Goal: Communication & Community: Ask a question

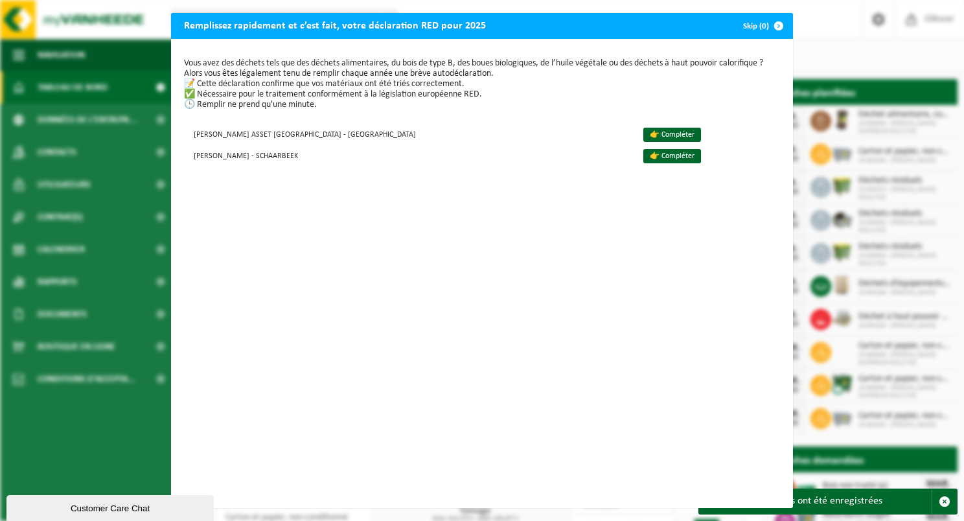
click at [775, 28] on span "button" at bounding box center [779, 26] width 26 height 26
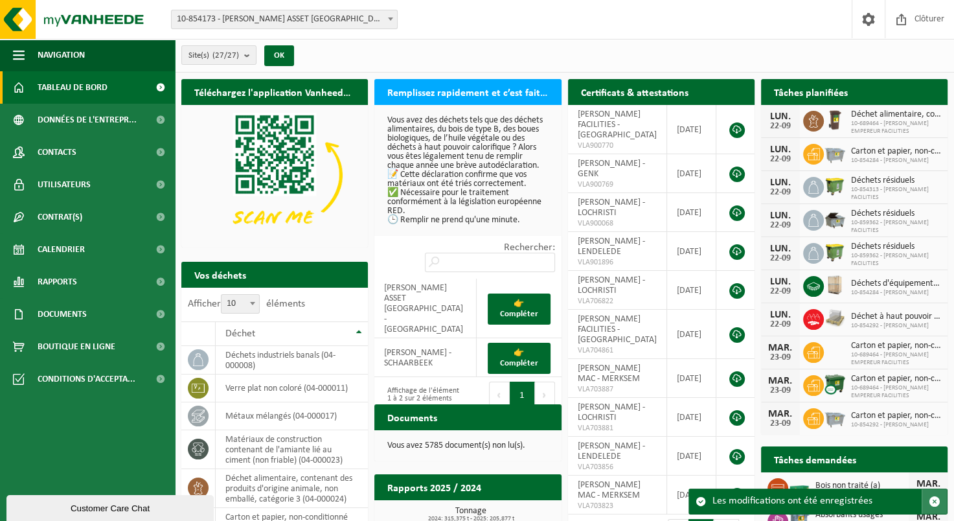
click at [939, 503] on span "button" at bounding box center [935, 502] width 12 height 12
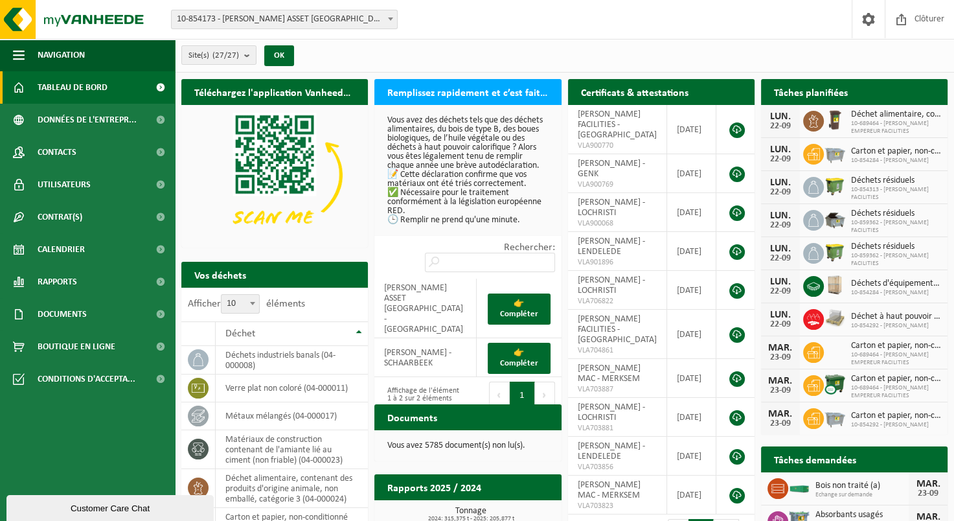
click at [393, 16] on span at bounding box center [390, 18] width 13 height 17
click at [461, 51] on div "Site(s) (27/27) Tout sélectionner Tout désélectionner Sélectionner les actifs E…" at bounding box center [564, 56] width 779 height 34
click at [98, 279] on link "Rapports" at bounding box center [87, 282] width 175 height 32
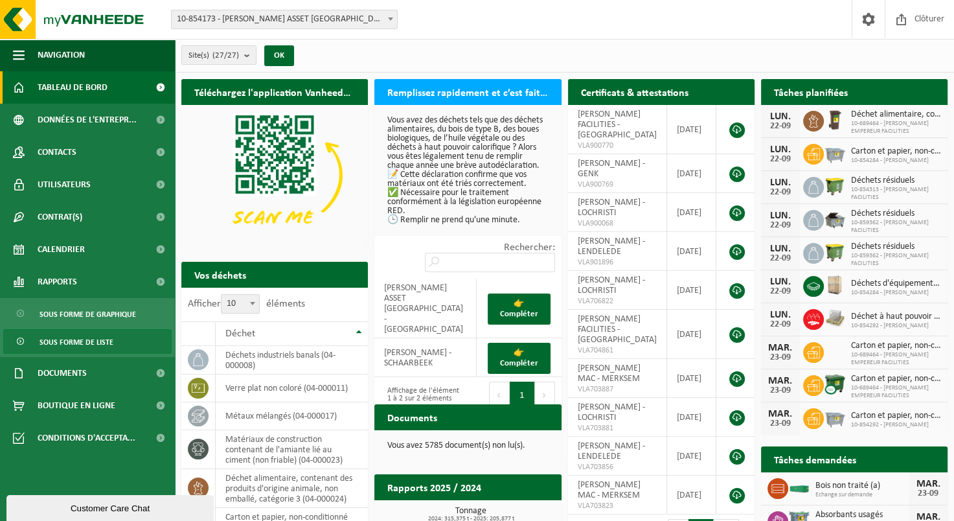
click at [67, 345] on span "Sous forme de liste" at bounding box center [77, 342] width 74 height 25
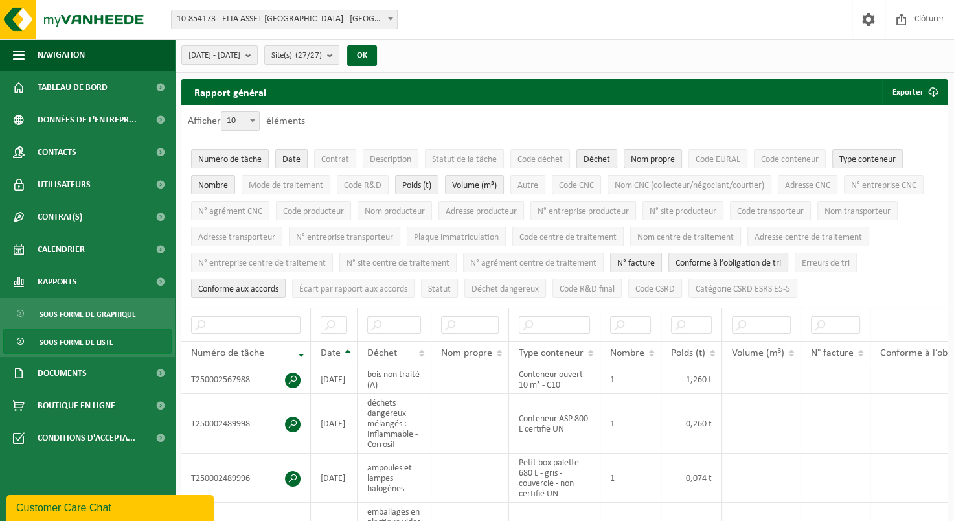
click at [368, 18] on span "10-854173 - ELIA ASSET [GEOGRAPHIC_DATA] - [GEOGRAPHIC_DATA]" at bounding box center [284, 19] width 225 height 18
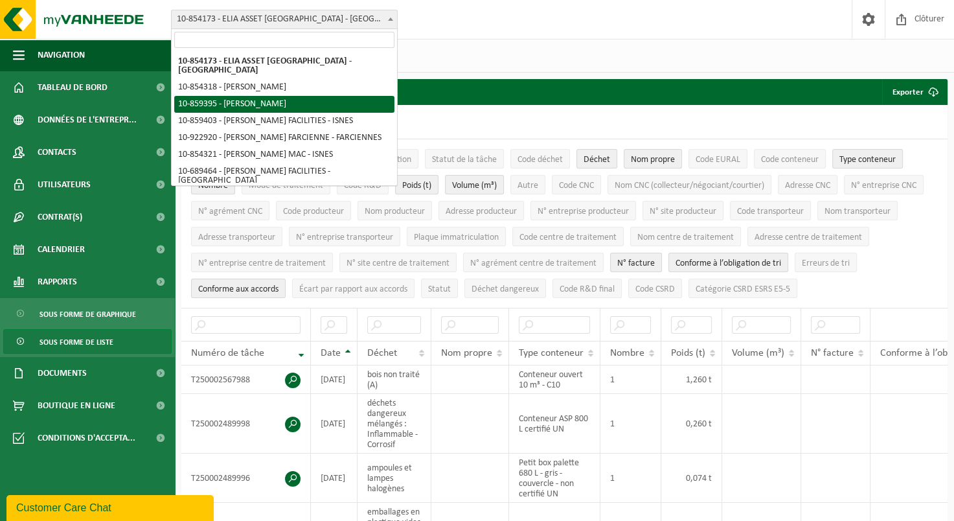
select select "99647"
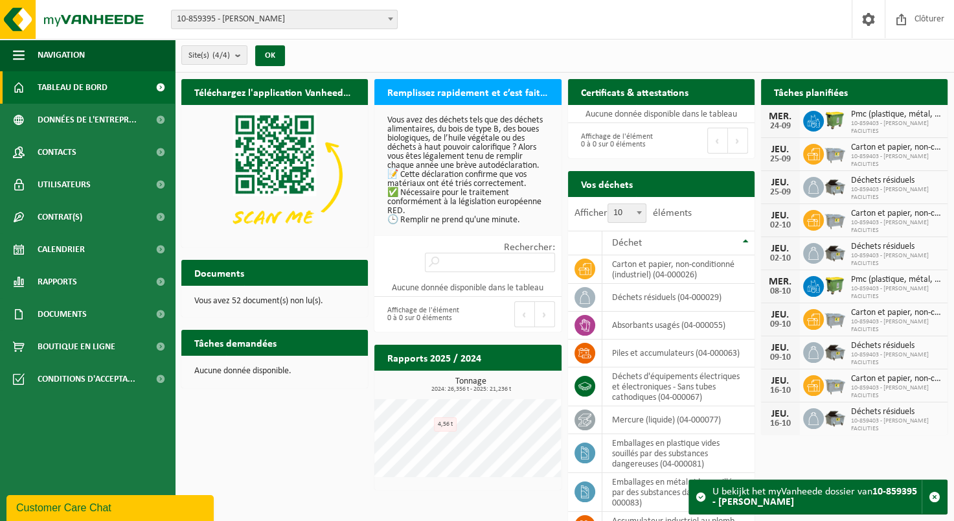
click at [438, 362] on h2 "Rapports 2025 / 2024" at bounding box center [435, 357] width 120 height 25
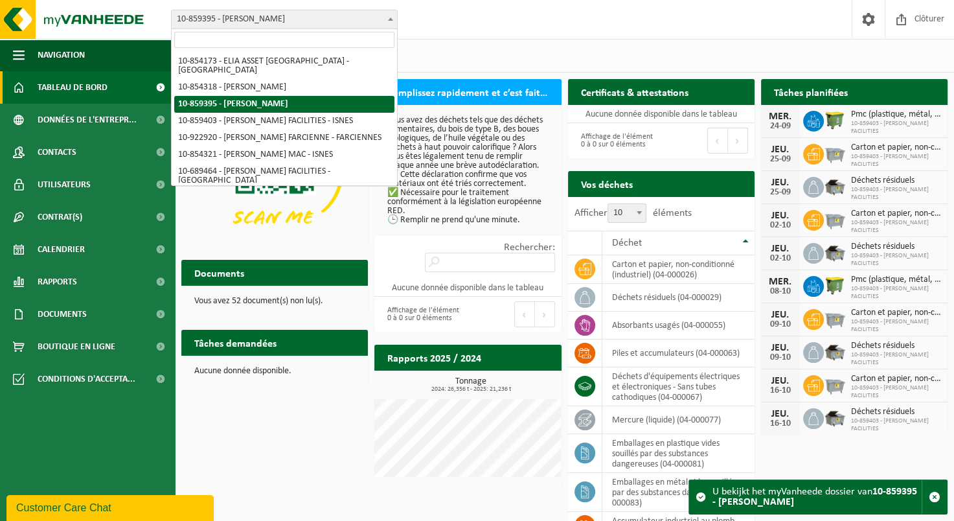
click at [387, 23] on span at bounding box center [390, 18] width 13 height 17
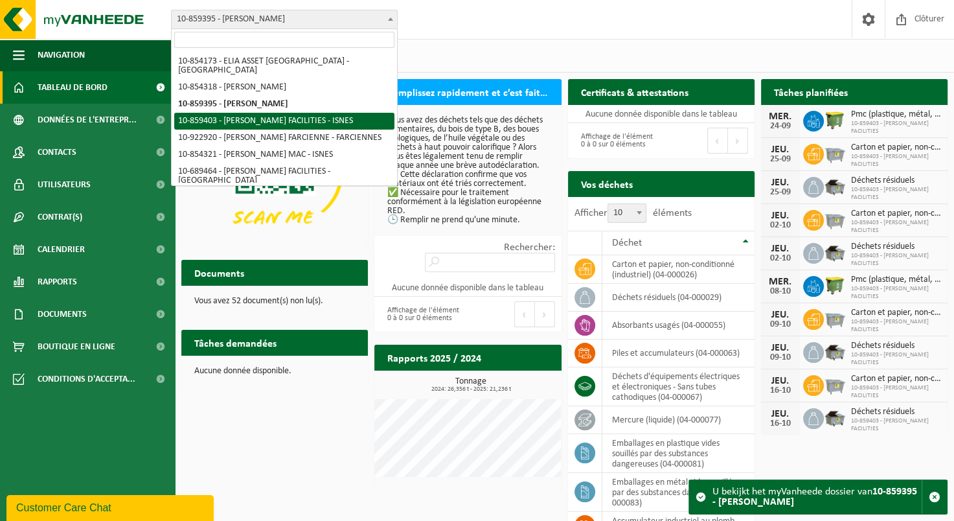
select select "99651"
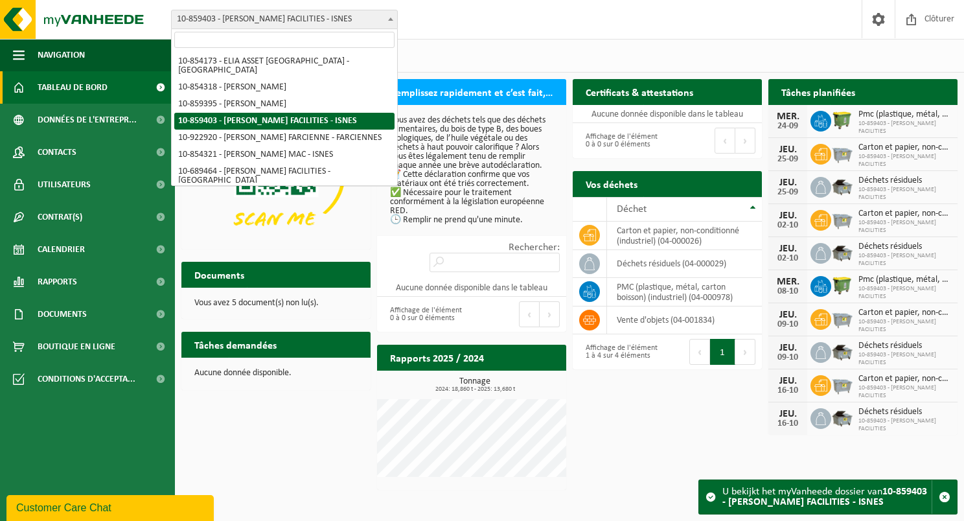
click at [371, 20] on span "10-859403 - [PERSON_NAME] FACILITIES - ISNES" at bounding box center [284, 19] width 225 height 18
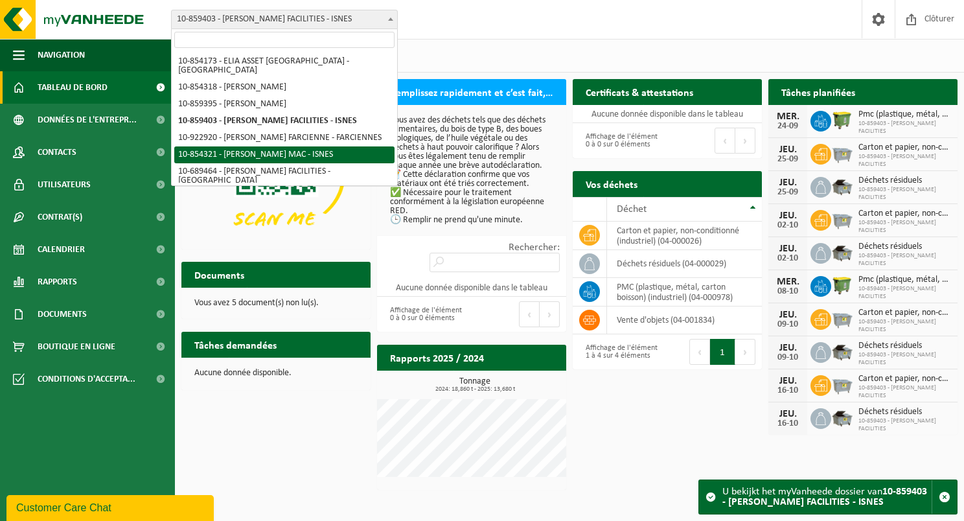
select select "97869"
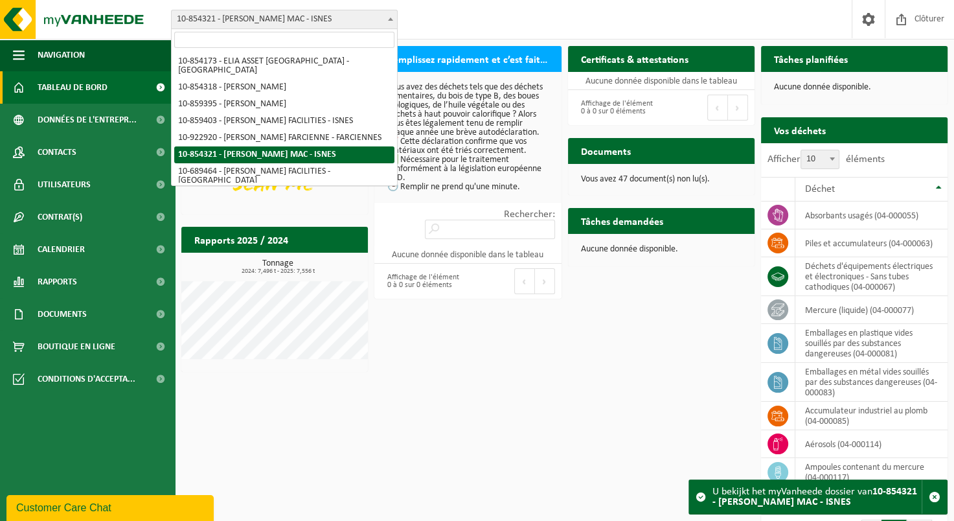
click at [356, 14] on span "10-854321 - [PERSON_NAME] MAC - ISNES" at bounding box center [284, 19] width 225 height 18
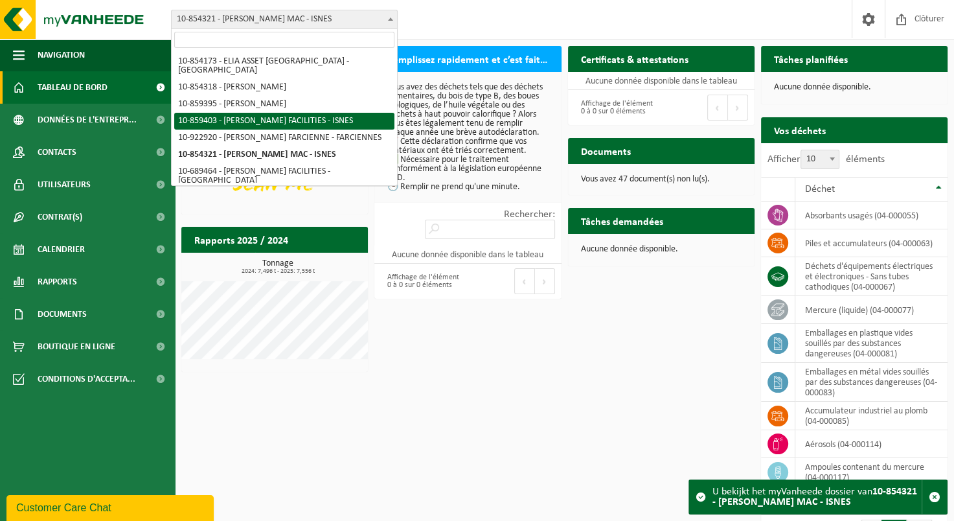
select select "99651"
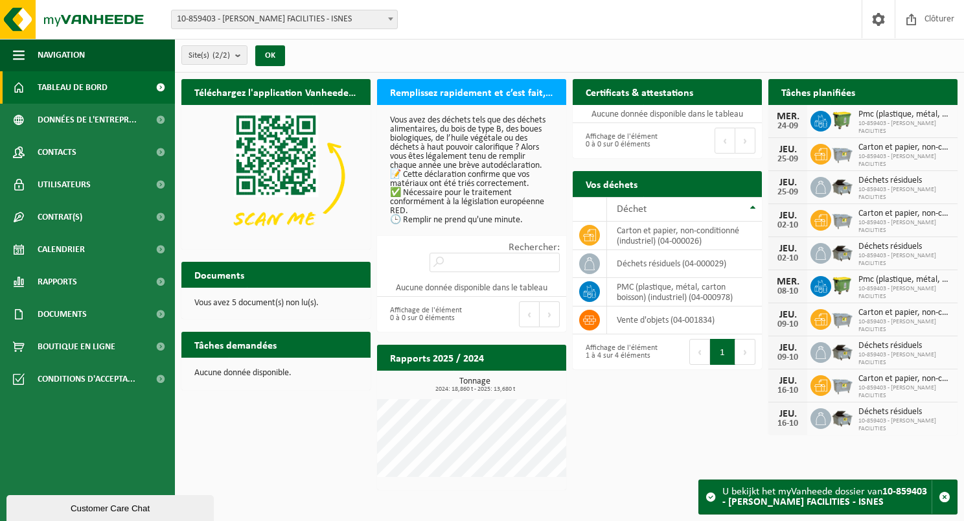
click at [308, 23] on span "10-859403 - [PERSON_NAME] FACILITIES - ISNES" at bounding box center [284, 19] width 225 height 18
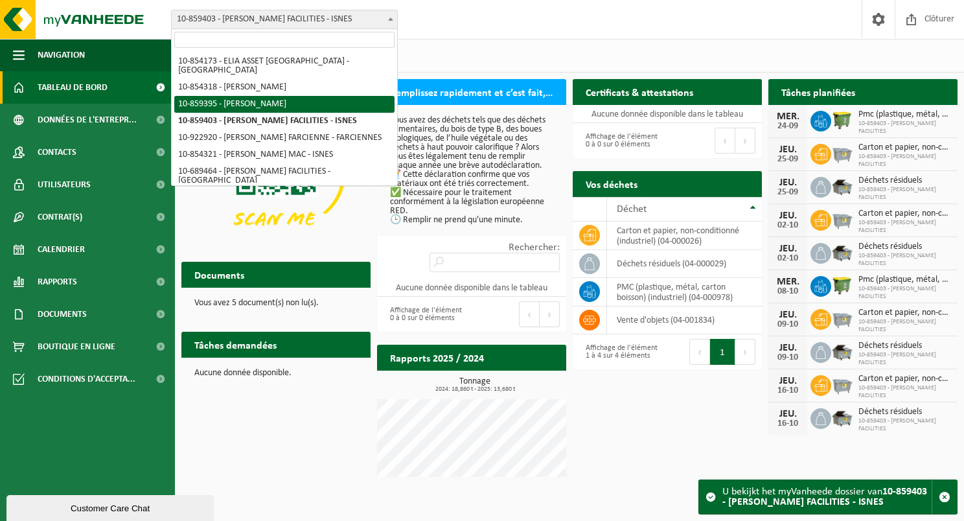
select select "99647"
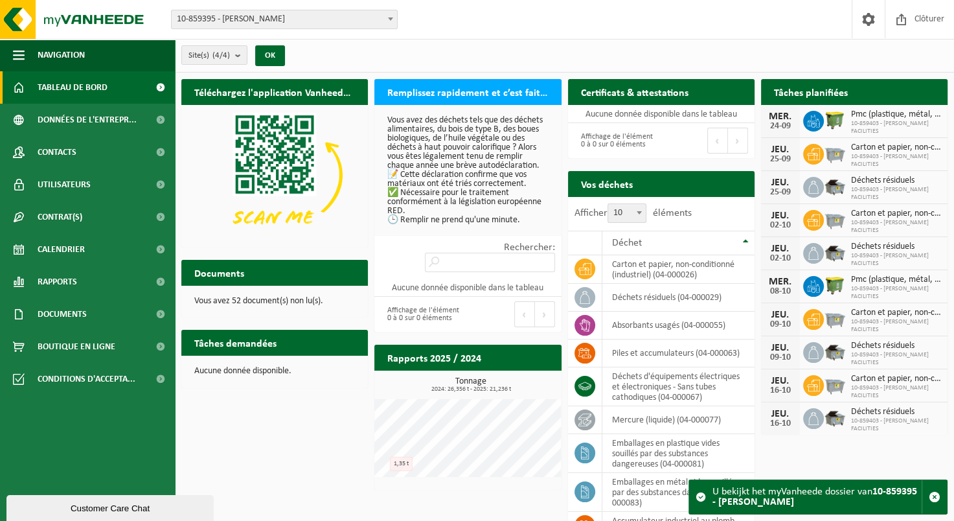
click at [399, 16] on form "10-854173 - ELIA ASSET NV - BRUSSEL 10-854318 - ELIA BRESSOUX - BRESSOUX 10-859…" at bounding box center [291, 19] width 240 height 7
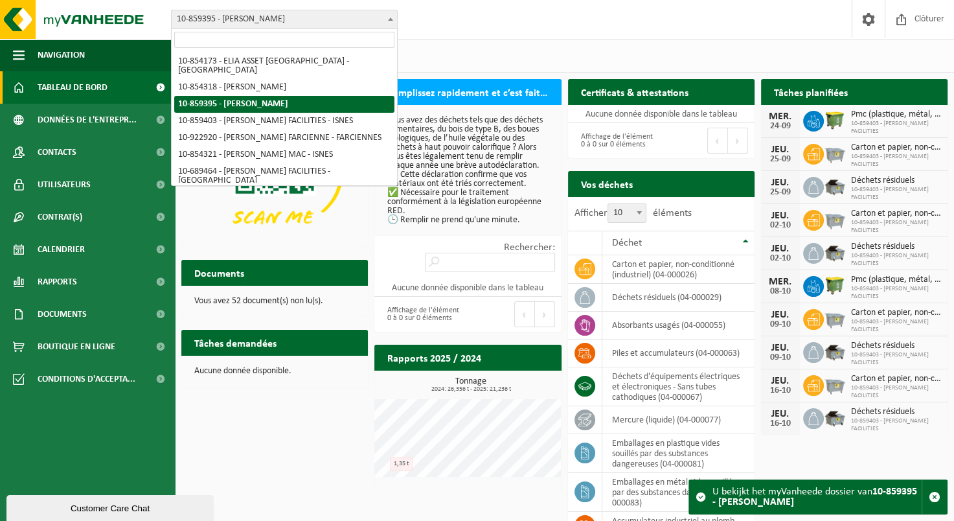
click at [393, 16] on span at bounding box center [390, 18] width 13 height 17
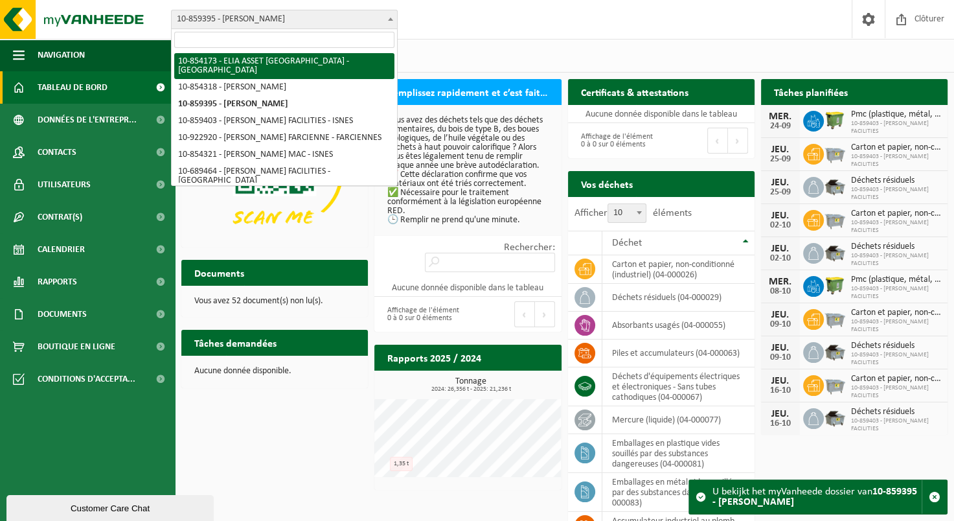
select select "97806"
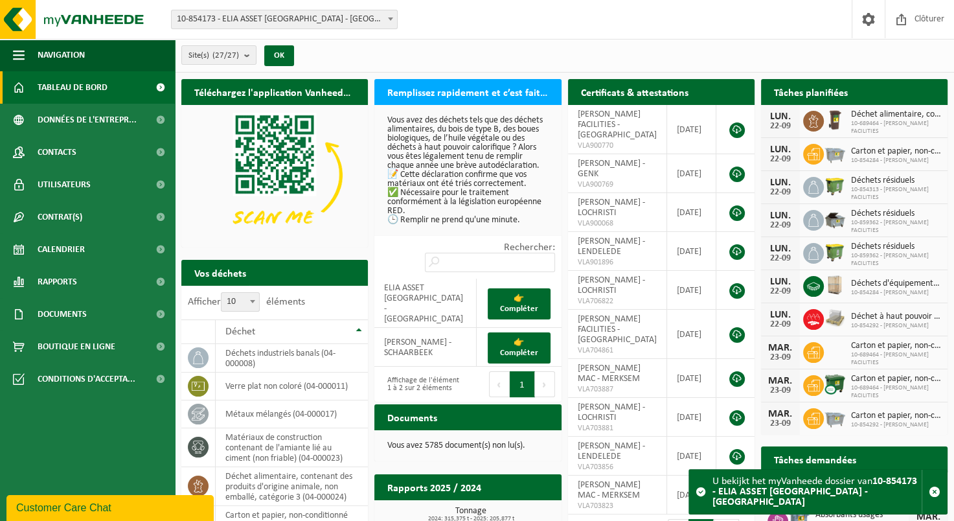
click at [386, 23] on span at bounding box center [390, 18] width 13 height 17
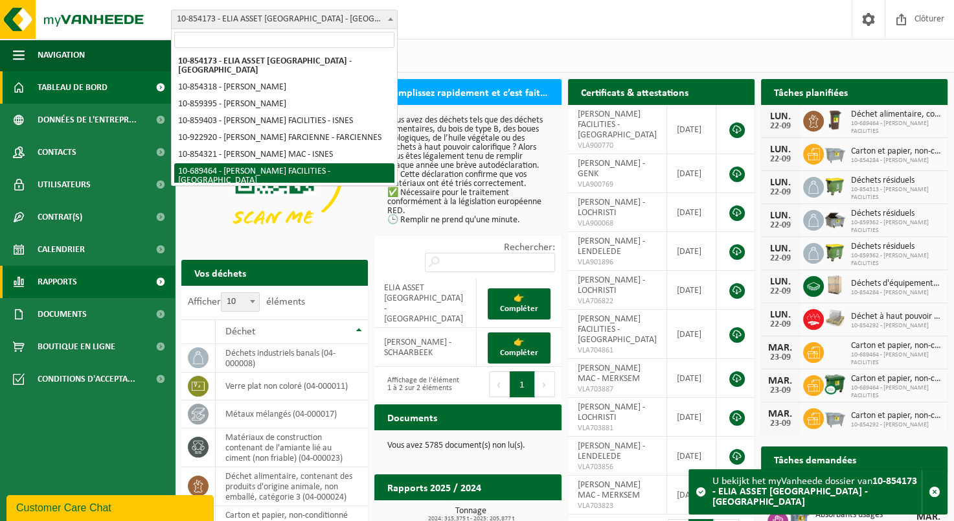
click at [56, 277] on span "Rapports" at bounding box center [58, 282] width 40 height 32
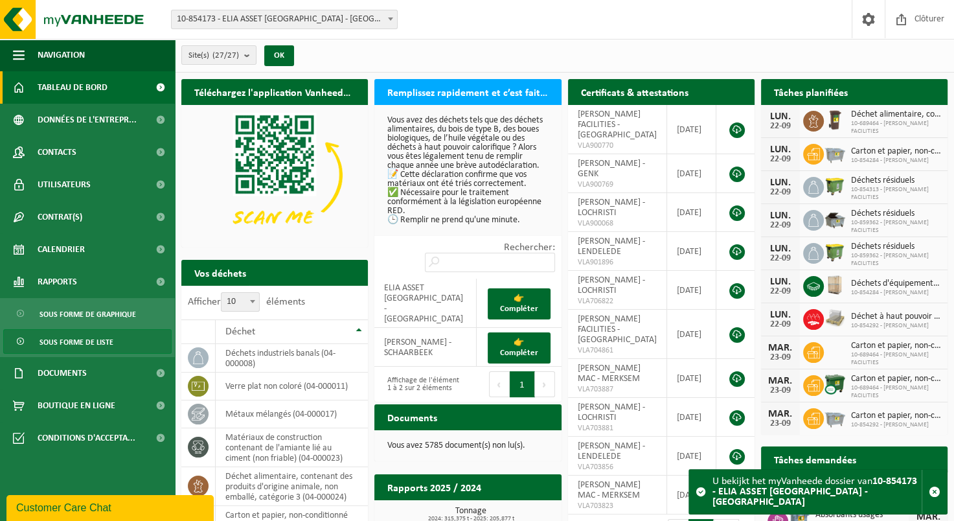
click at [62, 345] on span "Sous forme de liste" at bounding box center [77, 342] width 74 height 25
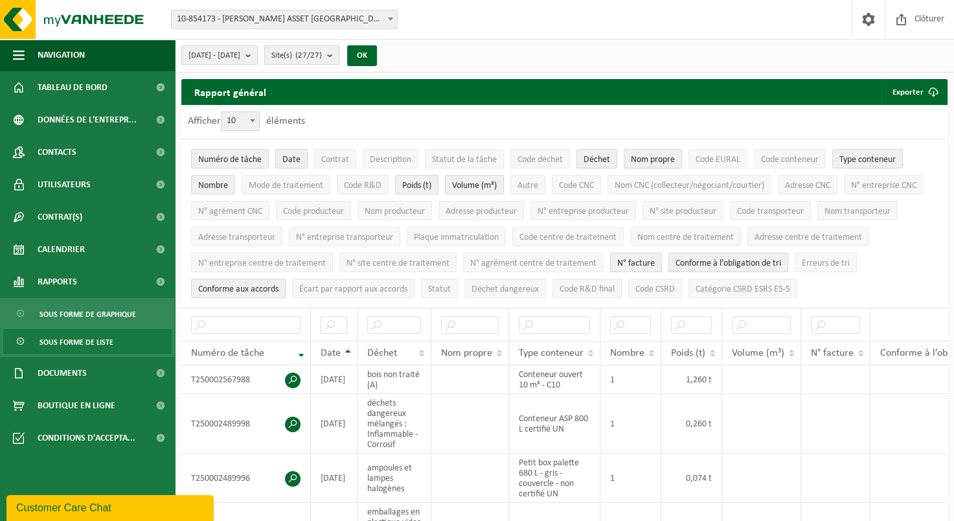
click at [339, 48] on b "submit" at bounding box center [333, 55] width 12 height 18
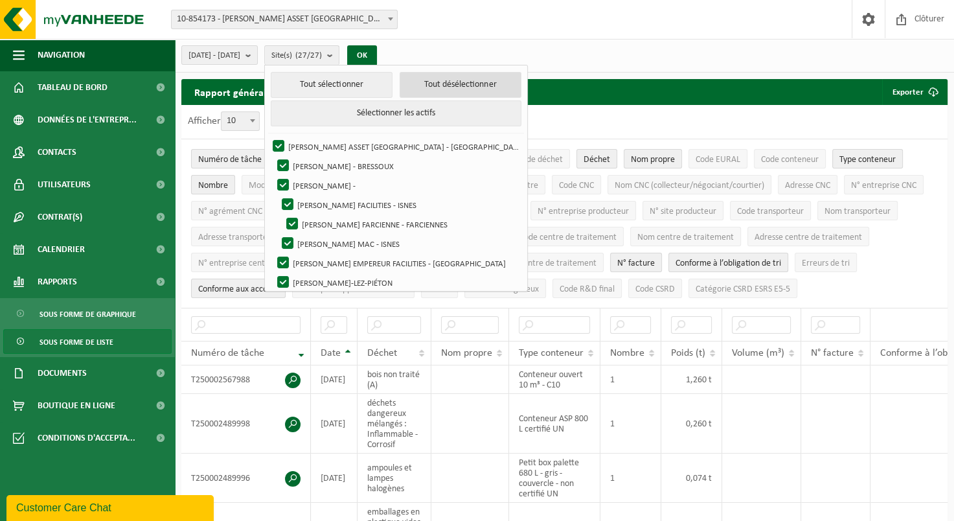
click at [448, 92] on button "Tout désélectionner" at bounding box center [461, 85] width 122 height 26
checkbox input "false"
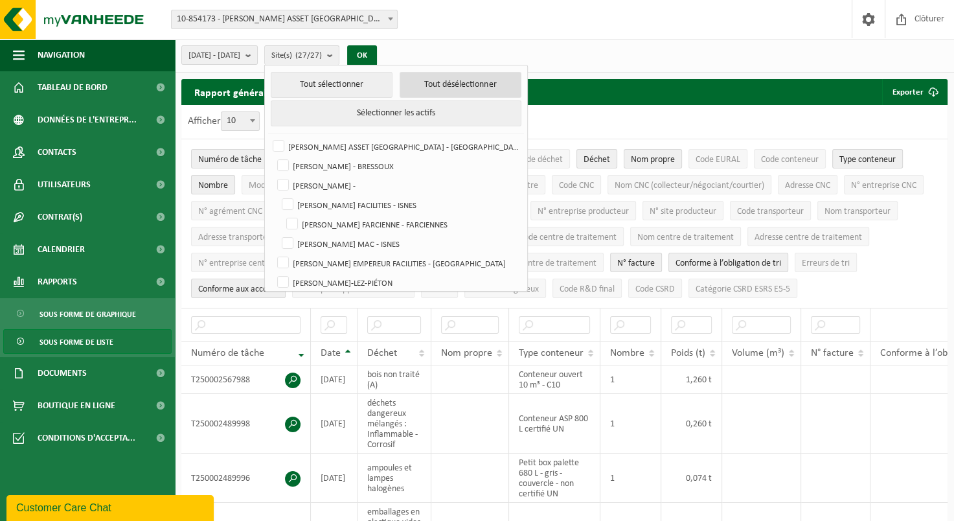
checkbox input "false"
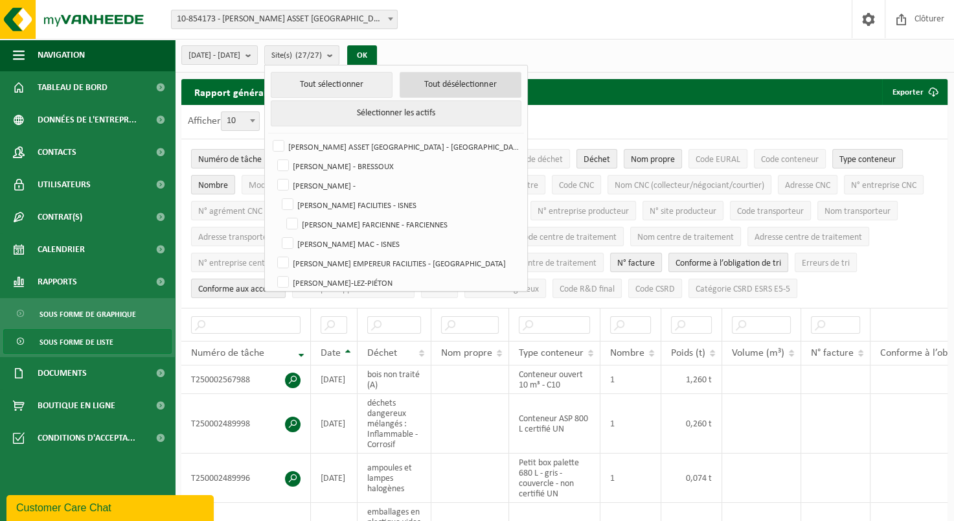
checkbox input "false"
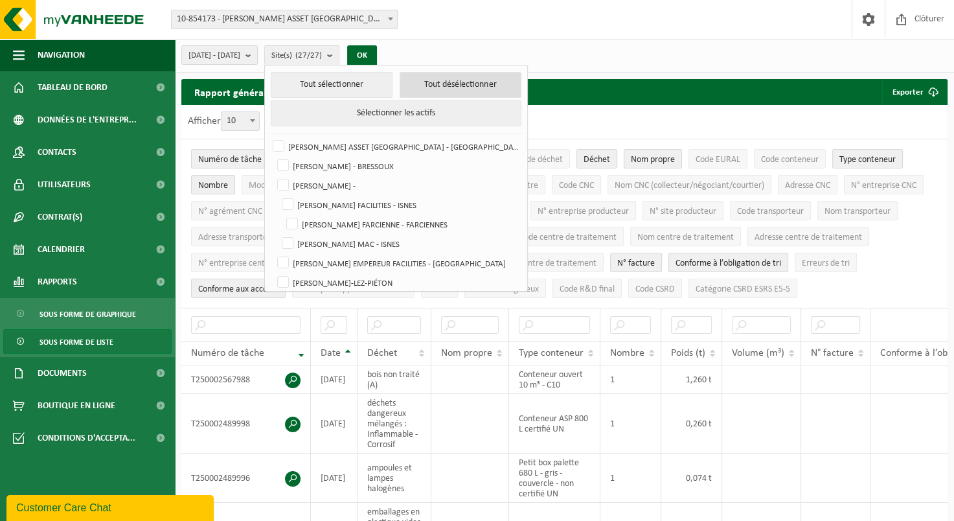
checkbox input "false"
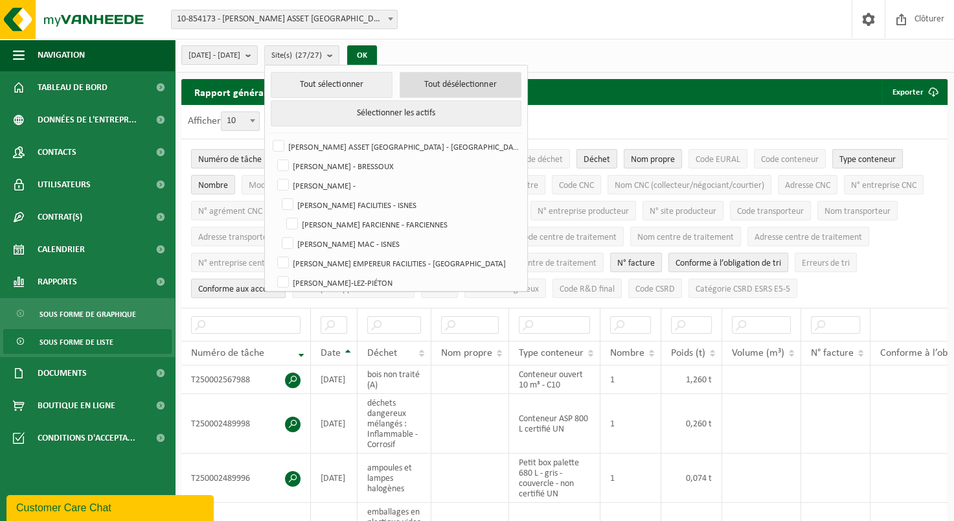
checkbox input "false"
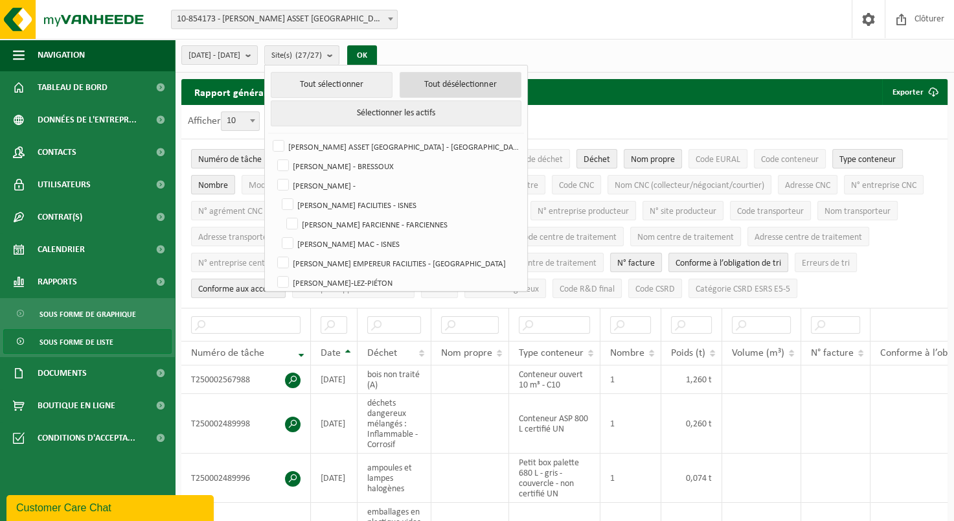
checkbox input "false"
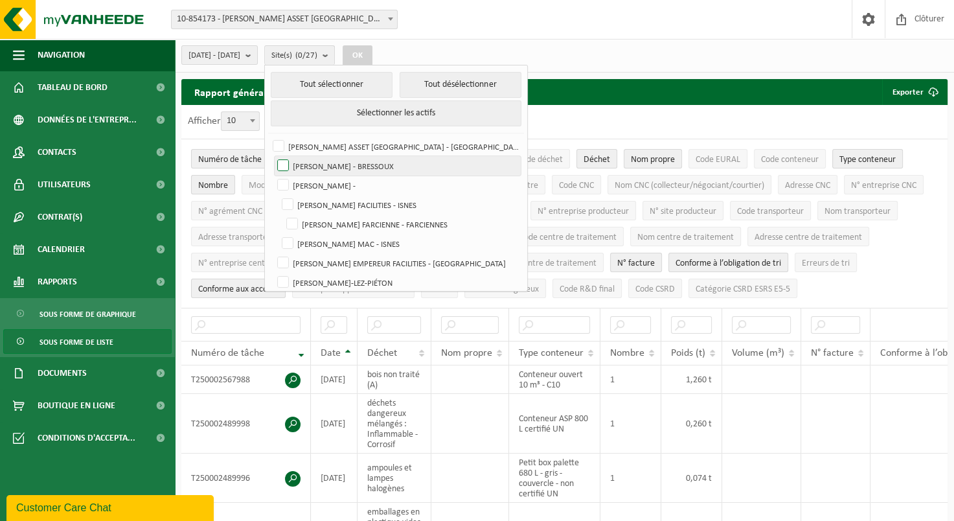
click at [317, 161] on label "ELIA BRESSOUX - BRESSOUX" at bounding box center [398, 165] width 246 height 19
click at [273, 156] on input "ELIA BRESSOUX - BRESSOUX" at bounding box center [272, 156] width 1 height 1
checkbox input "true"
click at [314, 184] on label "[PERSON_NAME] -" at bounding box center [398, 185] width 246 height 19
click at [273, 176] on input "[PERSON_NAME] -" at bounding box center [272, 175] width 1 height 1
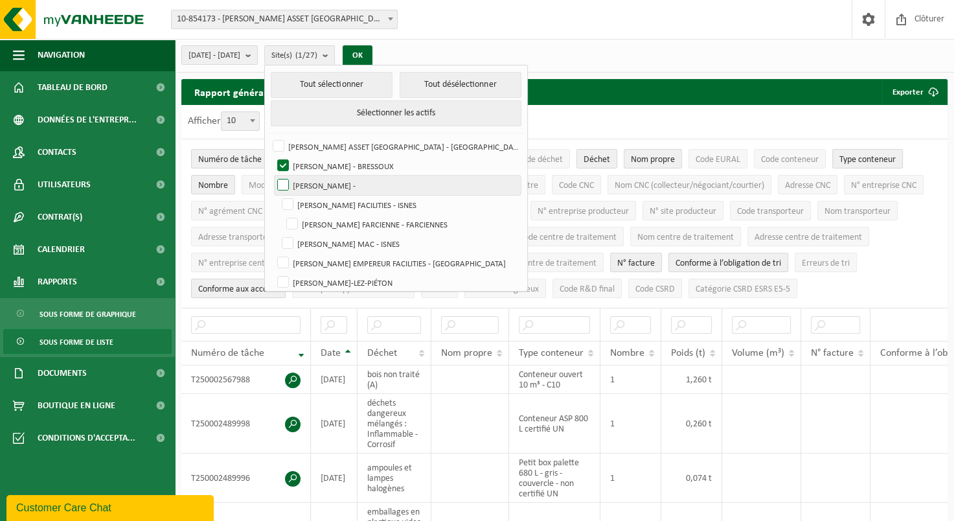
checkbox input "true"
click at [319, 199] on label "[PERSON_NAME] FACILITIES - ISNES" at bounding box center [400, 204] width 242 height 19
click at [277, 195] on input "[PERSON_NAME] FACILITIES - ISNES" at bounding box center [277, 194] width 1 height 1
checkbox input "true"
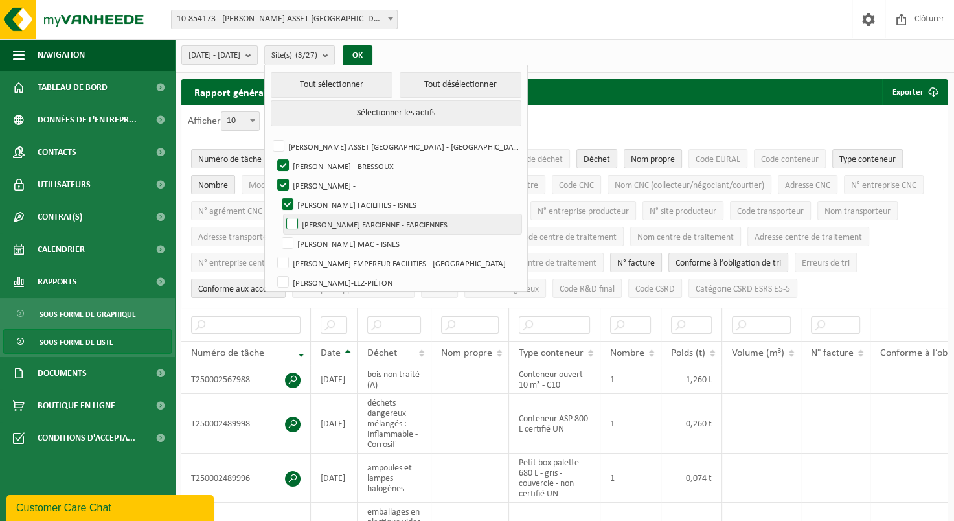
click at [322, 217] on label "[PERSON_NAME] FARCIENNE - FARCIENNES" at bounding box center [403, 223] width 238 height 19
click at [282, 214] on input "[PERSON_NAME] FARCIENNE - FARCIENNES" at bounding box center [281, 214] width 1 height 1
checkbox input "true"
click at [320, 238] on label "[PERSON_NAME] MAC - ISNES" at bounding box center [400, 243] width 242 height 19
click at [277, 234] on input "[PERSON_NAME] MAC - ISNES" at bounding box center [277, 233] width 1 height 1
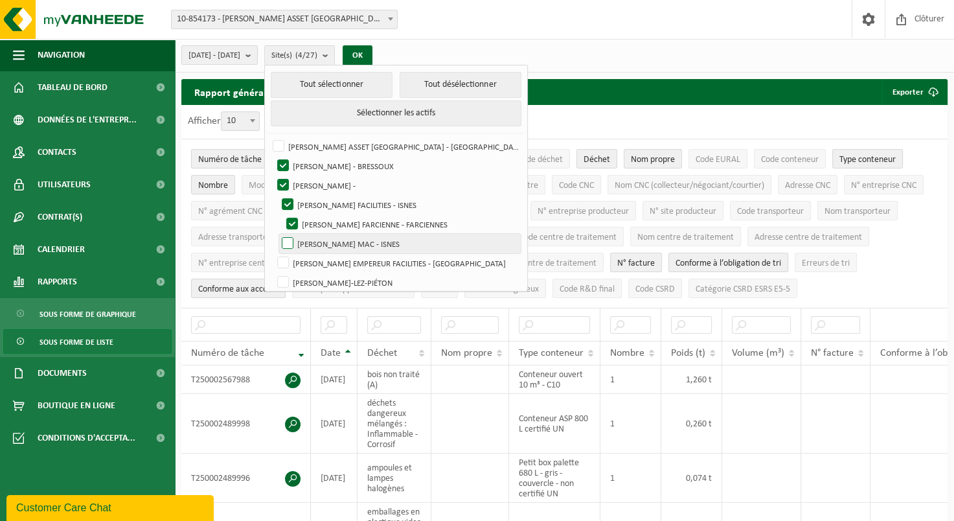
checkbox input "true"
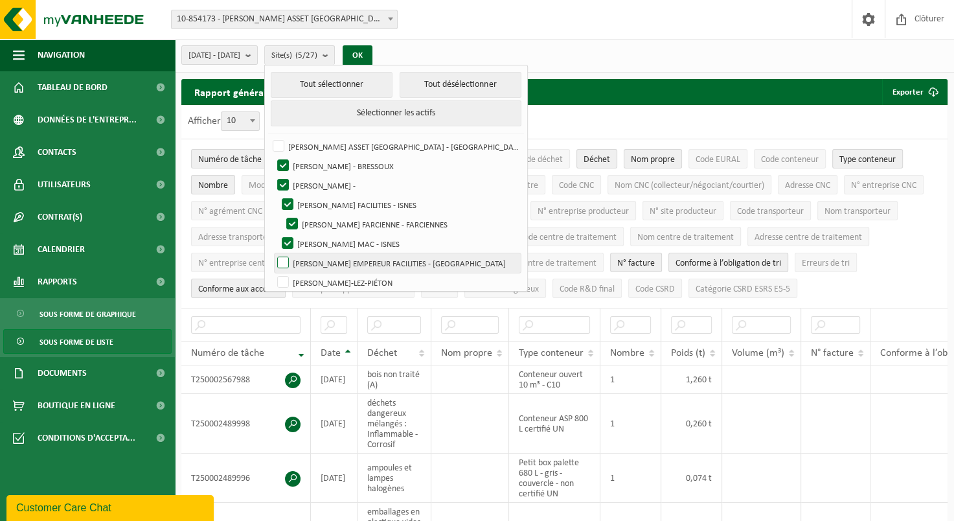
click at [314, 260] on label "ELIA EMPEREUR FACILITIES - BRUXELLES" at bounding box center [398, 262] width 246 height 19
click at [273, 253] on input "ELIA EMPEREUR FACILITIES - BRUXELLES" at bounding box center [272, 253] width 1 height 1
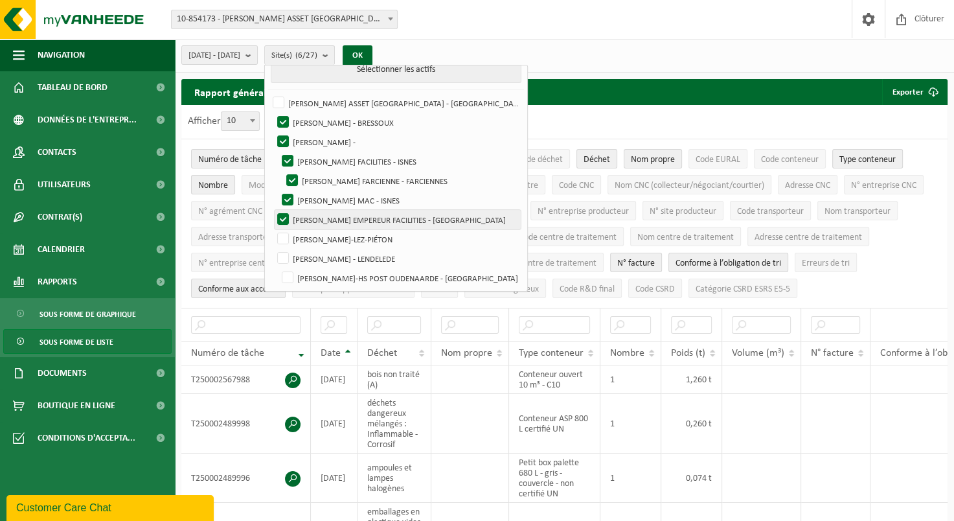
scroll to position [65, 0]
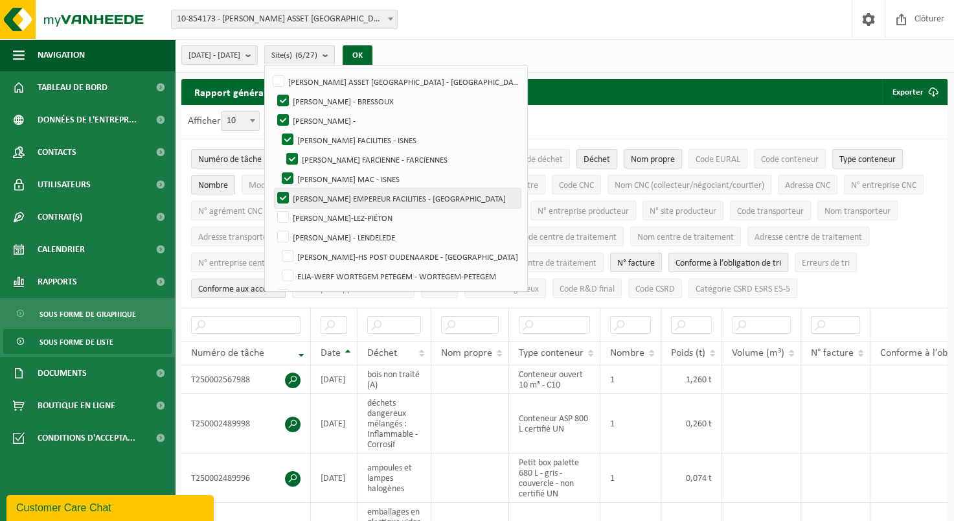
click at [317, 196] on label "ELIA EMPEREUR FACILITIES - BRUXELLES" at bounding box center [398, 198] width 246 height 19
click at [273, 189] on input "ELIA EMPEREUR FACILITIES - BRUXELLES" at bounding box center [272, 188] width 1 height 1
checkbox input "false"
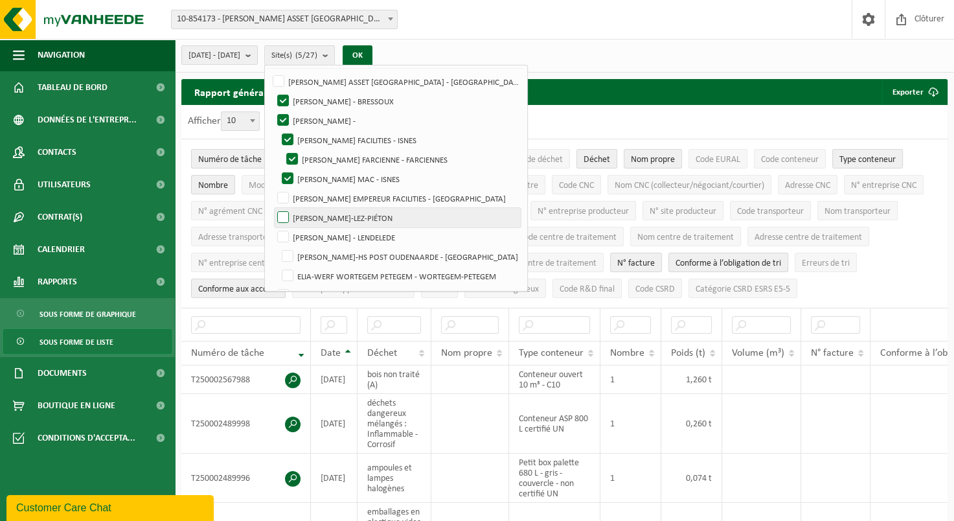
click at [316, 214] on label "ELIA GOUY - GOUY-LEZ-PIÉTON" at bounding box center [398, 217] width 246 height 19
click at [273, 208] on input "ELIA GOUY - GOUY-LEZ-PIÉTON" at bounding box center [272, 207] width 1 height 1
checkbox input "true"
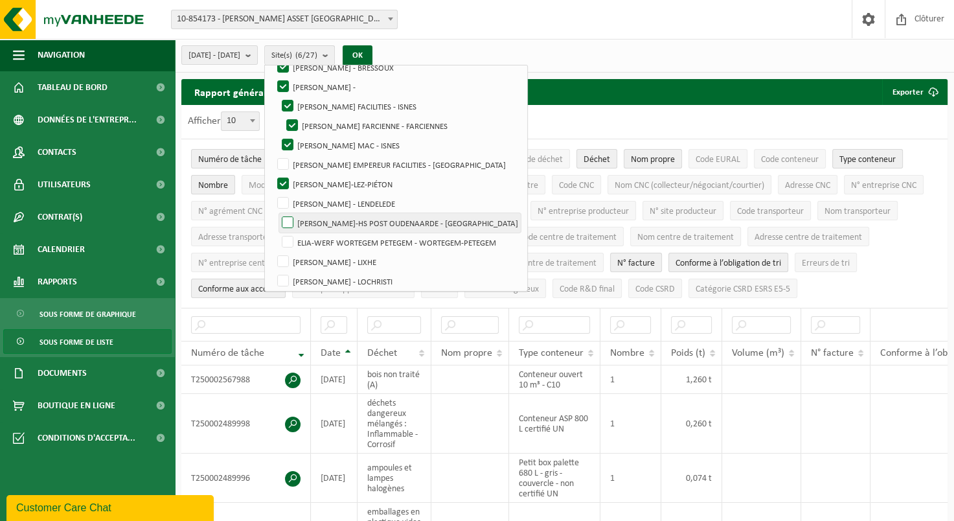
scroll to position [130, 0]
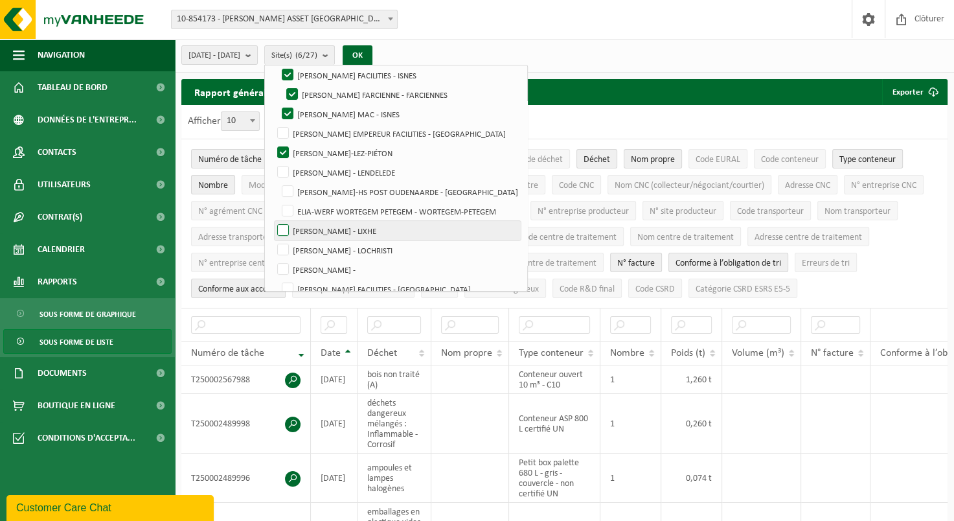
click at [314, 231] on label "ELIA LIXHE - LIXHE" at bounding box center [398, 230] width 246 height 19
click at [273, 221] on input "ELIA LIXHE - LIXHE" at bounding box center [272, 220] width 1 height 1
checkbox input "true"
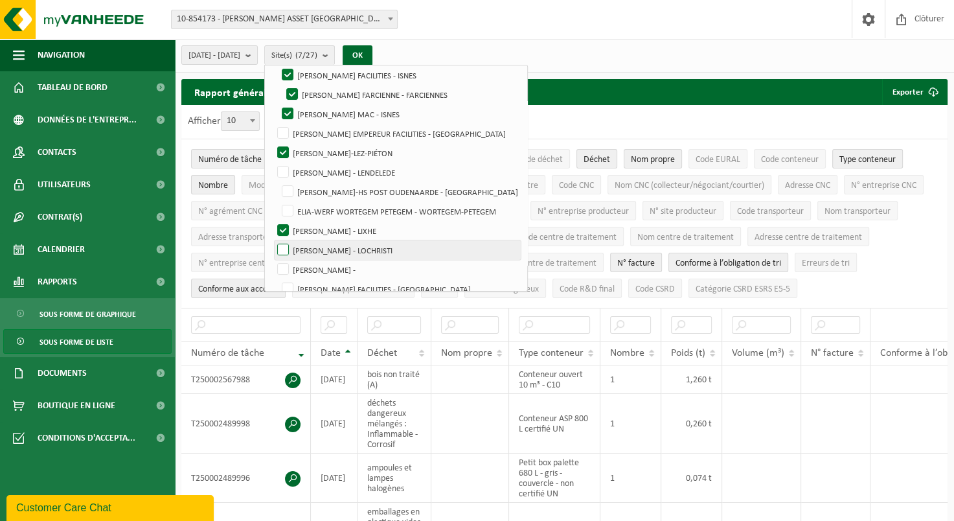
click at [314, 249] on label "ELIA LOCHRISTI - LOCHRISTI" at bounding box center [398, 249] width 246 height 19
click at [273, 240] on input "ELIA LOCHRISTI - LOCHRISTI" at bounding box center [272, 240] width 1 height 1
click at [314, 249] on label "ELIA LOCHRISTI - LOCHRISTI" at bounding box center [398, 249] width 246 height 19
click at [273, 240] on input "ELIA LOCHRISTI - LOCHRISTI" at bounding box center [272, 240] width 1 height 1
checkbox input "false"
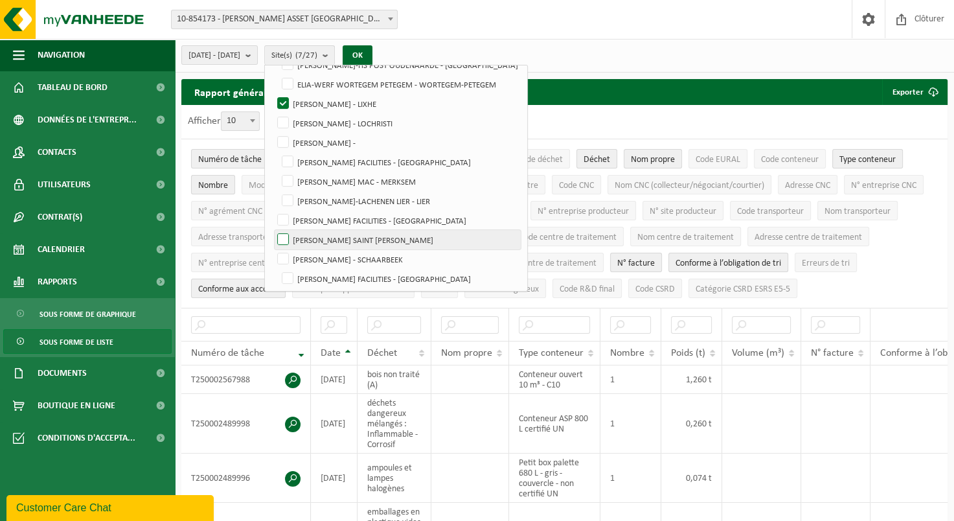
scroll to position [259, 0]
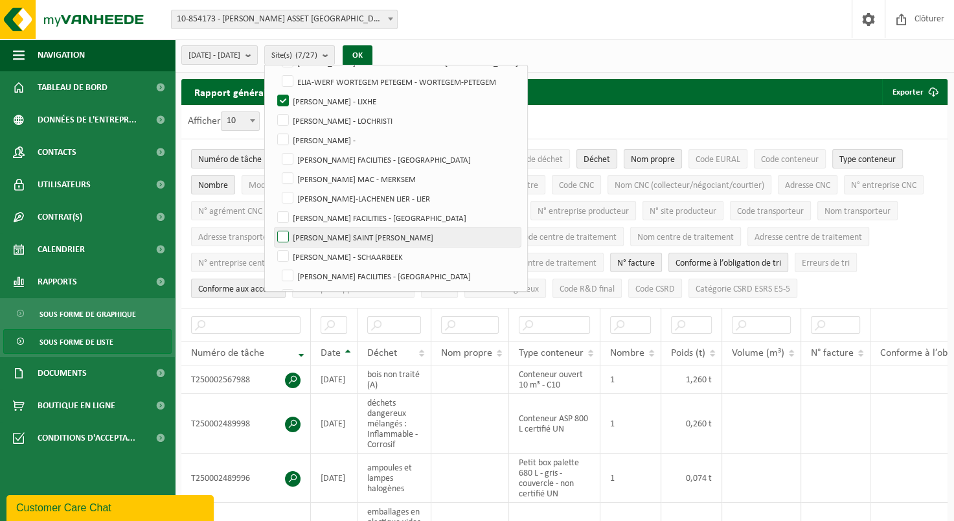
click at [316, 235] on label "ELIA SAINT GUISLAIN BAUDOUR - BAUDOUR" at bounding box center [398, 236] width 246 height 19
click at [273, 227] on input "ELIA SAINT GUISLAIN BAUDOUR - BAUDOUR" at bounding box center [272, 227] width 1 height 1
checkbox input "true"
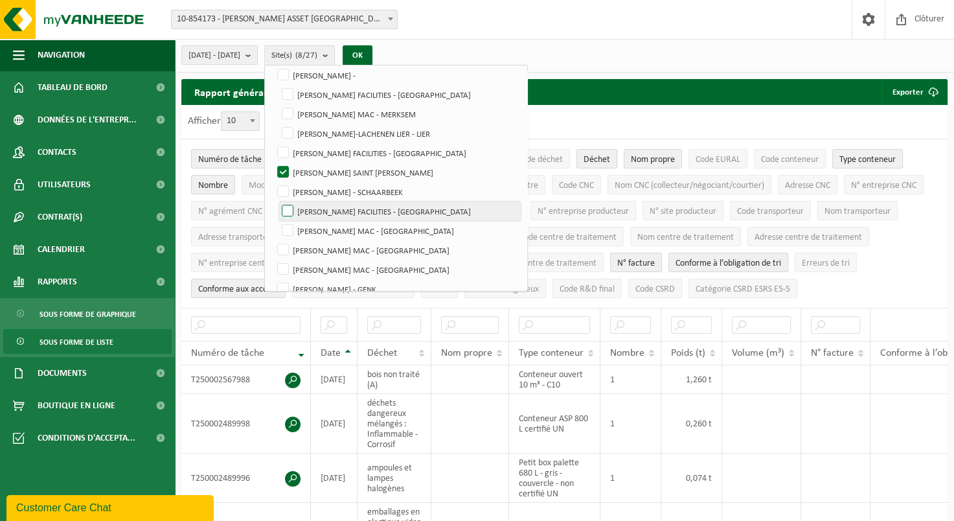
scroll to position [375, 0]
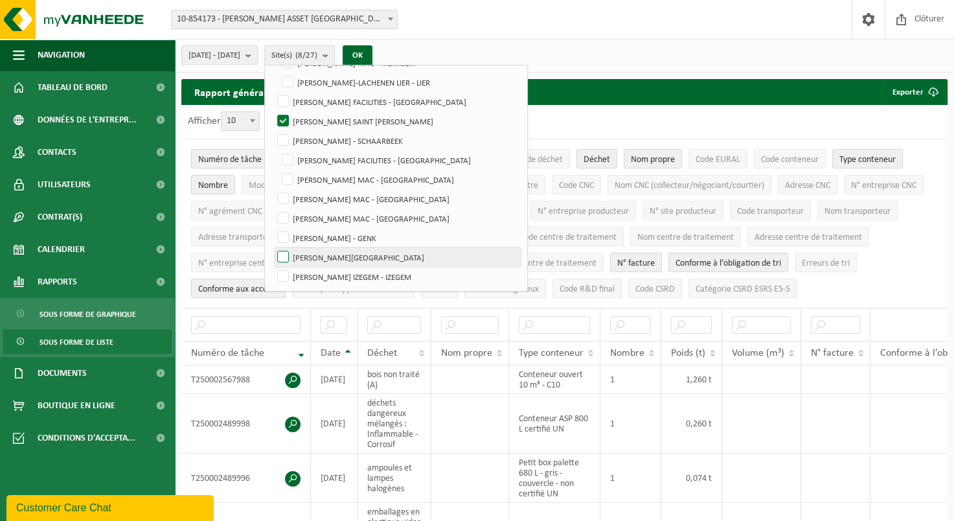
click at [314, 259] on label "ELIA VILLEROUX - VAUX-SUR-SÛRE" at bounding box center [398, 257] width 246 height 19
click at [273, 248] on input "ELIA VILLEROUX - VAUX-SUR-SÛRE" at bounding box center [272, 247] width 1 height 1
checkbox input "true"
click at [387, 59] on div "2025-04-01 - 2025-09-22 Mois actuel Mois précédent Les 6 derniers mois Année ac…" at bounding box center [281, 55] width 212 height 28
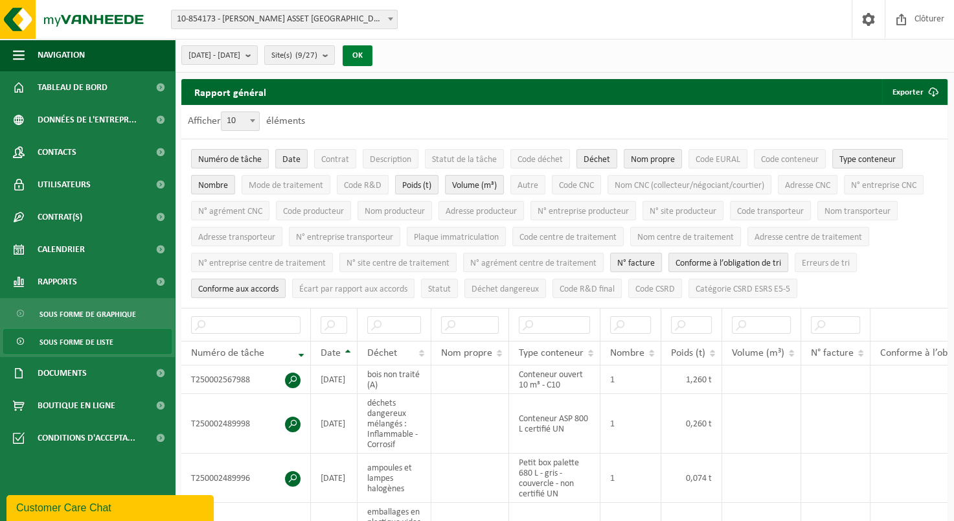
click at [373, 56] on button "OK" at bounding box center [358, 55] width 30 height 21
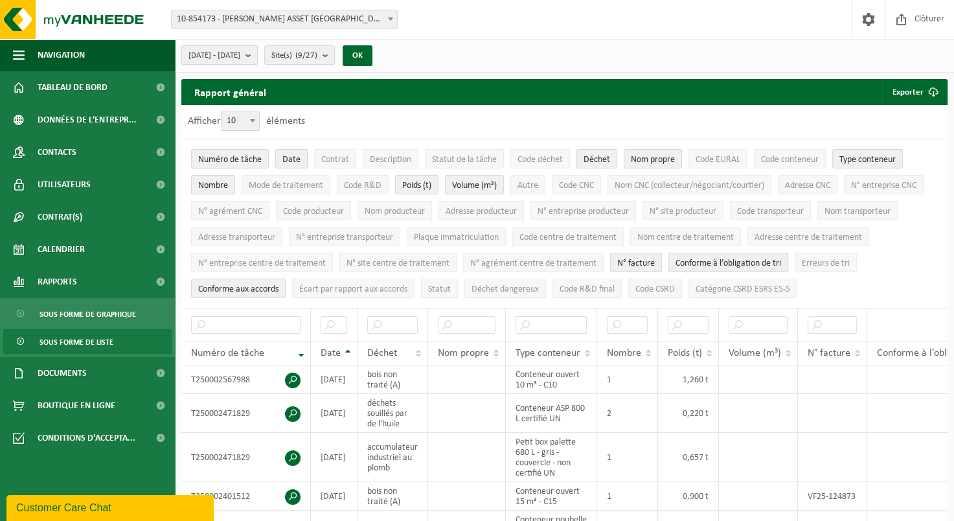
click at [240, 58] on span "2025-04-01 - 2025-09-22" at bounding box center [215, 55] width 52 height 19
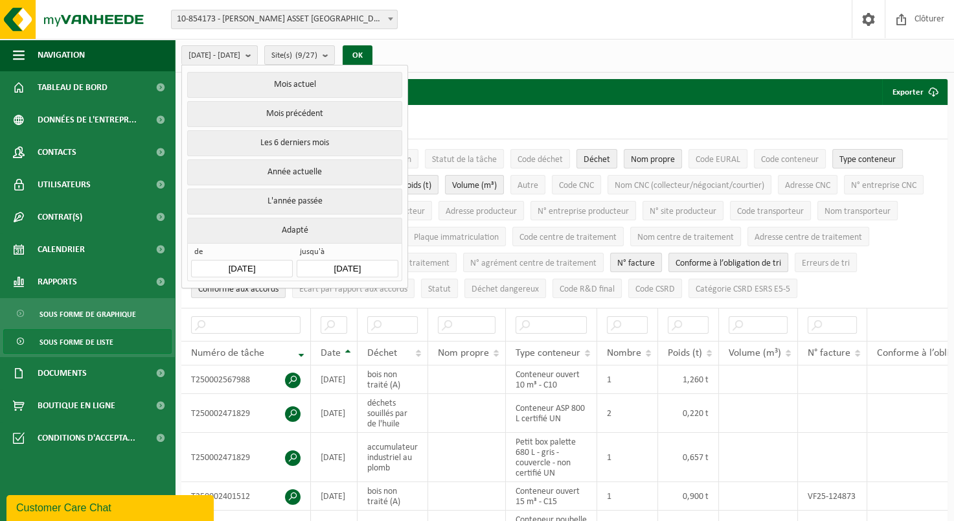
click at [270, 266] on input "2025-04-01" at bounding box center [241, 268] width 101 height 17
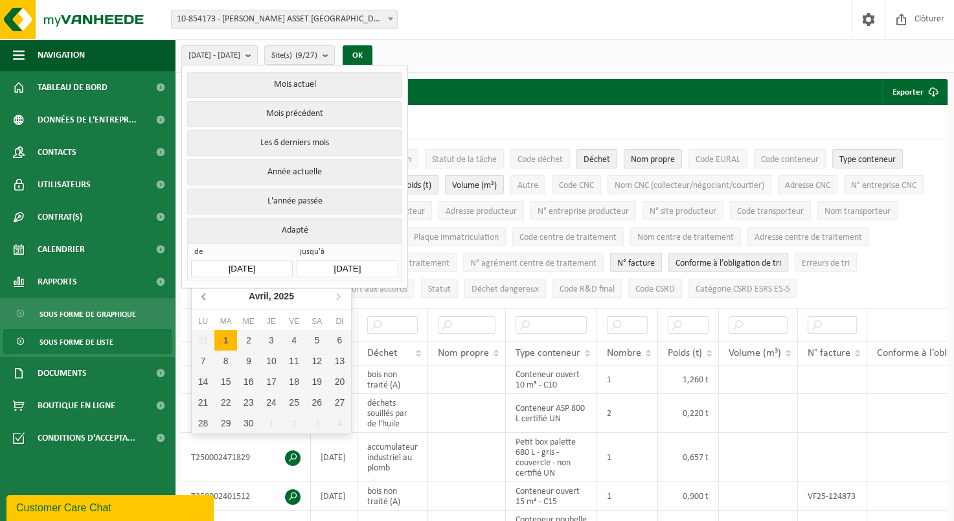
click at [209, 295] on icon at bounding box center [204, 296] width 21 height 21
click at [341, 295] on icon at bounding box center [338, 296] width 21 height 21
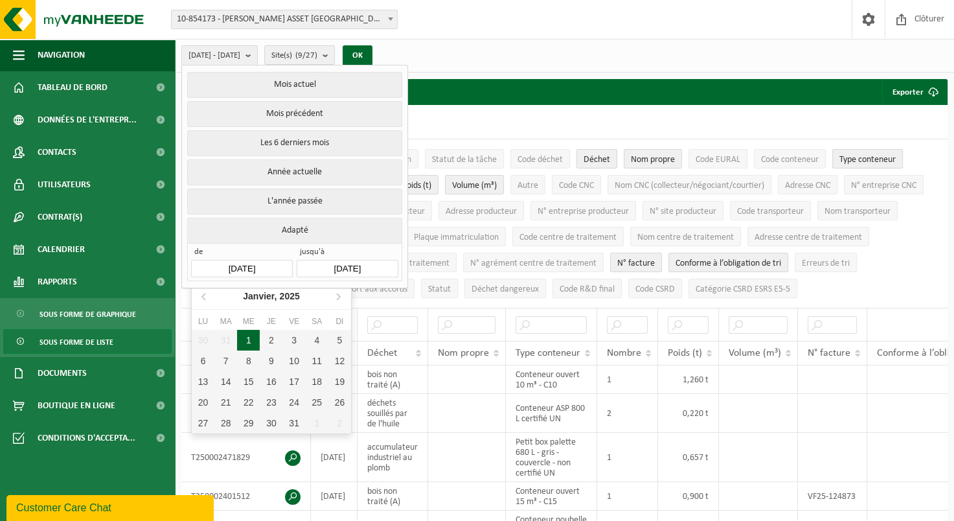
click at [246, 340] on div "1" at bounding box center [248, 340] width 23 height 21
type input "2025-01-01"
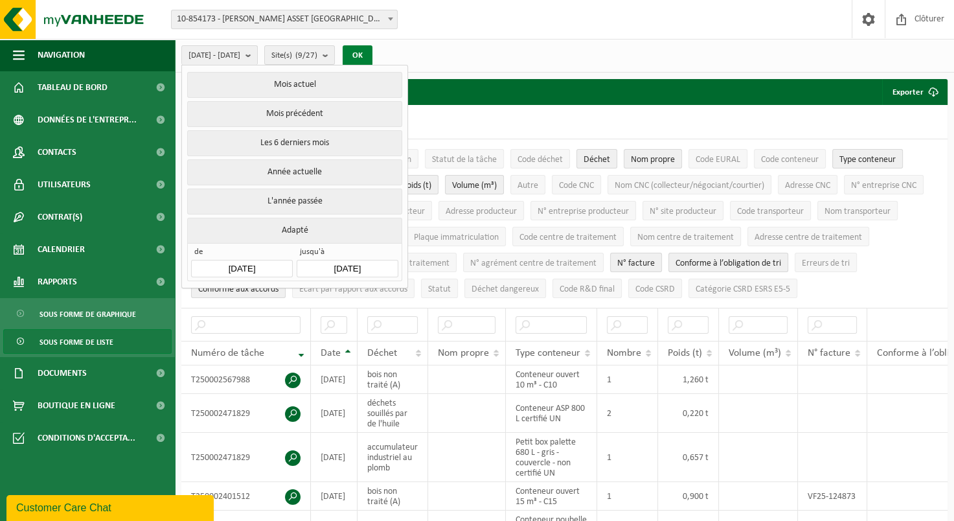
click at [373, 58] on button "OK" at bounding box center [358, 55] width 30 height 21
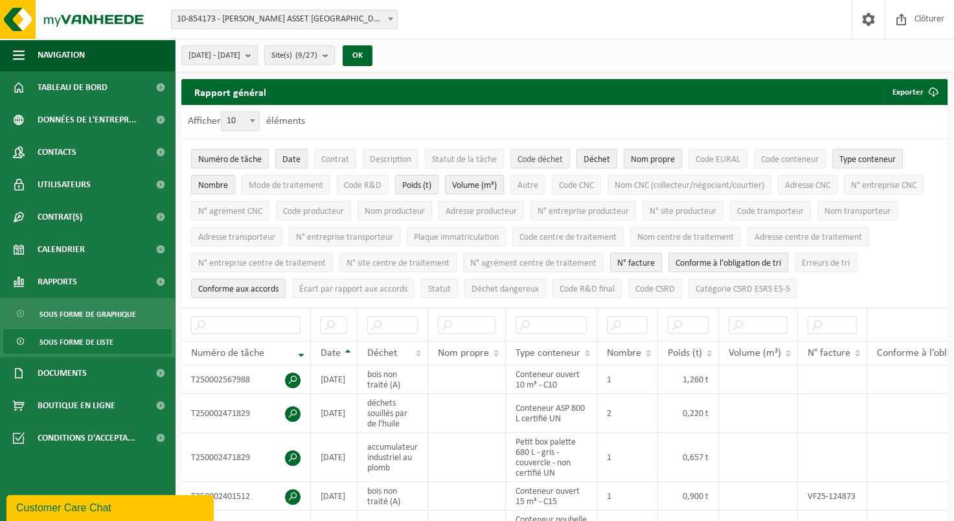
click at [533, 161] on span "Code déchet" at bounding box center [540, 160] width 45 height 10
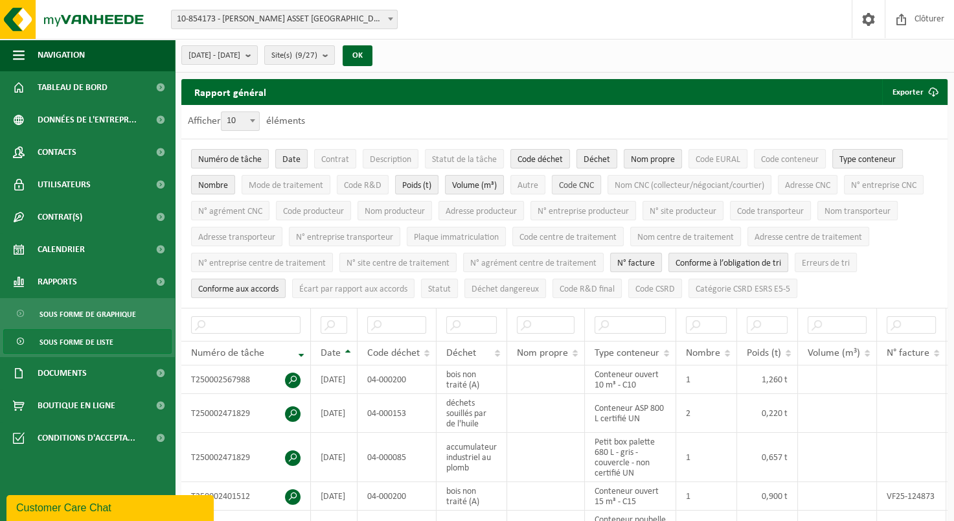
click at [571, 189] on span "Code CNC" at bounding box center [576, 186] width 35 height 10
click at [704, 163] on span "Code EURAL" at bounding box center [718, 160] width 45 height 10
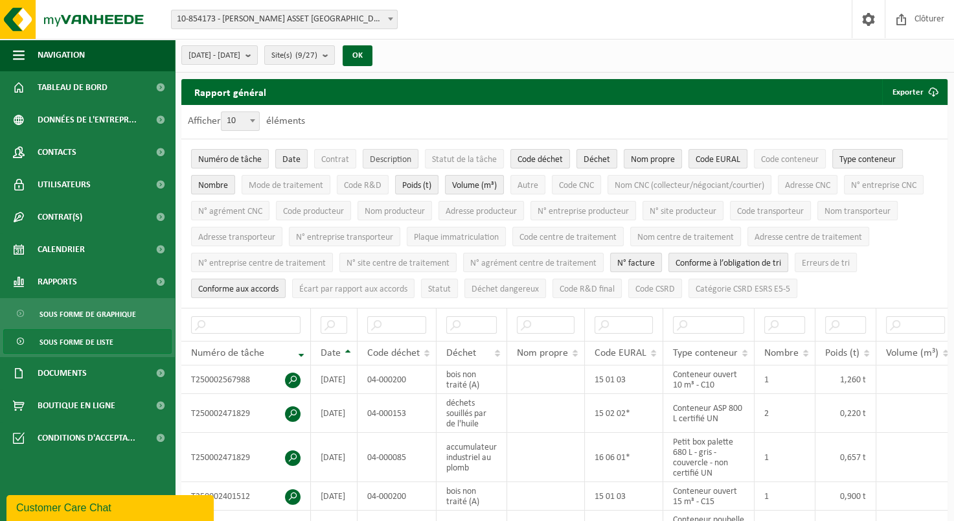
click at [406, 162] on span "Description" at bounding box center [390, 160] width 41 height 10
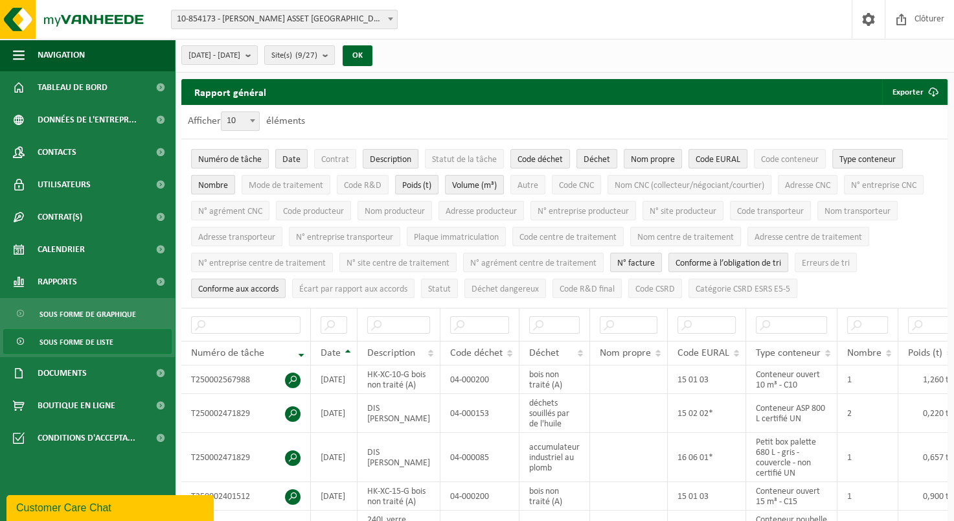
click at [406, 162] on span "Description" at bounding box center [390, 160] width 41 height 10
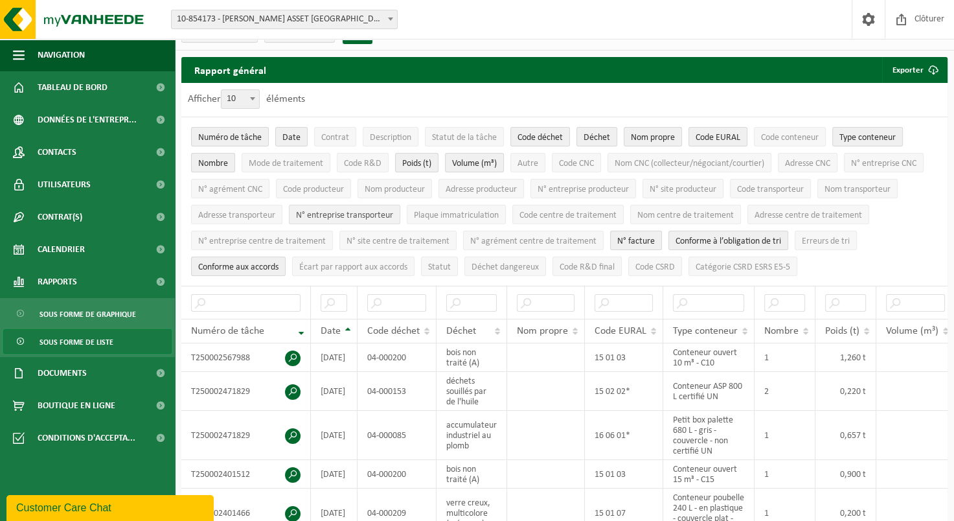
scroll to position [0, 0]
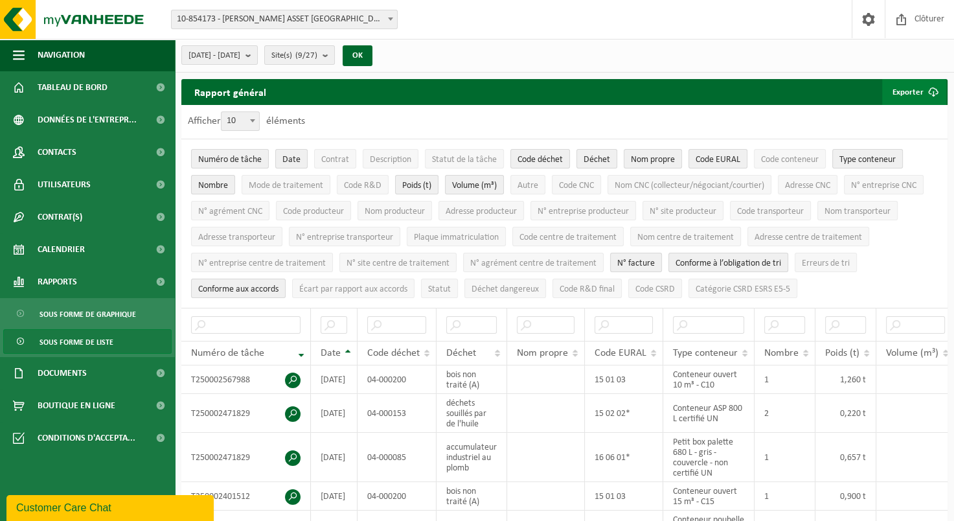
click at [928, 93] on span "submit" at bounding box center [934, 92] width 26 height 26
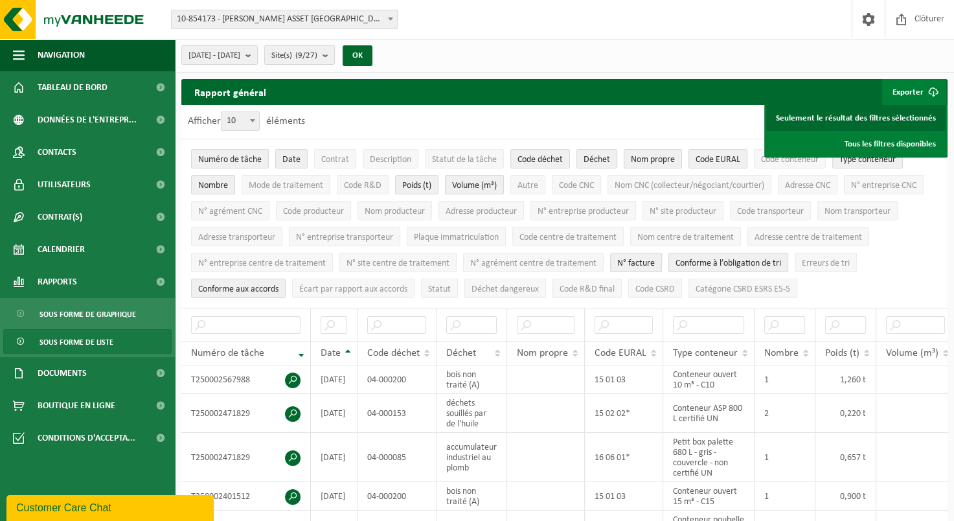
click at [830, 122] on link "Seulement le résultat des filtres sélectionnés" at bounding box center [855, 118] width 179 height 26
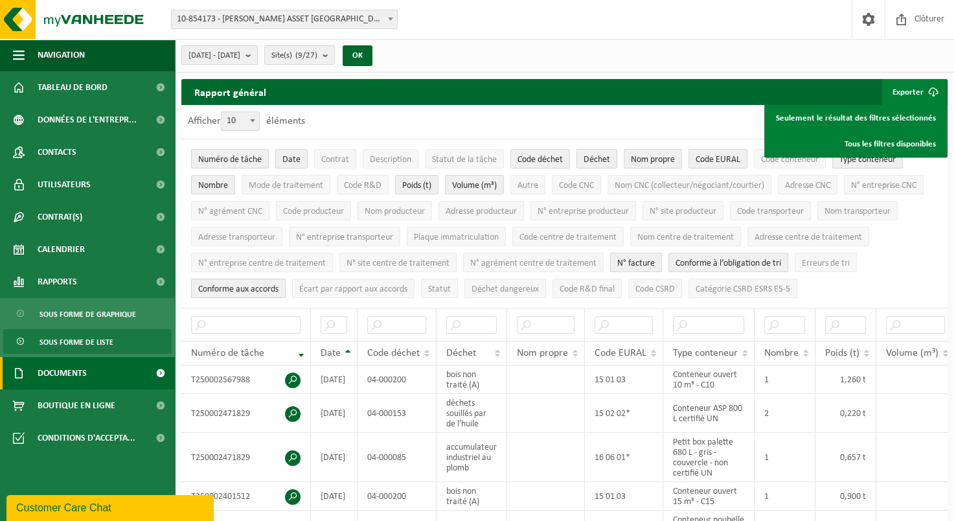
click at [129, 377] on link "Documents" at bounding box center [87, 373] width 175 height 32
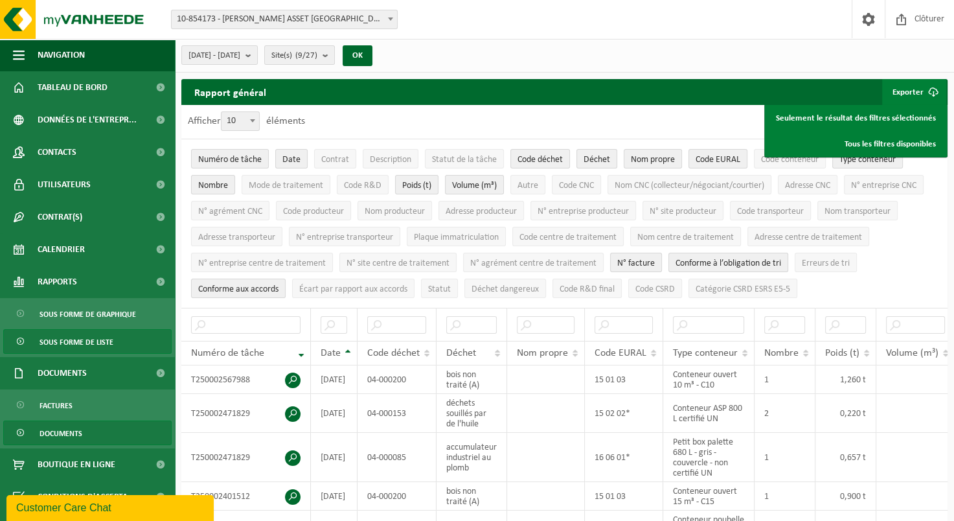
click at [89, 426] on link "Documents" at bounding box center [87, 433] width 168 height 25
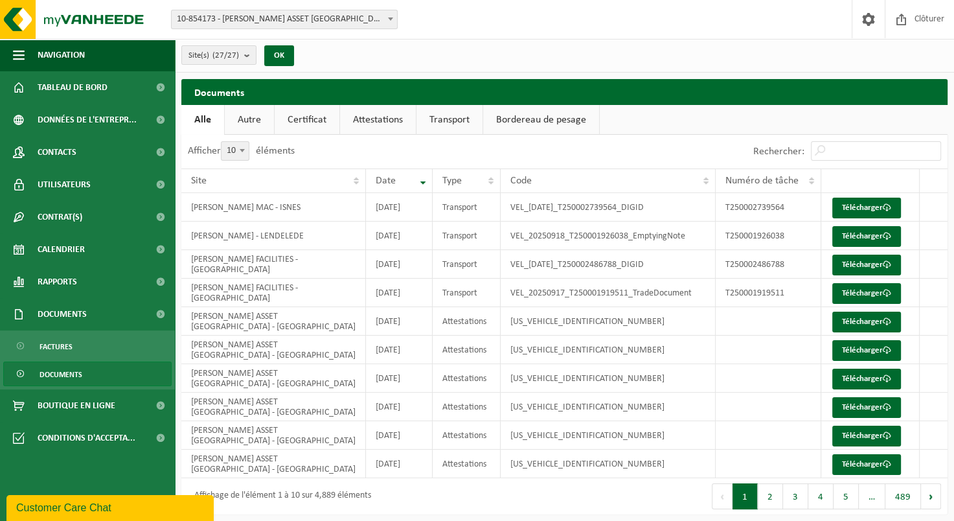
click at [373, 115] on link "Attestations" at bounding box center [378, 120] width 76 height 30
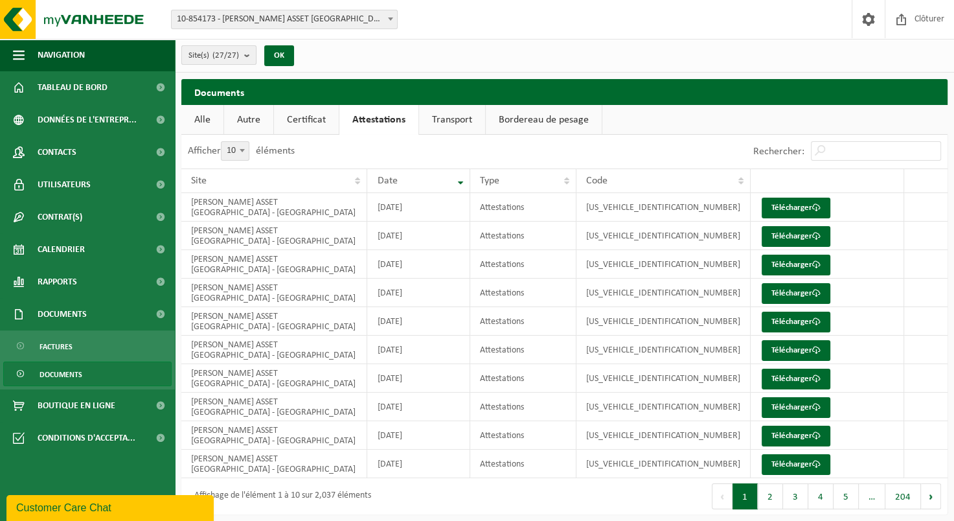
click at [251, 58] on b "submit" at bounding box center [250, 55] width 12 height 18
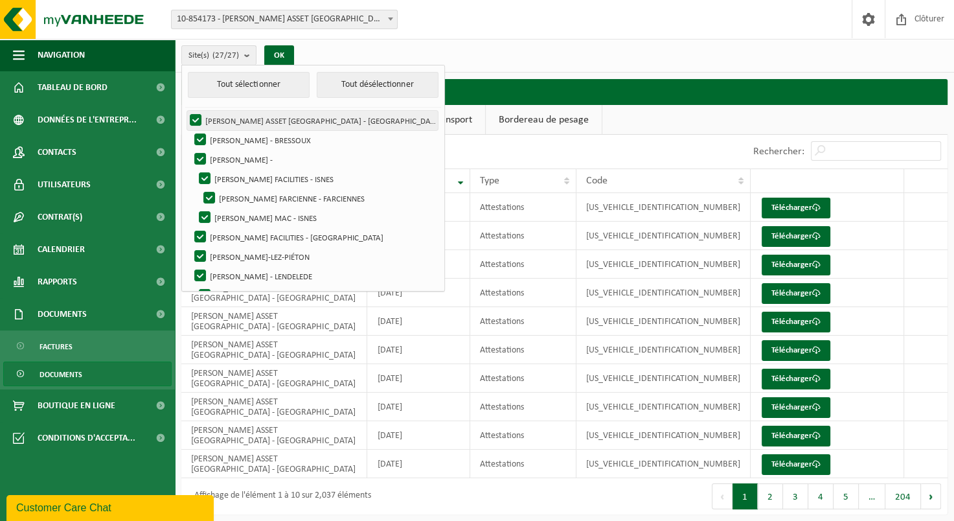
click at [192, 119] on label "ELIA ASSET NV - BRUSSEL" at bounding box center [312, 120] width 251 height 19
click at [185, 111] on input "ELIA ASSET NV - BRUSSEL" at bounding box center [185, 110] width 1 height 1
checkbox input "false"
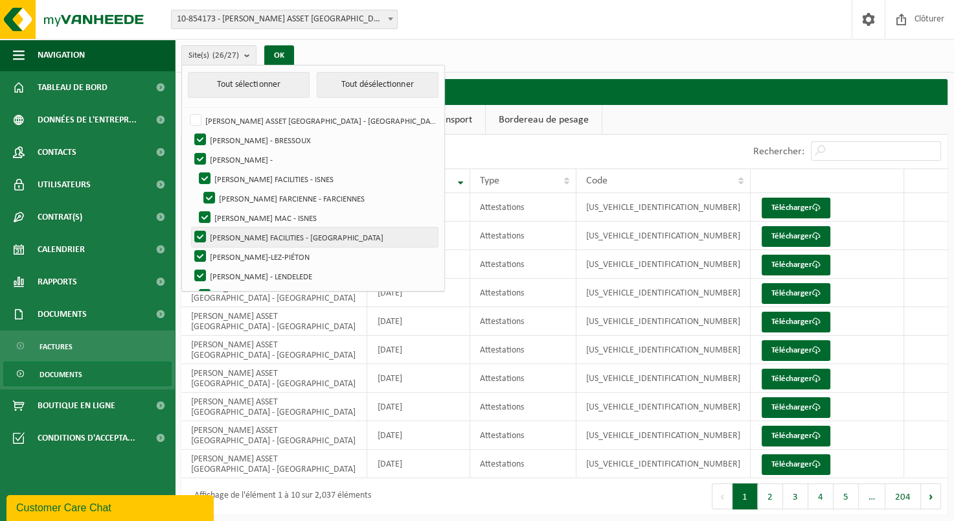
click at [200, 238] on label "ELIA EMPEREUR FACILITIES - BRUXELLES" at bounding box center [315, 236] width 246 height 19
click at [190, 227] on input "ELIA EMPEREUR FACILITIES - BRUXELLES" at bounding box center [189, 227] width 1 height 1
checkbox input "false"
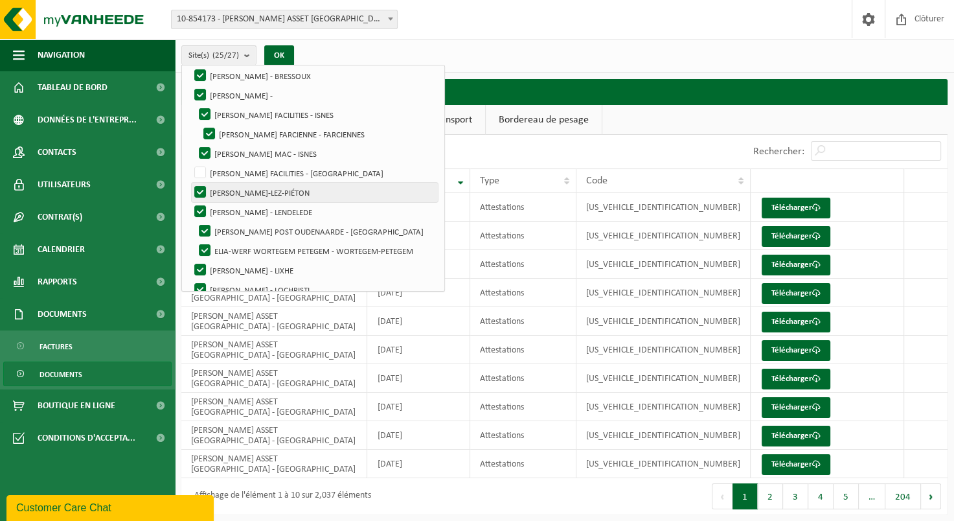
scroll to position [65, 0]
click at [201, 213] on label "[PERSON_NAME] - LENDELEDE" at bounding box center [315, 211] width 246 height 19
click at [190, 202] on input "[PERSON_NAME] - LENDELEDE" at bounding box center [189, 201] width 1 height 1
checkbox input "false"
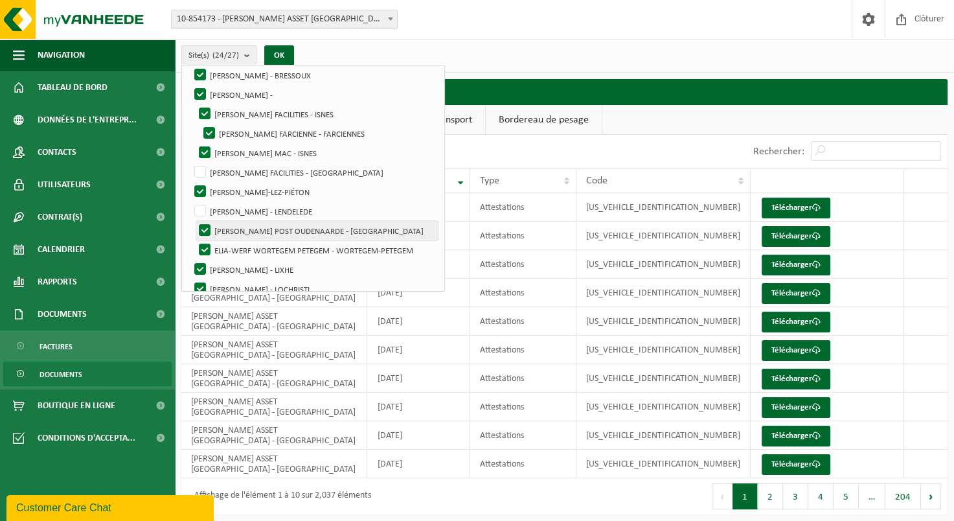
click at [204, 229] on label "[PERSON_NAME]-HS POST OUDENAARDE - [GEOGRAPHIC_DATA]" at bounding box center [317, 230] width 242 height 19
click at [194, 221] on input "[PERSON_NAME]-HS POST OUDENAARDE - [GEOGRAPHIC_DATA]" at bounding box center [194, 220] width 1 height 1
checkbox input "false"
click at [205, 251] on label "ELIA-WERF WORTEGEM PETEGEM - WORTEGEM-PETEGEM" at bounding box center [317, 249] width 242 height 19
click at [194, 240] on input "ELIA-WERF WORTEGEM PETEGEM - WORTEGEM-PETEGEM" at bounding box center [194, 240] width 1 height 1
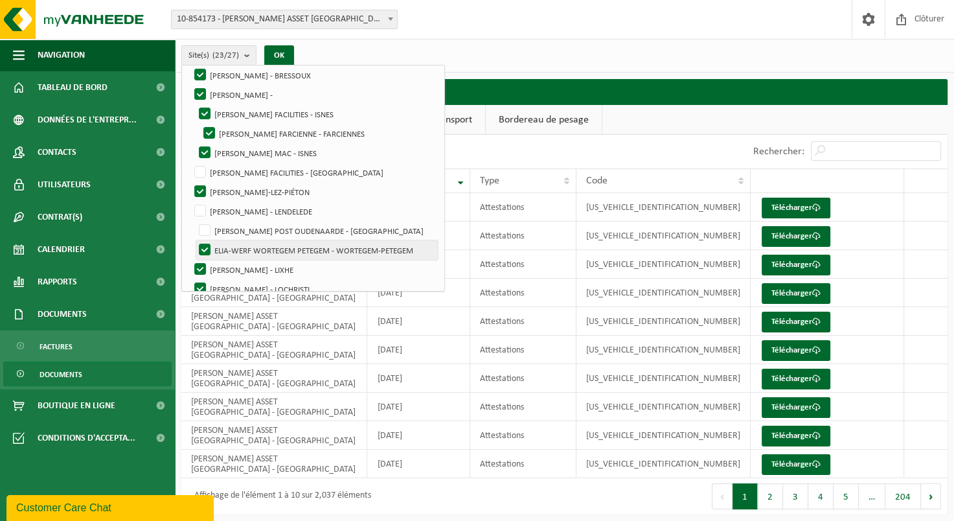
checkbox input "false"
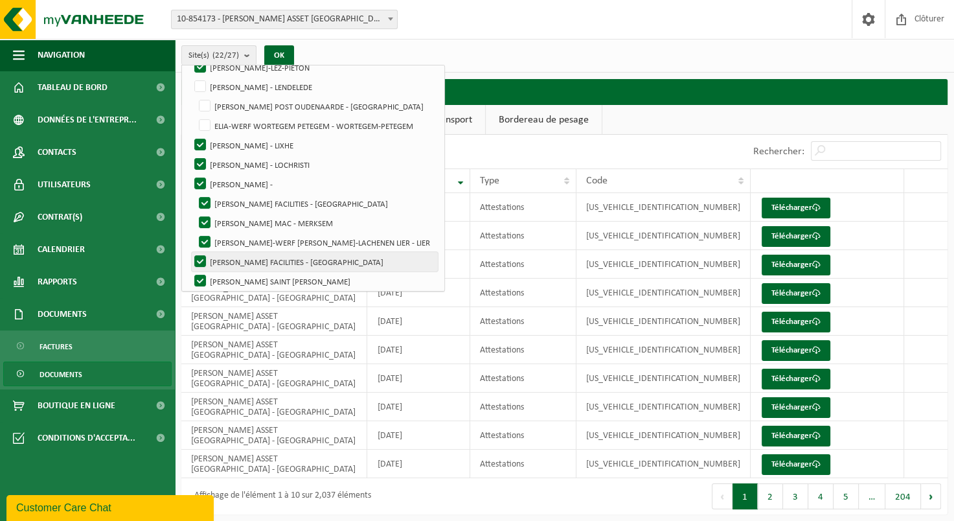
scroll to position [194, 0]
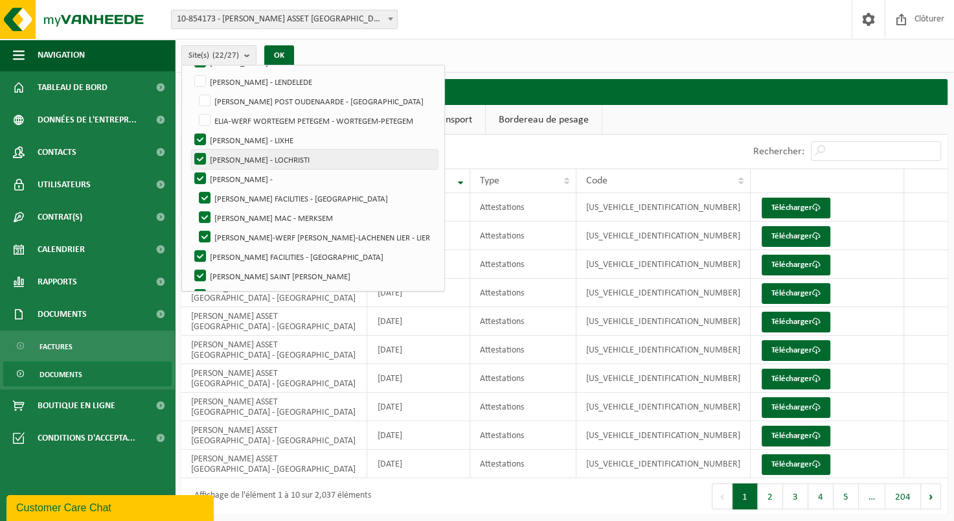
click at [198, 158] on label "[PERSON_NAME] - LOCHRISTI" at bounding box center [315, 159] width 246 height 19
click at [190, 150] on input "[PERSON_NAME] - LOCHRISTI" at bounding box center [189, 149] width 1 height 1
checkbox input "false"
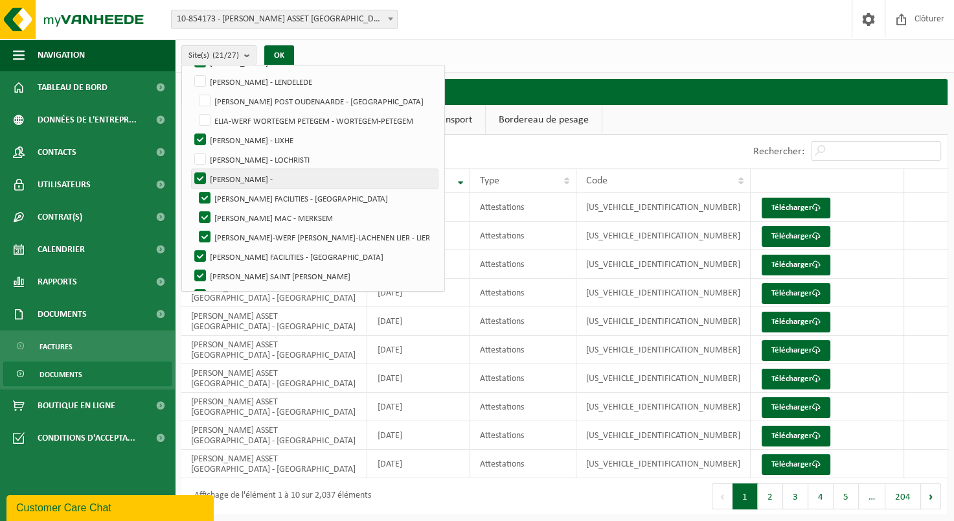
drag, startPoint x: 200, startPoint y: 177, endPoint x: 200, endPoint y: 183, distance: 6.5
click at [200, 178] on label "[PERSON_NAME] -" at bounding box center [315, 178] width 246 height 19
click at [190, 169] on input "[PERSON_NAME] -" at bounding box center [189, 168] width 1 height 1
checkbox input "false"
click at [205, 199] on label "[PERSON_NAME] FACILITIES - [GEOGRAPHIC_DATA]" at bounding box center [317, 198] width 242 height 19
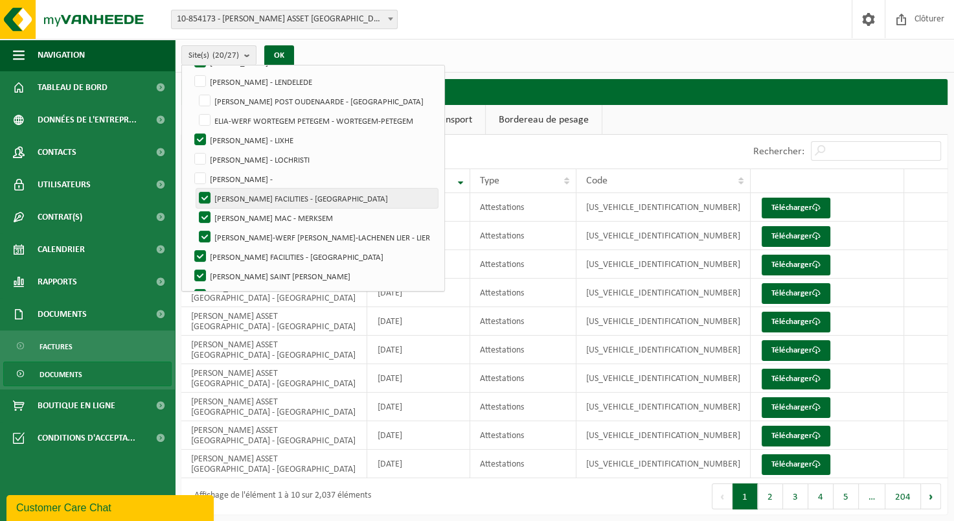
click at [194, 189] on input "[PERSON_NAME] FACILITIES - [GEOGRAPHIC_DATA]" at bounding box center [194, 188] width 1 height 1
checkbox input "false"
click at [207, 212] on label "[PERSON_NAME] MAC - MERKSEM" at bounding box center [317, 217] width 242 height 19
click at [194, 208] on input "[PERSON_NAME] MAC - MERKSEM" at bounding box center [194, 207] width 1 height 1
checkbox input "false"
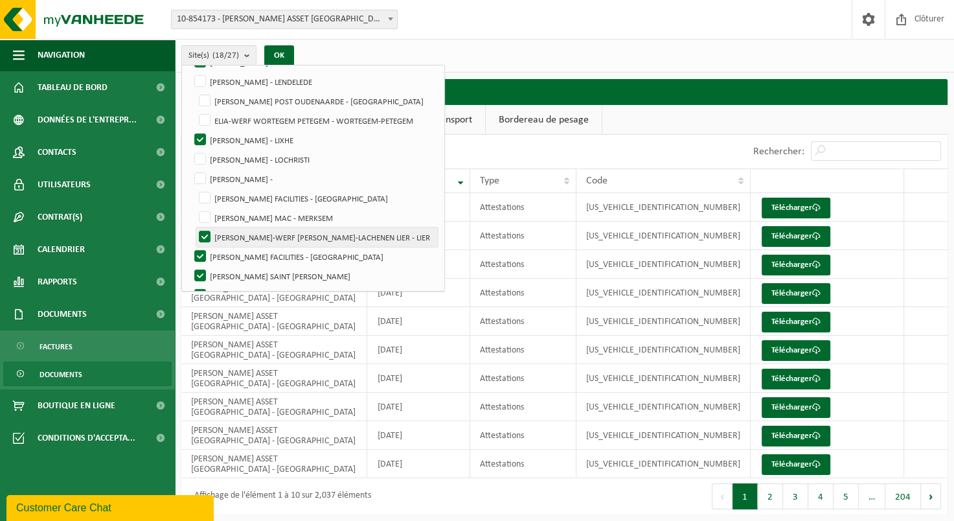
click at [205, 233] on label "[PERSON_NAME]-LACHENEN LIER - LIER" at bounding box center [317, 236] width 242 height 19
click at [194, 227] on input "[PERSON_NAME]-LACHENEN LIER - LIER" at bounding box center [194, 227] width 1 height 1
checkbox input "false"
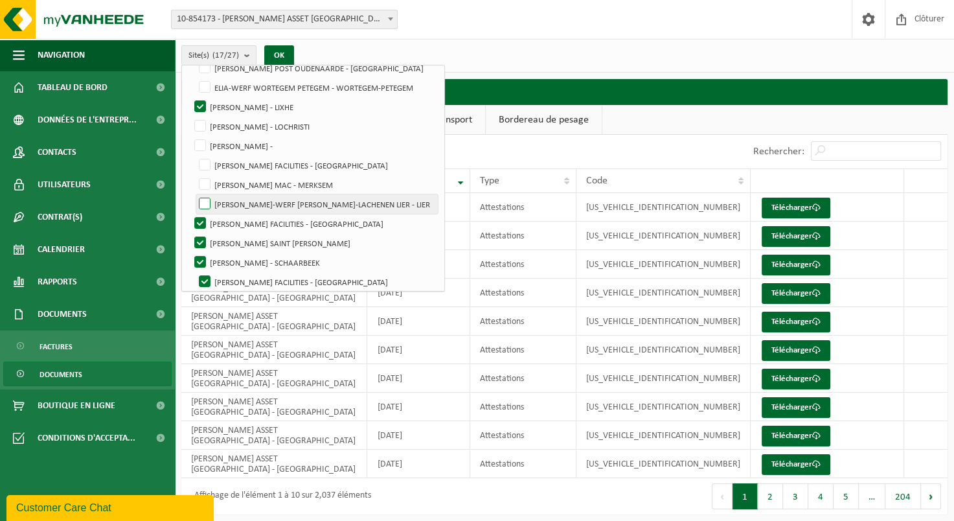
scroll to position [259, 0]
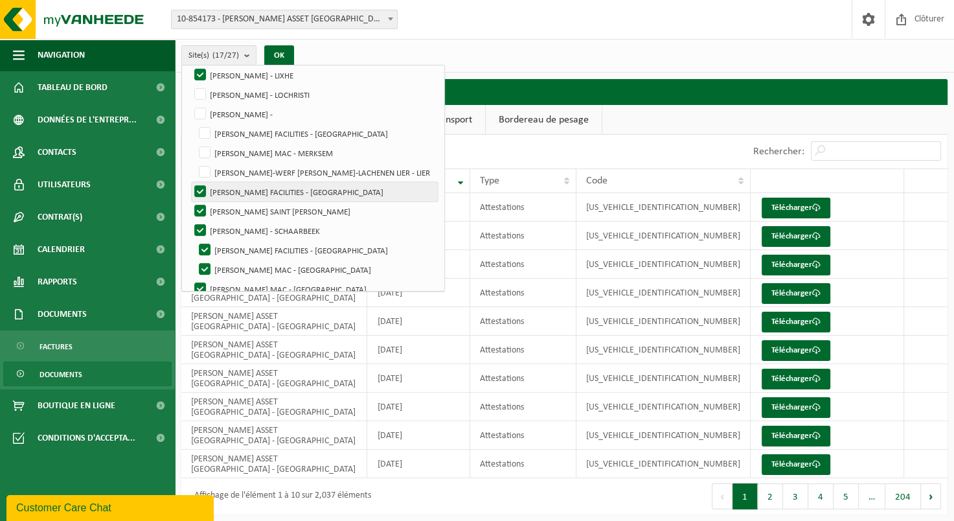
click at [196, 191] on label "[PERSON_NAME] FACILITIES - [GEOGRAPHIC_DATA]" at bounding box center [315, 191] width 246 height 19
click at [190, 182] on input "[PERSON_NAME] FACILITIES - [GEOGRAPHIC_DATA]" at bounding box center [189, 181] width 1 height 1
checkbox input "false"
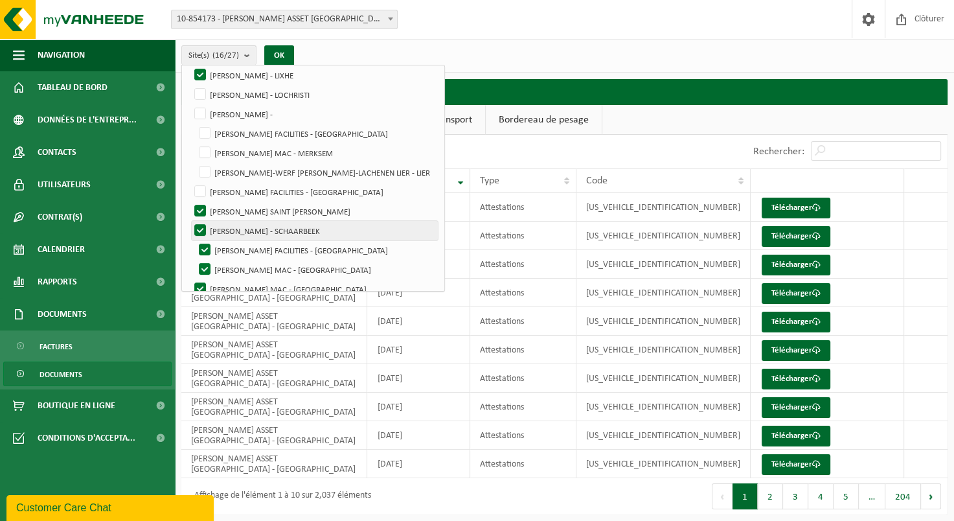
click at [200, 228] on label "[PERSON_NAME] - SCHAARBEEK" at bounding box center [315, 230] width 246 height 19
click at [190, 221] on input "[PERSON_NAME] - SCHAARBEEK" at bounding box center [189, 220] width 1 height 1
checkbox input "false"
click at [205, 246] on label "[PERSON_NAME] FACILITIES - [GEOGRAPHIC_DATA]" at bounding box center [317, 249] width 242 height 19
click at [194, 240] on input "[PERSON_NAME] FACILITIES - [GEOGRAPHIC_DATA]" at bounding box center [194, 240] width 1 height 1
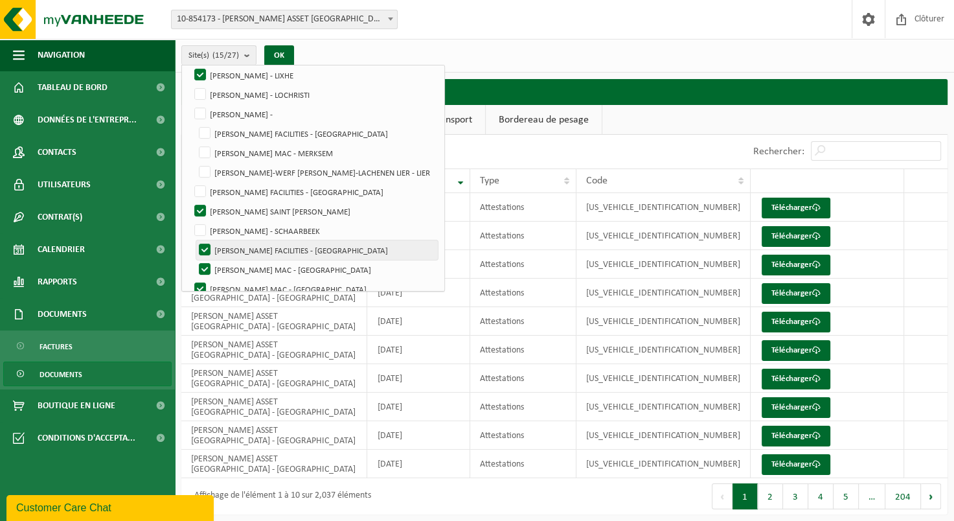
checkbox input "false"
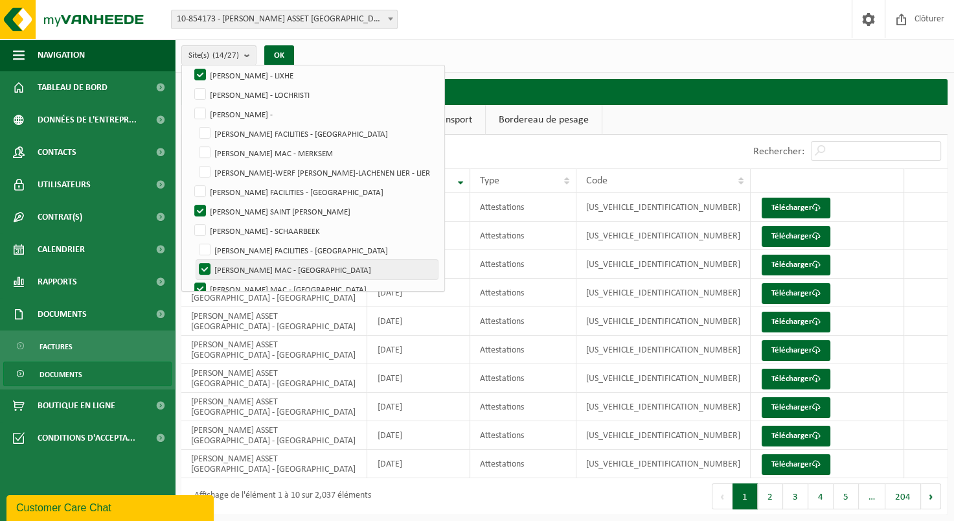
click at [209, 270] on label "[PERSON_NAME] MAC - [GEOGRAPHIC_DATA]" at bounding box center [317, 269] width 242 height 19
click at [194, 260] on input "[PERSON_NAME] MAC - [GEOGRAPHIC_DATA]" at bounding box center [194, 259] width 1 height 1
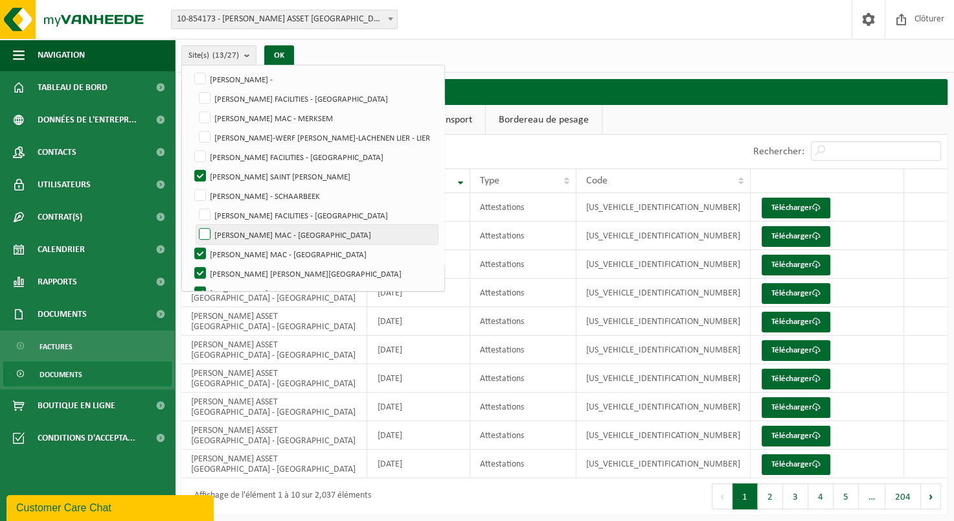
scroll to position [324, 0]
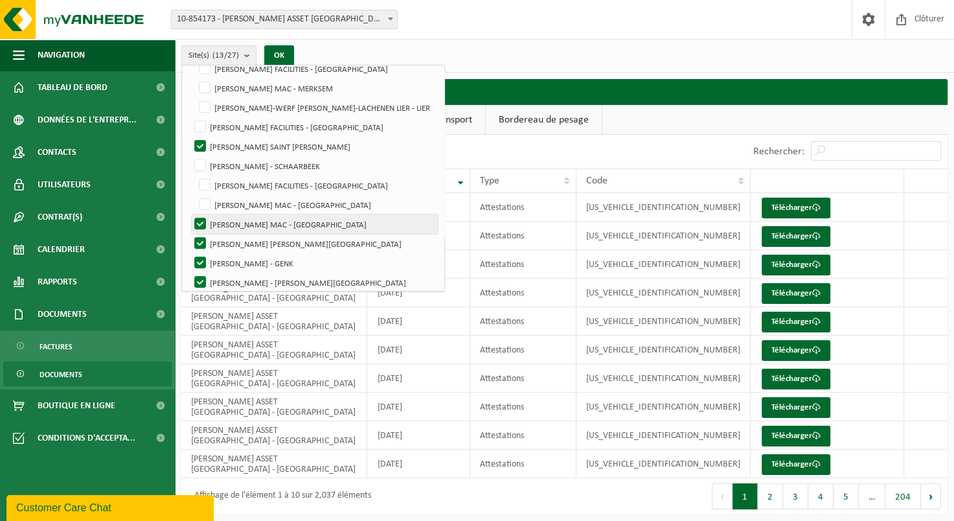
click at [201, 225] on label "[PERSON_NAME] MAC - [GEOGRAPHIC_DATA]" at bounding box center [315, 223] width 246 height 19
click at [194, 195] on input "[PERSON_NAME] MAC - [GEOGRAPHIC_DATA]" at bounding box center [194, 194] width 1 height 1
checkbox input "true"
click at [202, 246] on label "[PERSON_NAME] MAC - [GEOGRAPHIC_DATA]" at bounding box center [315, 243] width 246 height 19
click at [190, 234] on input "[PERSON_NAME] MAC - [GEOGRAPHIC_DATA]" at bounding box center [189, 233] width 1 height 1
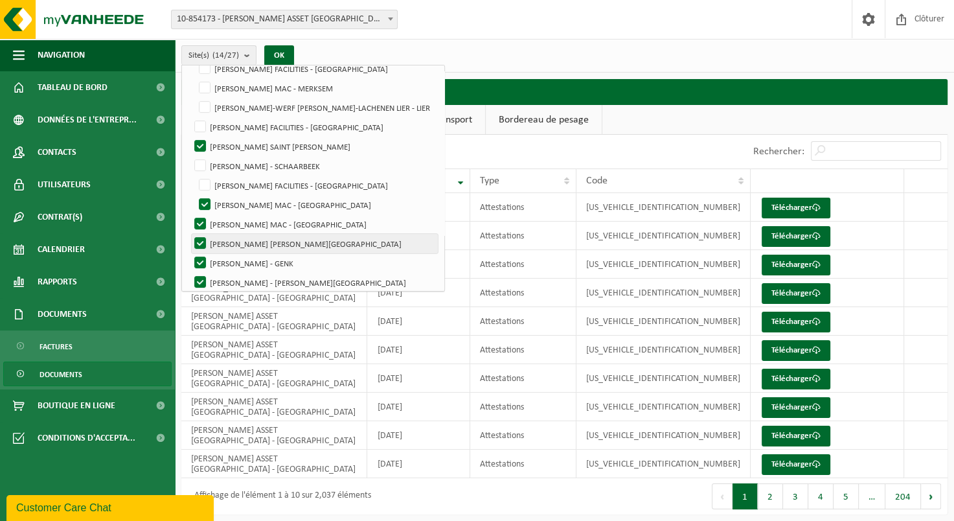
checkbox input "false"
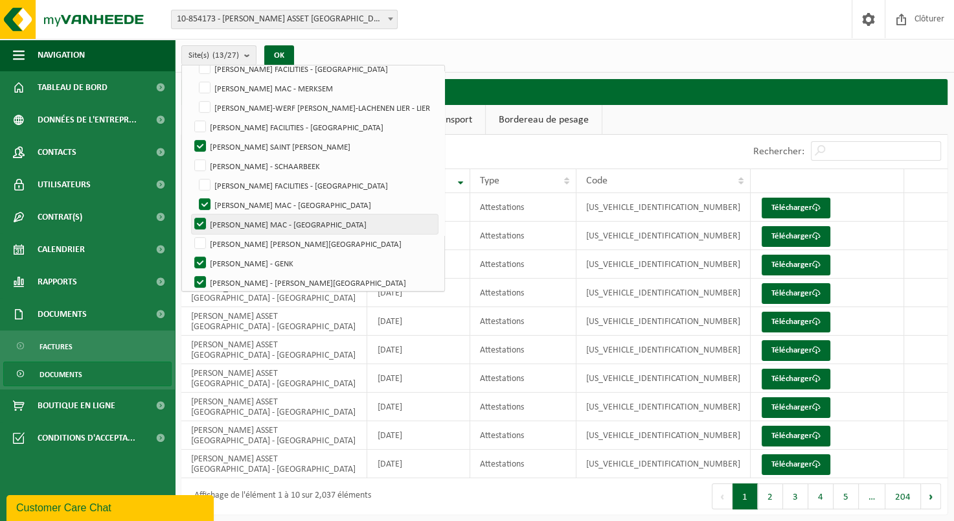
click at [200, 225] on label "[PERSON_NAME] MAC - [GEOGRAPHIC_DATA]" at bounding box center [315, 223] width 246 height 19
click at [194, 195] on input "[PERSON_NAME] MAC - [GEOGRAPHIC_DATA]" at bounding box center [194, 194] width 1 height 1
click at [203, 203] on label "[PERSON_NAME] MAC - [GEOGRAPHIC_DATA]" at bounding box center [317, 204] width 242 height 19
click at [194, 195] on input "[PERSON_NAME] MAC - [GEOGRAPHIC_DATA]" at bounding box center [194, 194] width 1 height 1
checkbox input "true"
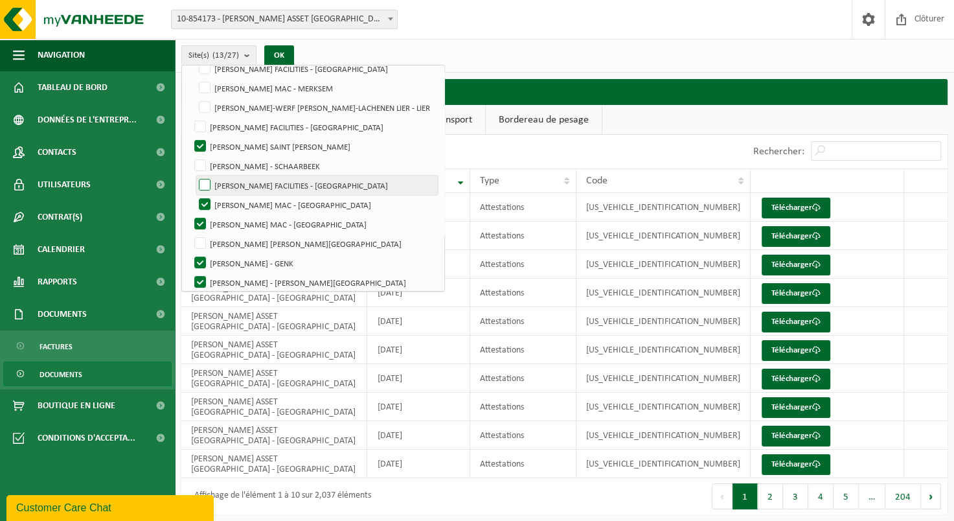
click at [202, 186] on label "[PERSON_NAME] FACILITIES - [GEOGRAPHIC_DATA]" at bounding box center [317, 185] width 242 height 19
click at [194, 176] on input "[PERSON_NAME] FACILITIES - [GEOGRAPHIC_DATA]" at bounding box center [194, 175] width 1 height 1
checkbox input "true"
click at [200, 166] on label "[PERSON_NAME] - SCHAARBEEK" at bounding box center [315, 165] width 246 height 19
click at [190, 156] on input "[PERSON_NAME] - SCHAARBEEK" at bounding box center [189, 156] width 1 height 1
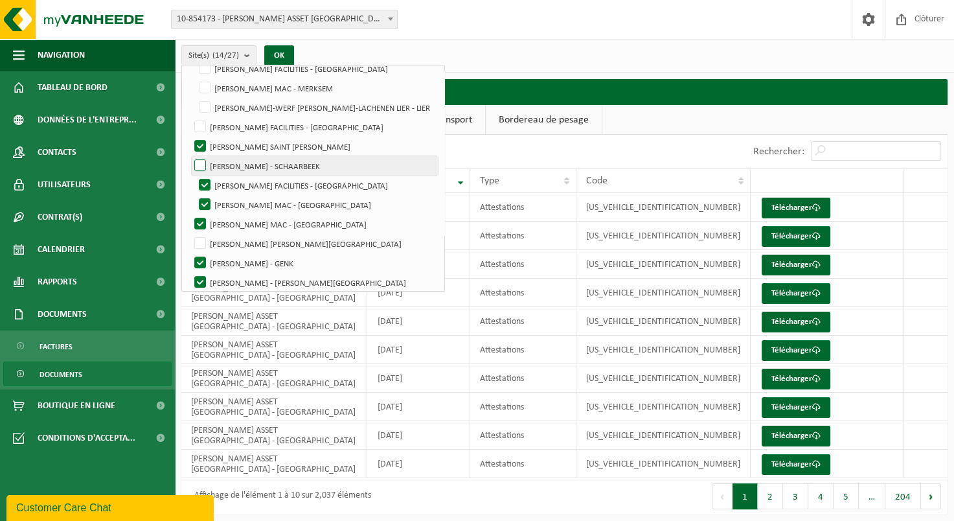
checkbox input "true"
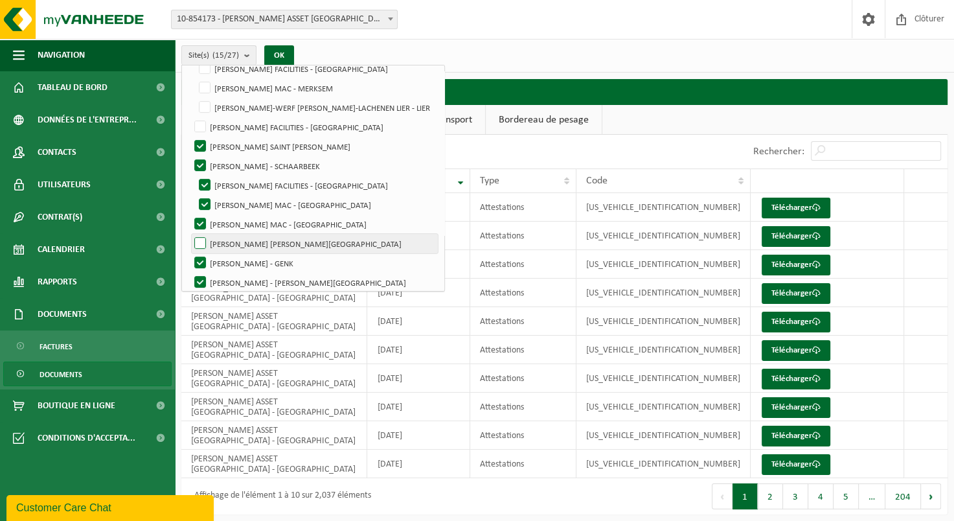
click at [197, 242] on label "[PERSON_NAME] MAC - [GEOGRAPHIC_DATA]" at bounding box center [315, 243] width 246 height 19
click at [190, 234] on input "[PERSON_NAME] MAC - [GEOGRAPHIC_DATA]" at bounding box center [189, 233] width 1 height 1
checkbox input "true"
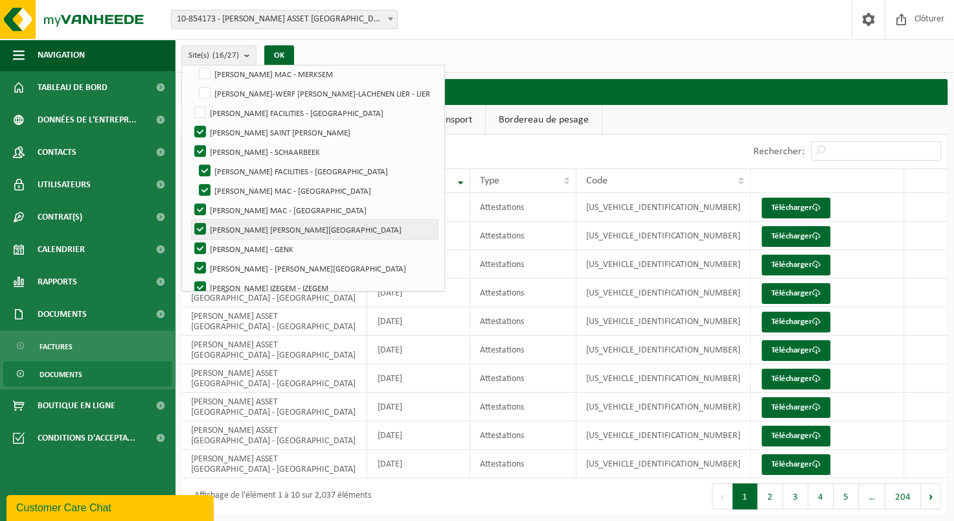
scroll to position [350, 0]
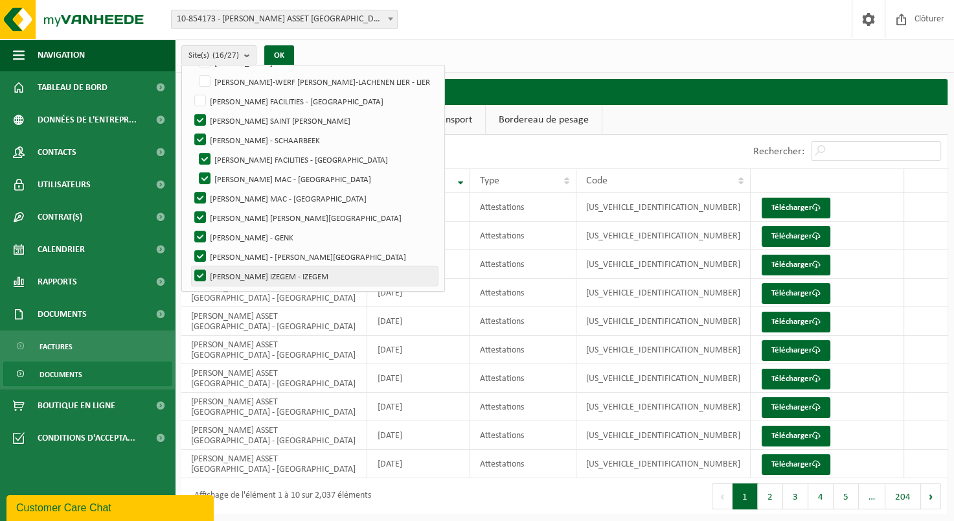
click at [198, 270] on label "[PERSON_NAME] IZEGEM - IZEGEM" at bounding box center [315, 275] width 246 height 19
click at [190, 266] on input "[PERSON_NAME] IZEGEM - IZEGEM" at bounding box center [189, 266] width 1 height 1
checkbox input "false"
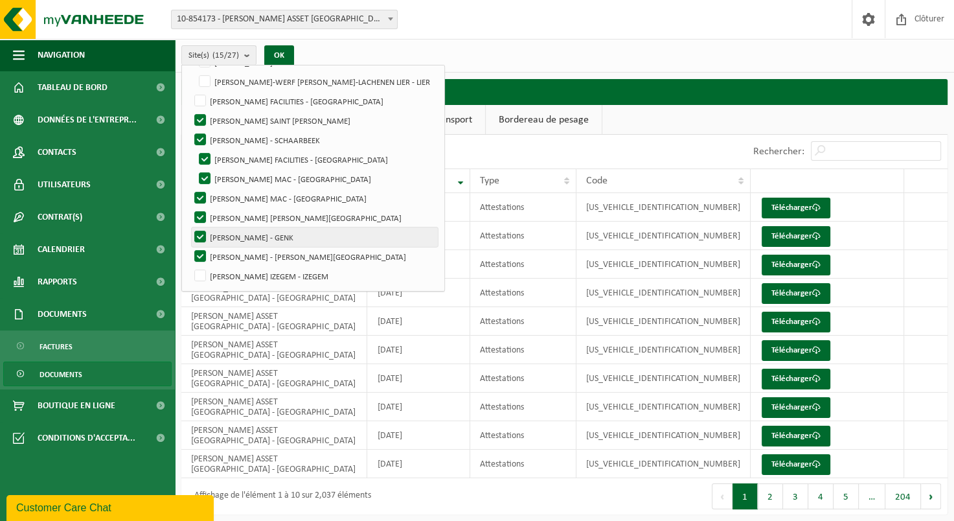
click at [200, 236] on label "[PERSON_NAME] - GENK" at bounding box center [315, 236] width 246 height 19
click at [190, 227] on input "[PERSON_NAME] - GENK" at bounding box center [189, 227] width 1 height 1
checkbox input "false"
click at [282, 56] on button "OK" at bounding box center [279, 55] width 30 height 21
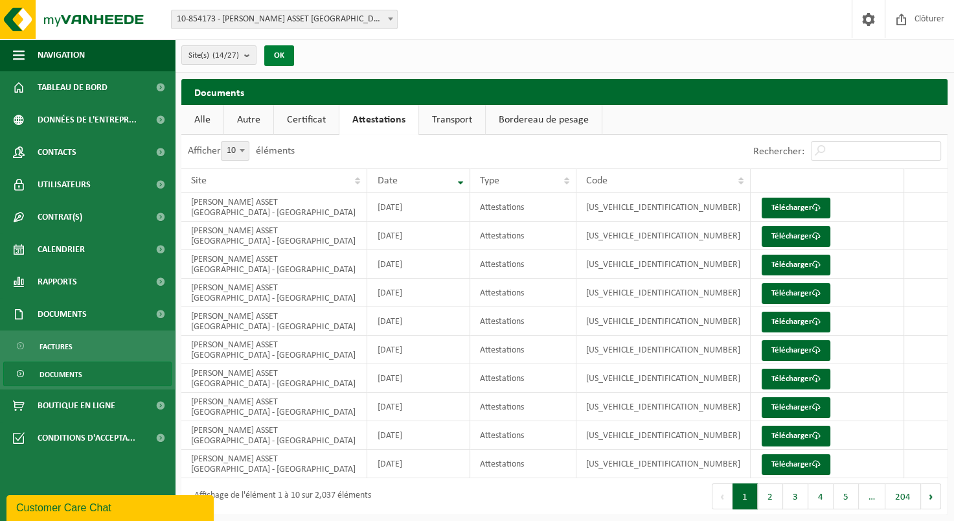
click at [282, 56] on button "OK" at bounding box center [279, 55] width 30 height 21
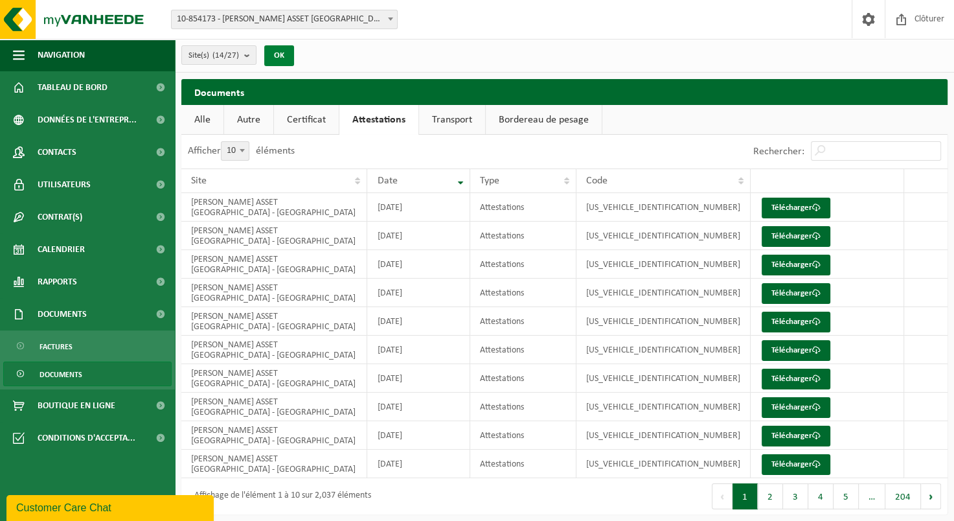
click at [282, 56] on button "OK" at bounding box center [279, 55] width 30 height 21
click at [244, 57] on button "Site(s) (14/27)" at bounding box center [218, 54] width 75 height 19
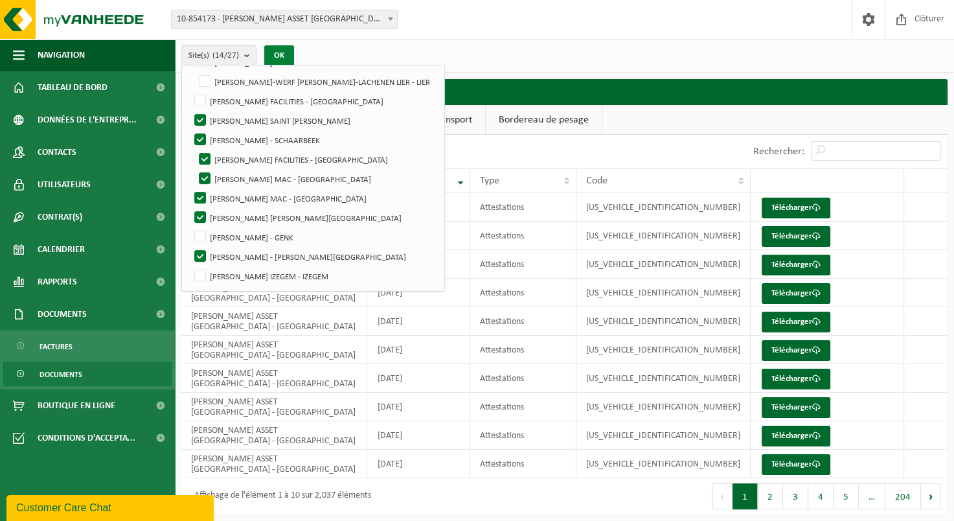
click at [273, 57] on button "OK" at bounding box center [279, 55] width 30 height 21
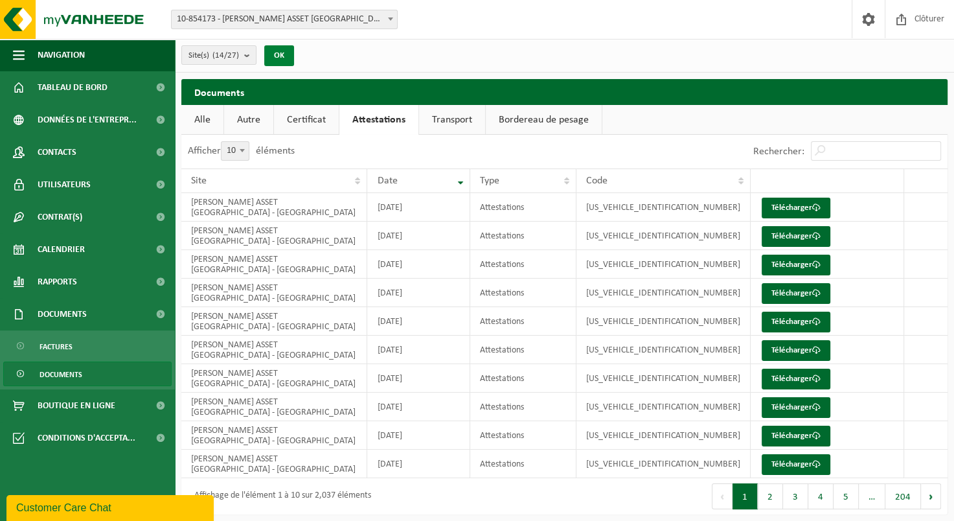
click at [274, 57] on button "OK" at bounding box center [279, 55] width 30 height 21
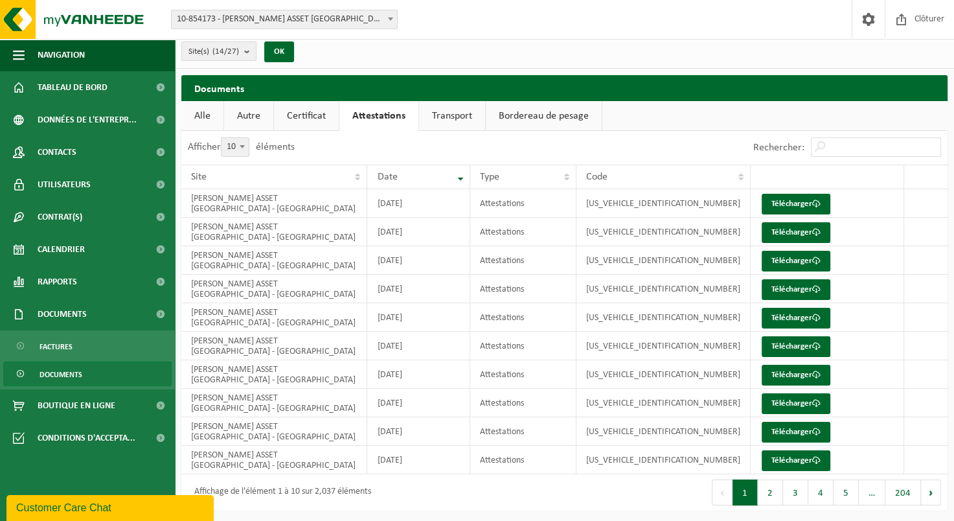
click at [309, 122] on link "Certificat" at bounding box center [306, 116] width 65 height 30
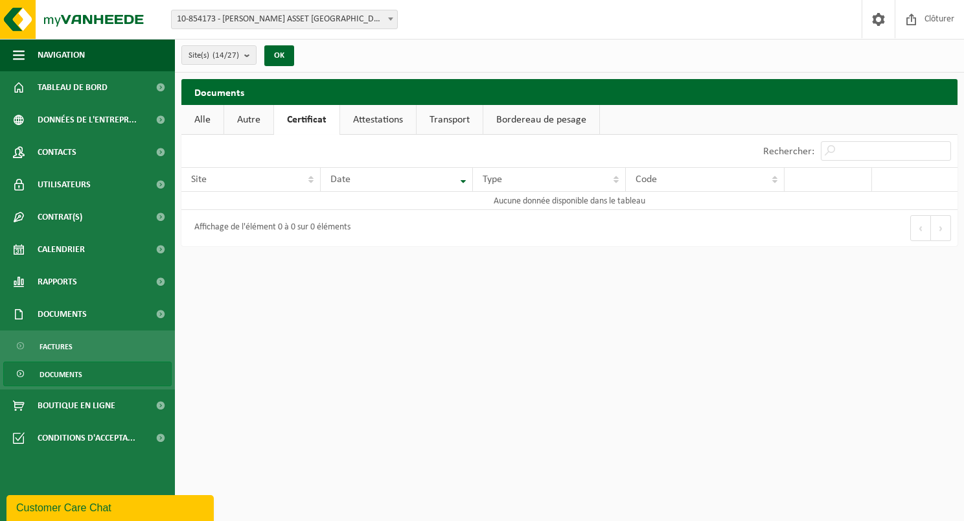
click at [355, 124] on link "Attestations" at bounding box center [378, 120] width 76 height 30
click at [354, 125] on link "Attestations" at bounding box center [379, 120] width 79 height 30
click at [430, 124] on link "Transport" at bounding box center [452, 120] width 66 height 30
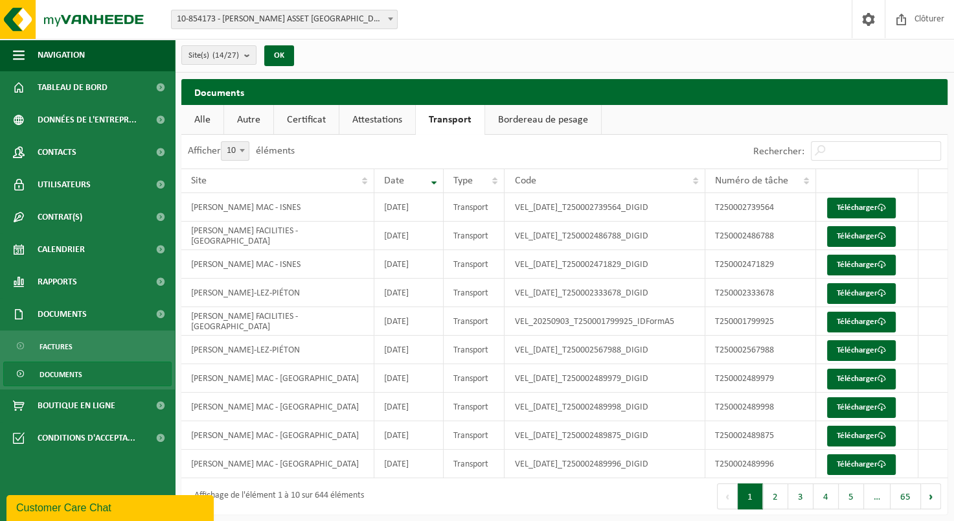
click at [194, 119] on link "Alle" at bounding box center [202, 120] width 42 height 30
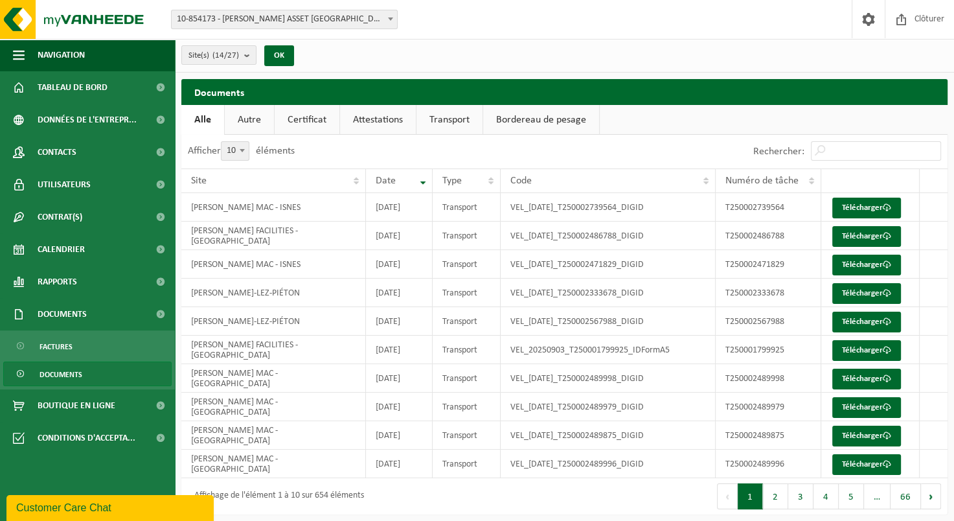
click at [257, 124] on link "Autre" at bounding box center [249, 120] width 49 height 30
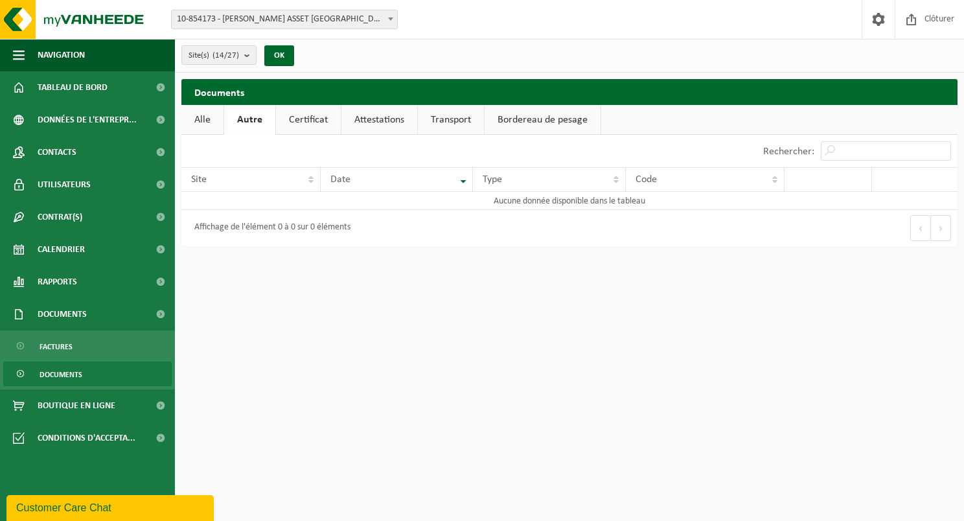
click at [316, 123] on link "Certificat" at bounding box center [308, 120] width 65 height 30
click at [185, 121] on link "Alle" at bounding box center [202, 120] width 42 height 30
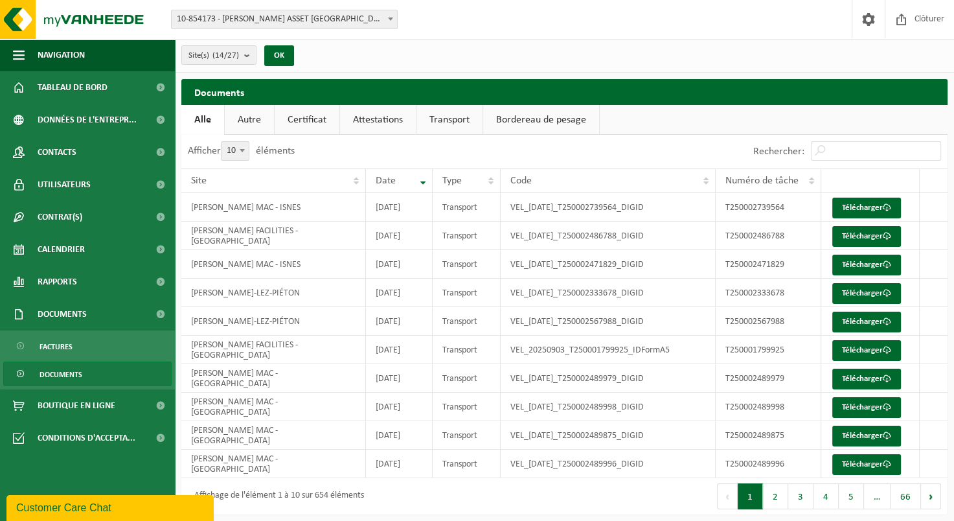
click at [394, 126] on link "Attestations" at bounding box center [378, 120] width 76 height 30
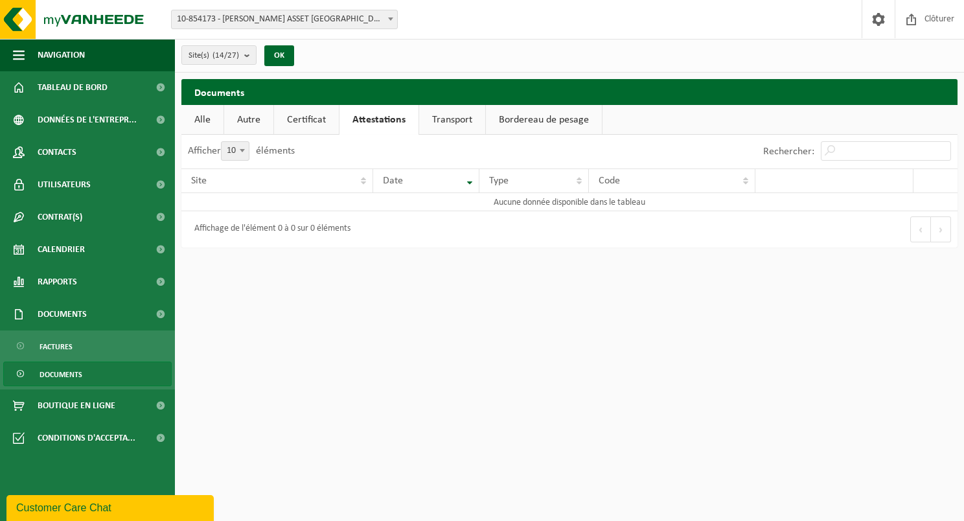
click at [465, 128] on link "Transport" at bounding box center [452, 120] width 66 height 30
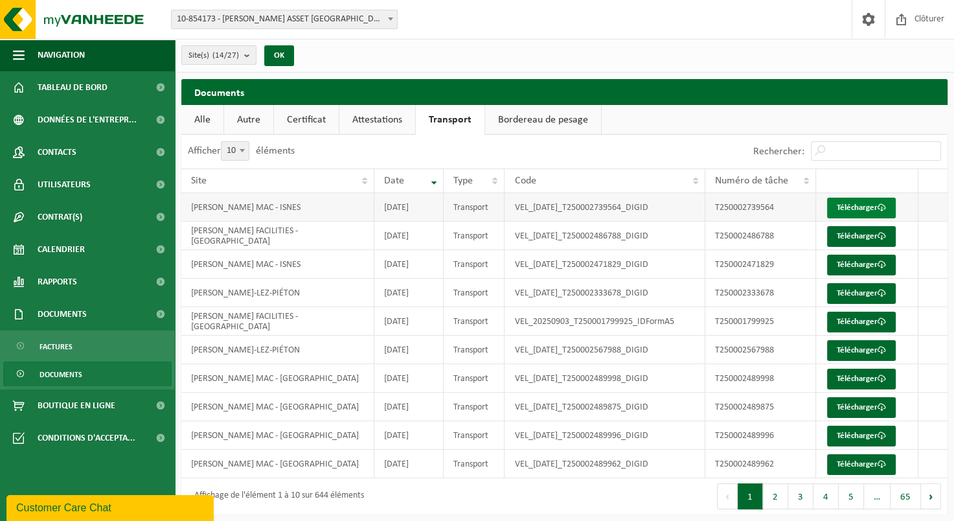
click at [860, 209] on link "Télécharger" at bounding box center [861, 208] width 69 height 21
click at [508, 124] on link "Bordereau de pesage" at bounding box center [543, 120] width 116 height 30
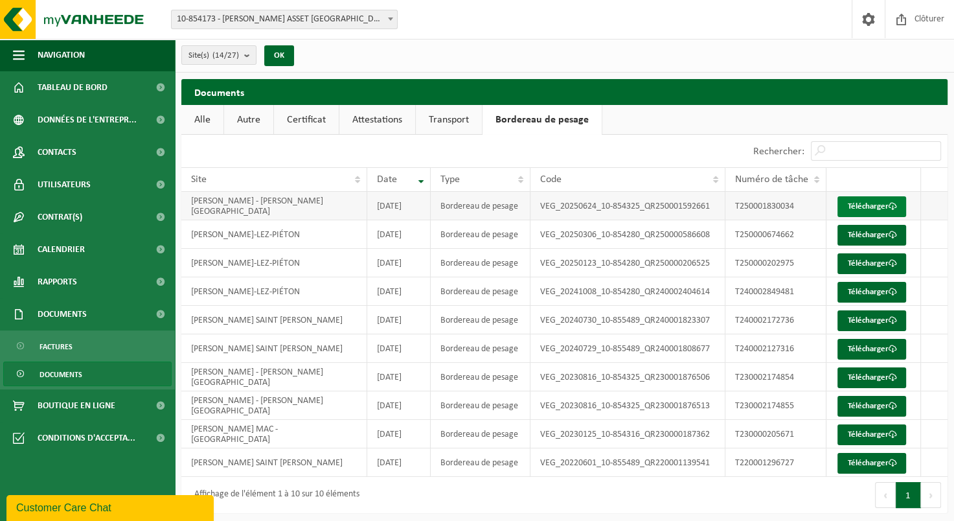
click at [875, 207] on link "Télécharger" at bounding box center [872, 206] width 69 height 21
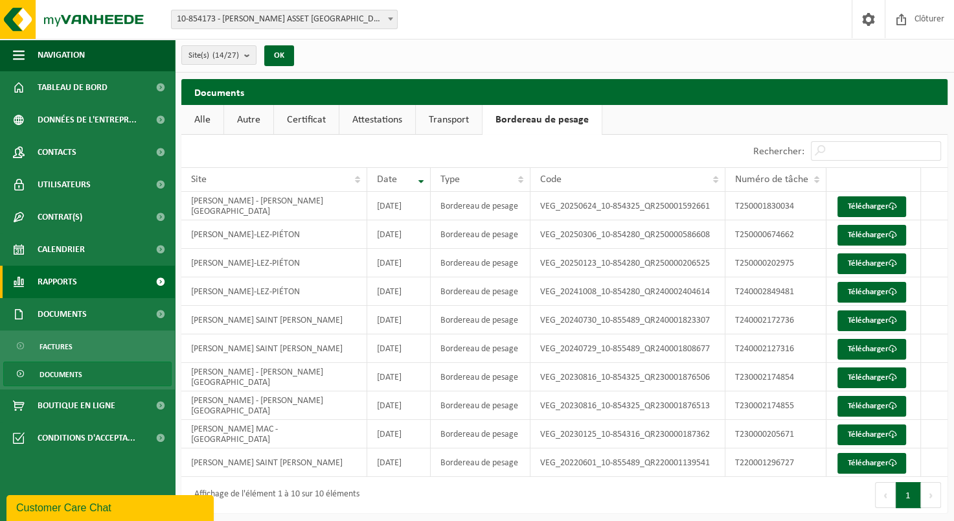
click at [99, 275] on link "Rapports" at bounding box center [87, 282] width 175 height 32
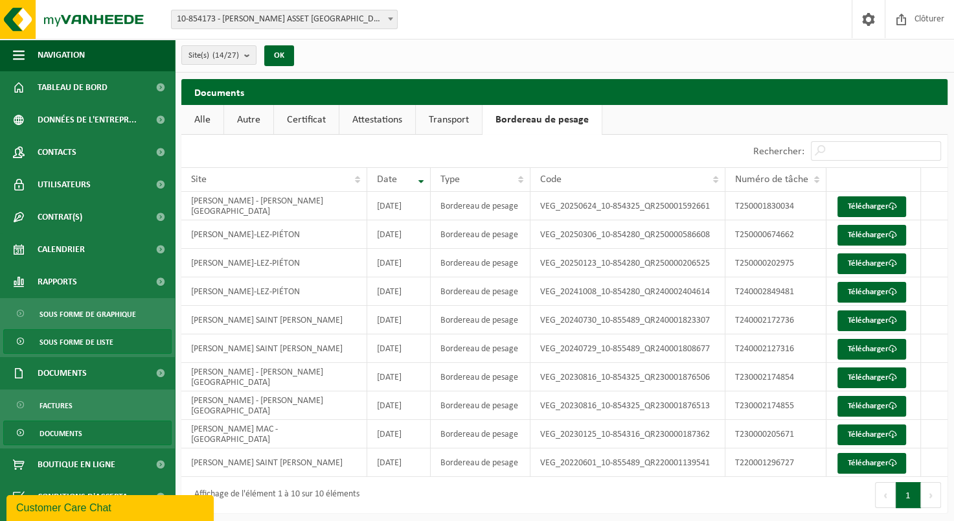
click at [89, 343] on span "Sous forme de liste" at bounding box center [77, 342] width 74 height 25
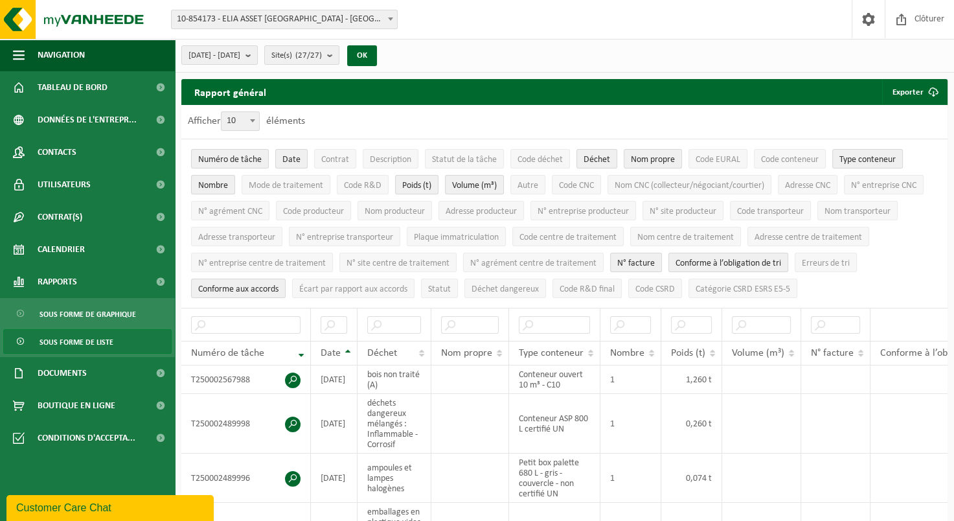
click at [375, 17] on span "10-854173 - ELIA ASSET [GEOGRAPHIC_DATA] - [GEOGRAPHIC_DATA]" at bounding box center [284, 19] width 225 height 18
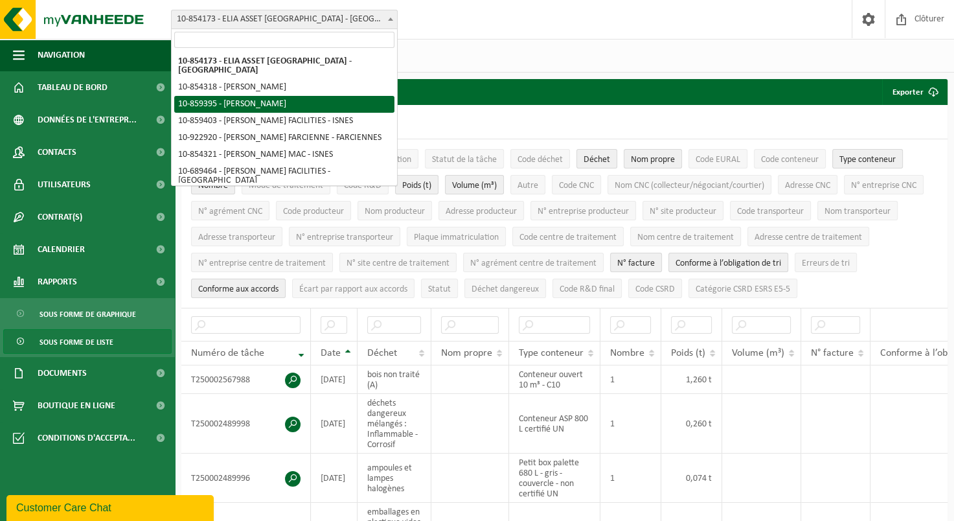
select select "99647"
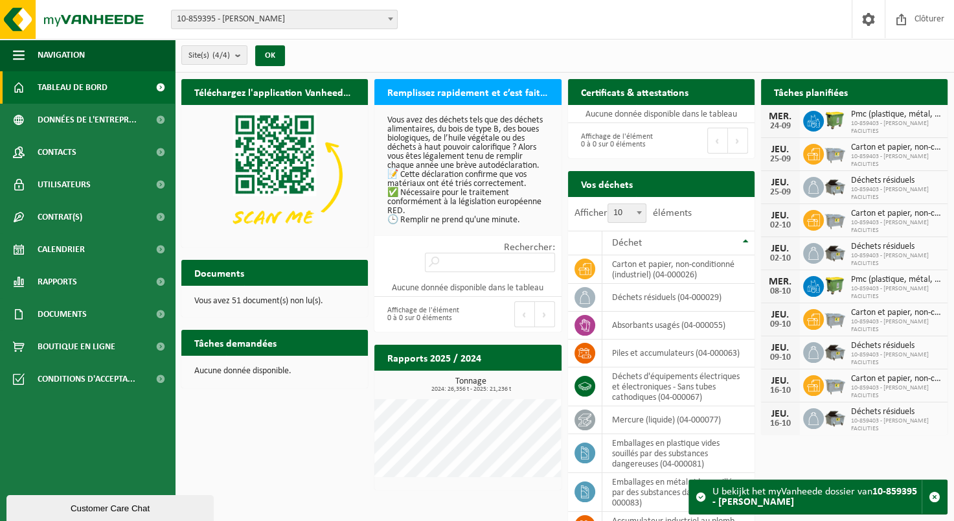
click at [275, 297] on p "Vous avez 51 document(s) non lu(s)." at bounding box center [274, 301] width 161 height 9
click at [133, 319] on link "Documents" at bounding box center [87, 314] width 175 height 32
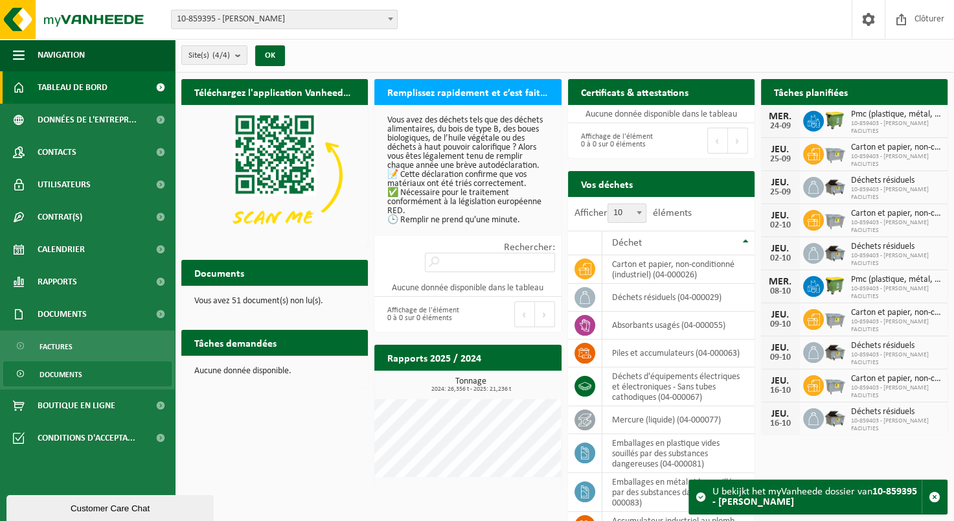
click at [122, 377] on link "Documents" at bounding box center [87, 374] width 168 height 25
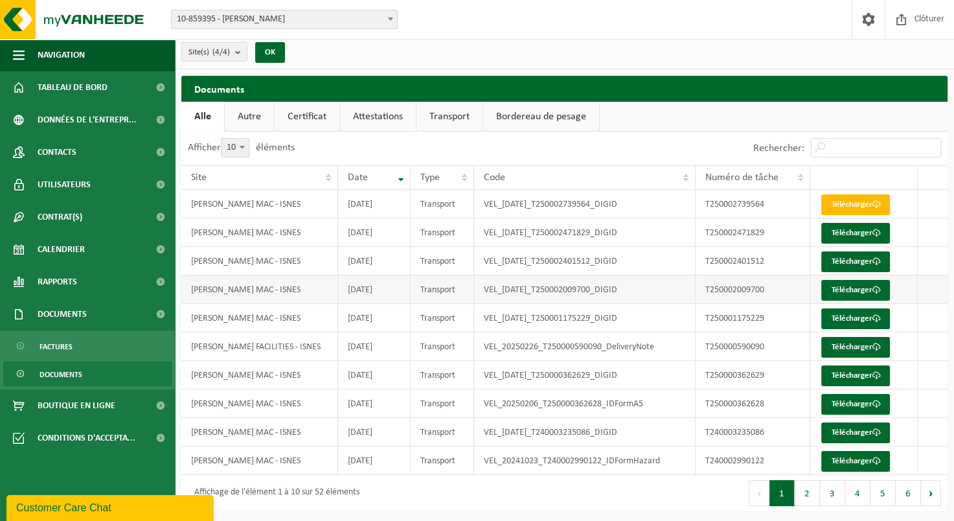
scroll to position [4, 0]
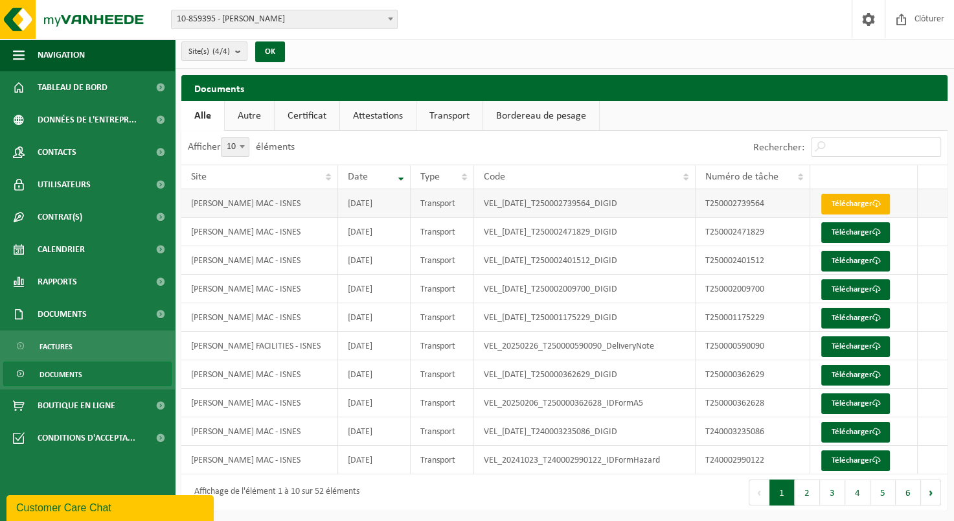
click at [854, 202] on link "Télécharger" at bounding box center [856, 204] width 69 height 21
click at [310, 117] on link "Certificat" at bounding box center [307, 116] width 65 height 30
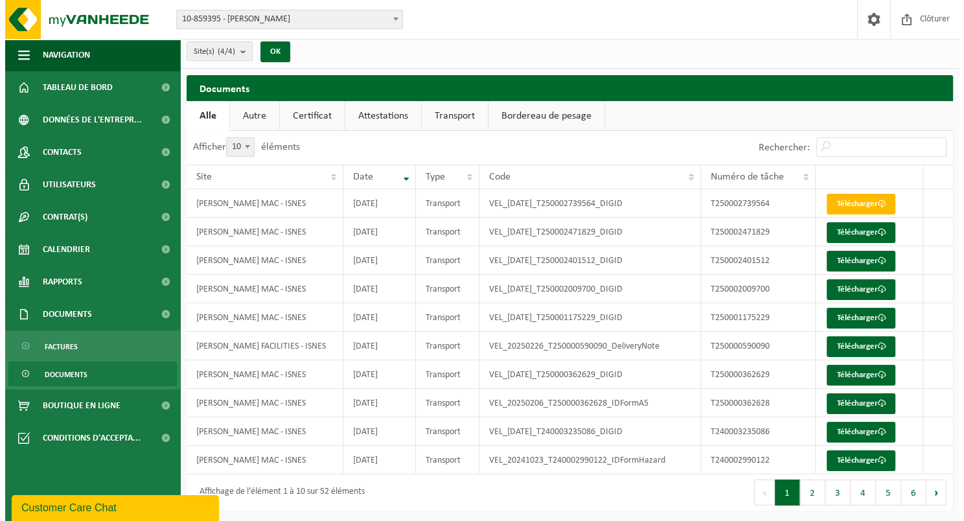
scroll to position [0, 0]
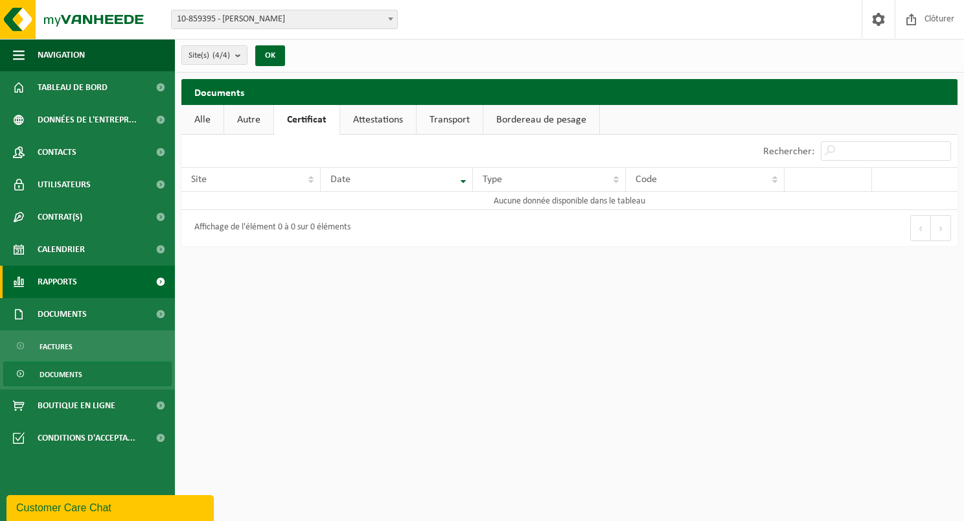
click at [73, 277] on span "Rapports" at bounding box center [58, 282] width 40 height 32
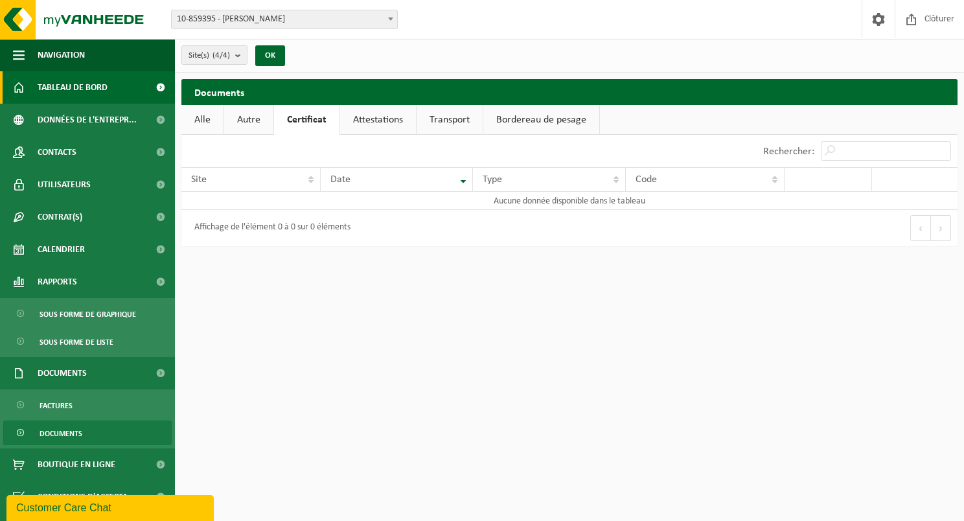
click at [65, 86] on span "Tableau de bord" at bounding box center [73, 87] width 70 height 32
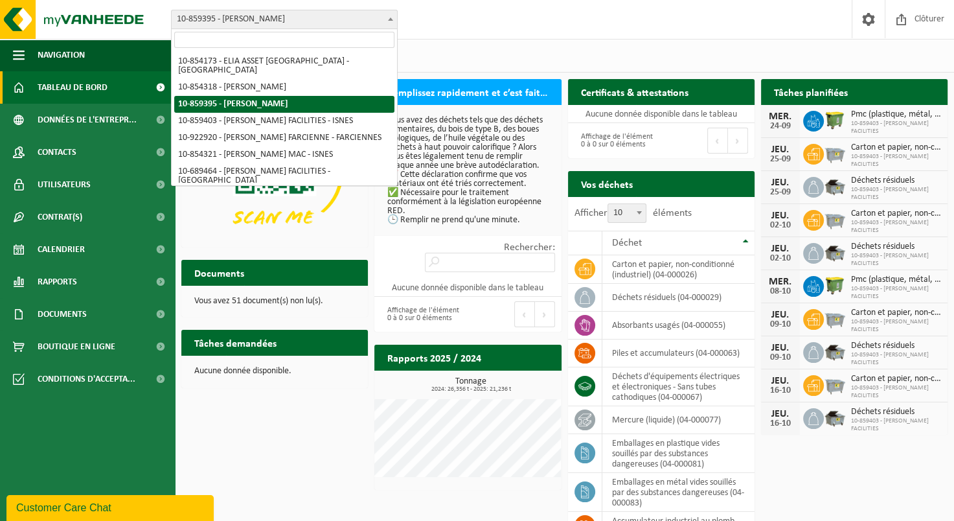
click at [332, 20] on span "10-859395 - [PERSON_NAME]" at bounding box center [284, 19] width 225 height 18
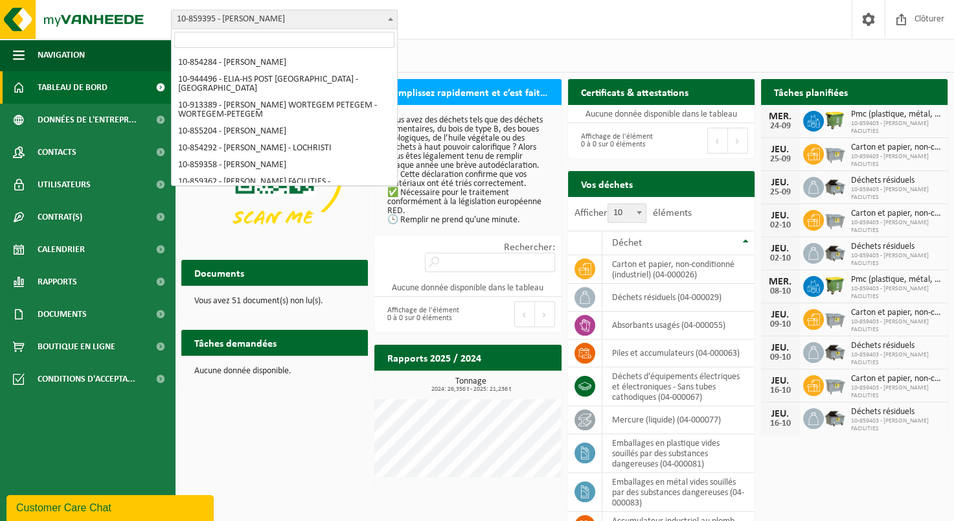
scroll to position [166, 0]
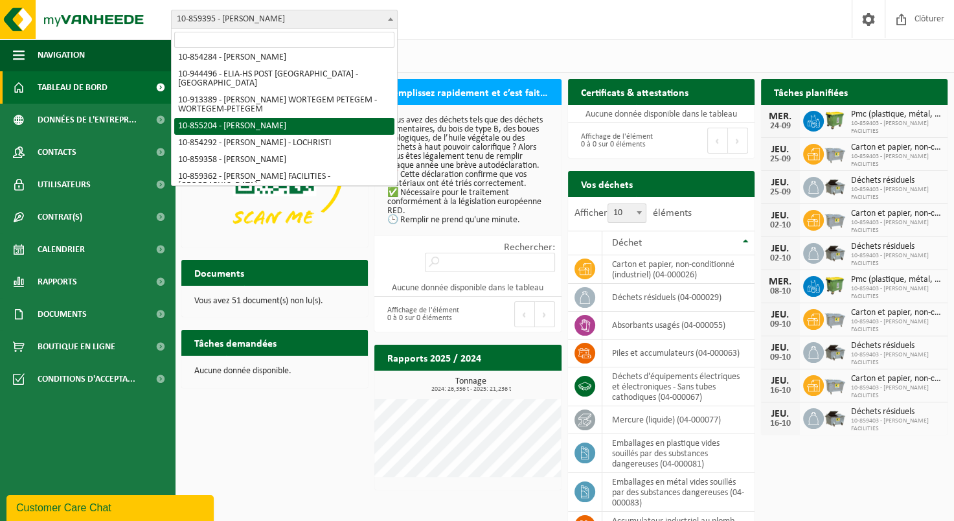
select select "98179"
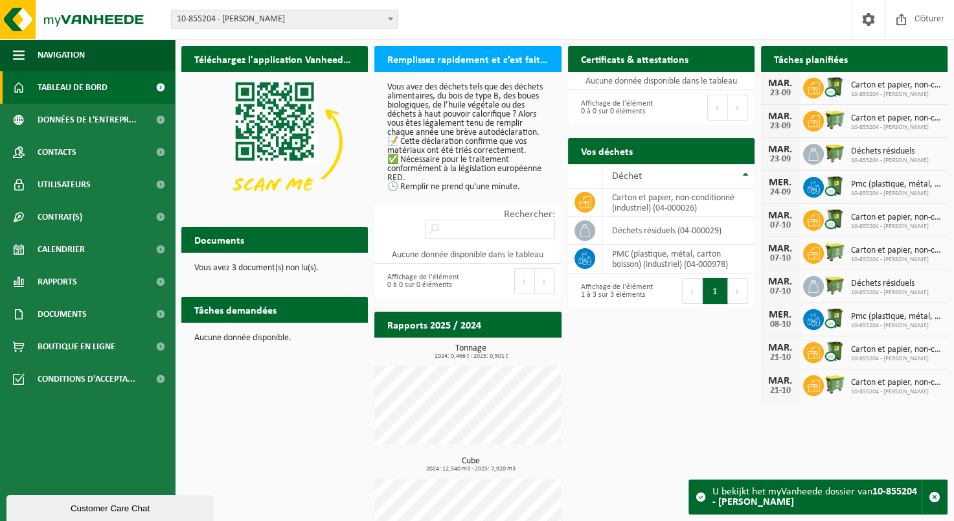
click at [375, 21] on span "10-855204 - [PERSON_NAME]" at bounding box center [284, 19] width 225 height 18
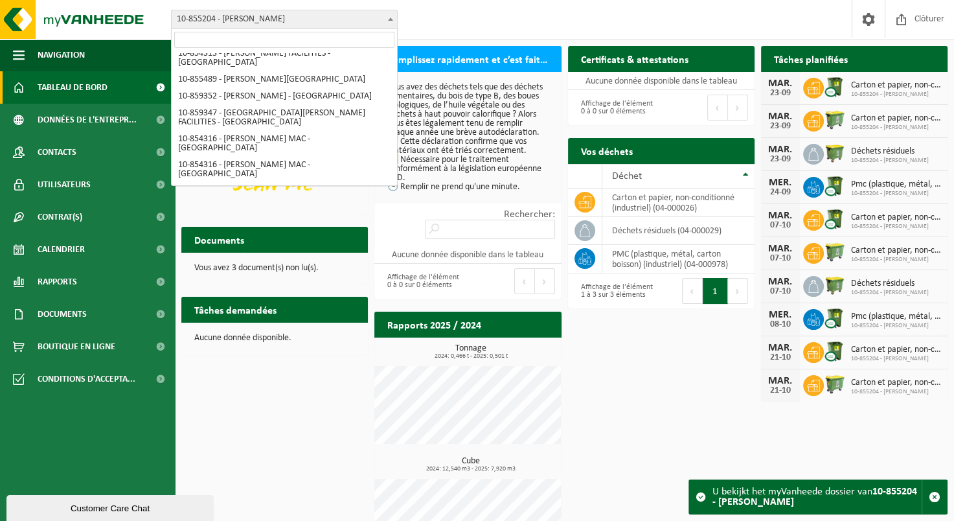
scroll to position [352, 0]
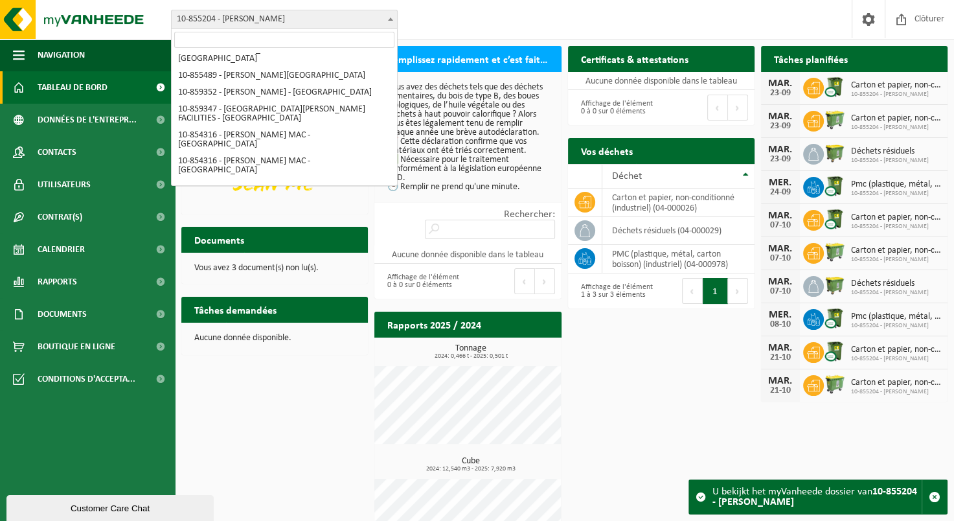
select select "97871"
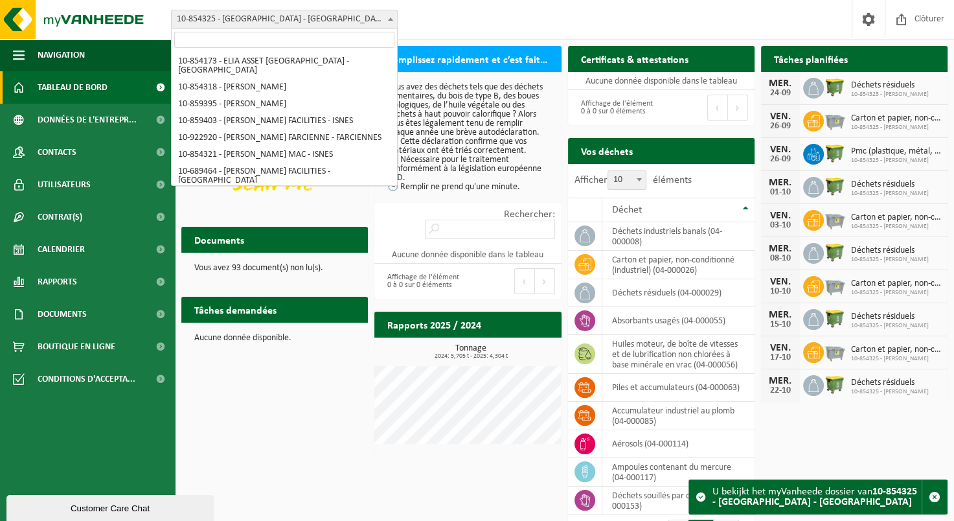
click at [360, 21] on span "10-854325 - [GEOGRAPHIC_DATA] - [GEOGRAPHIC_DATA]" at bounding box center [284, 19] width 225 height 18
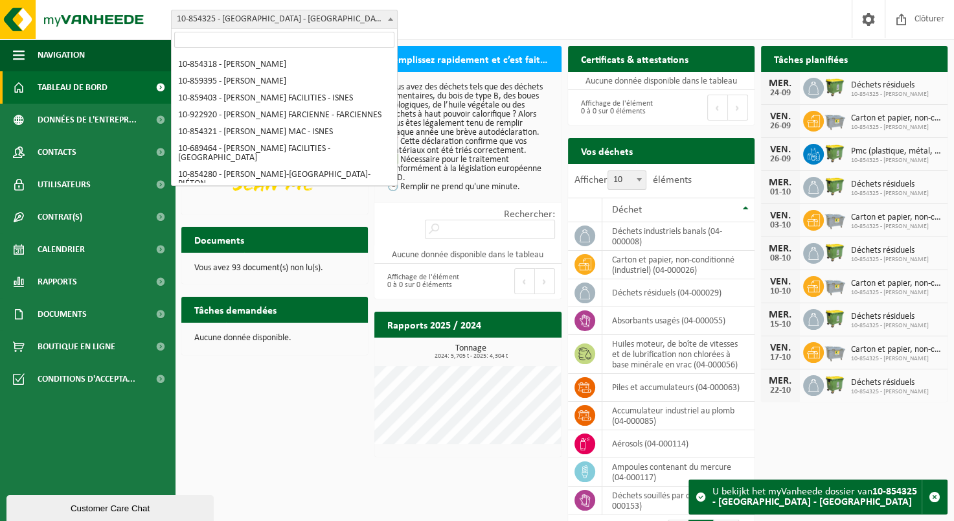
scroll to position [15, 0]
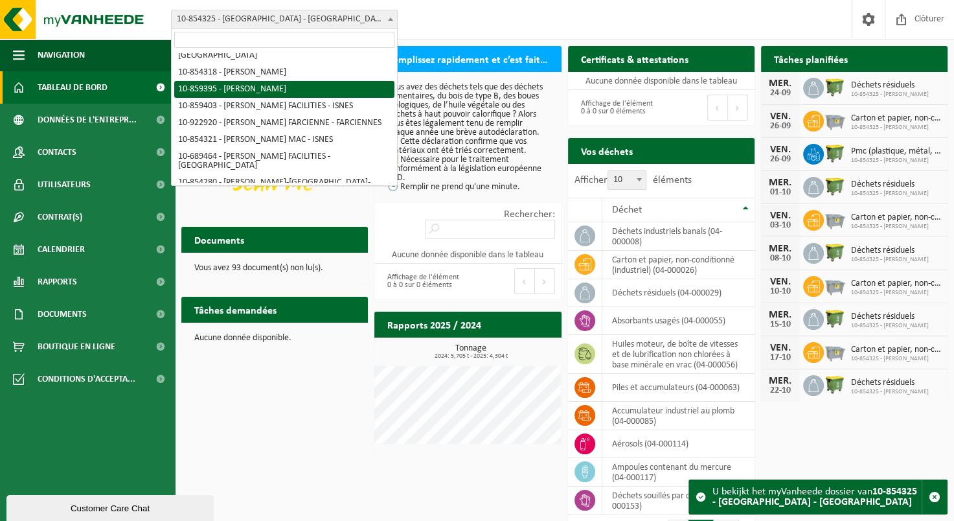
select select "99647"
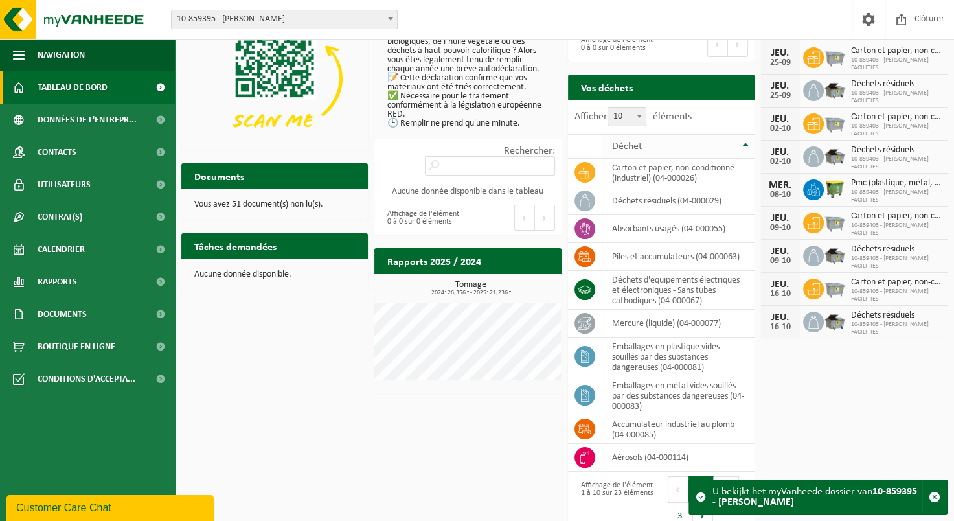
scroll to position [111, 0]
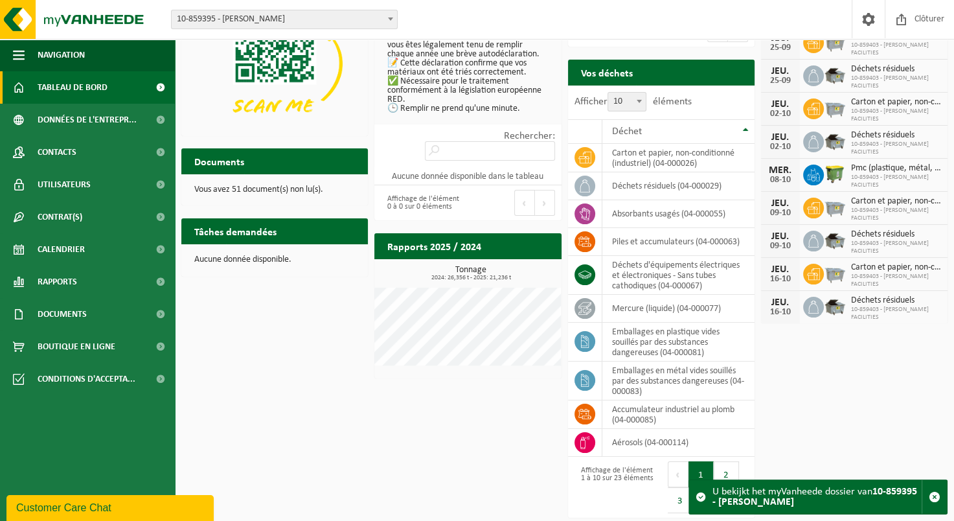
drag, startPoint x: 112, startPoint y: 505, endPoint x: 112, endPoint y: 813, distance: 307.8
click at [112, 505] on div "Customer Care Chat" at bounding box center [110, 508] width 188 height 16
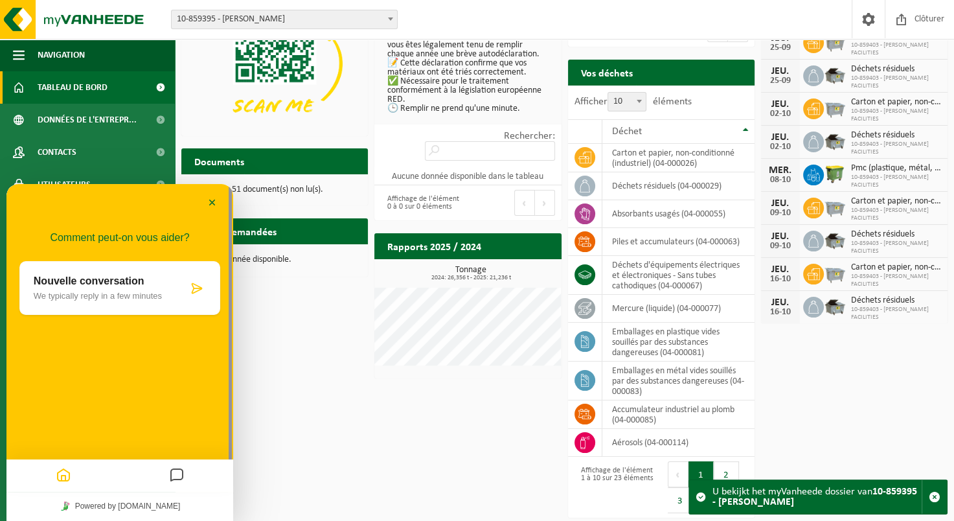
click at [177, 474] on icon "Messages" at bounding box center [177, 475] width 16 height 25
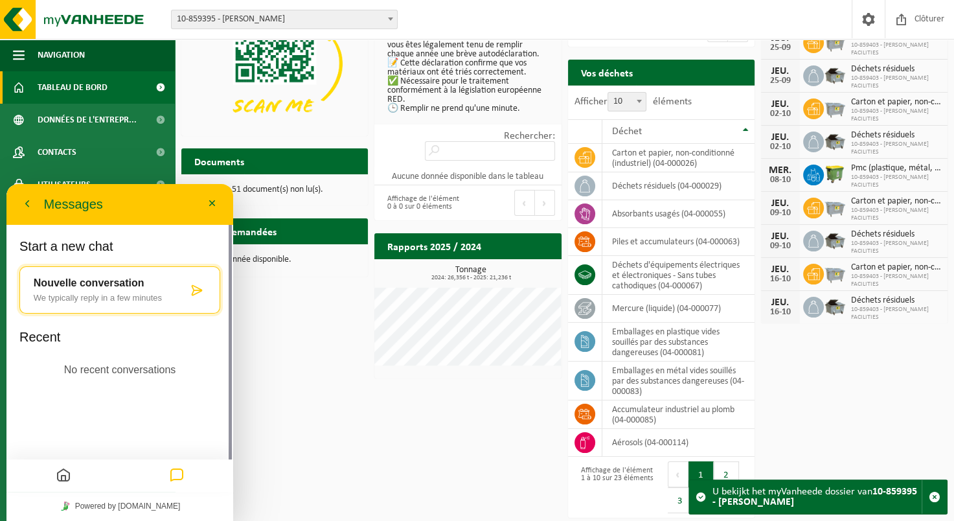
click at [128, 294] on p "We typically reply in a few minutes" at bounding box center [111, 298] width 154 height 10
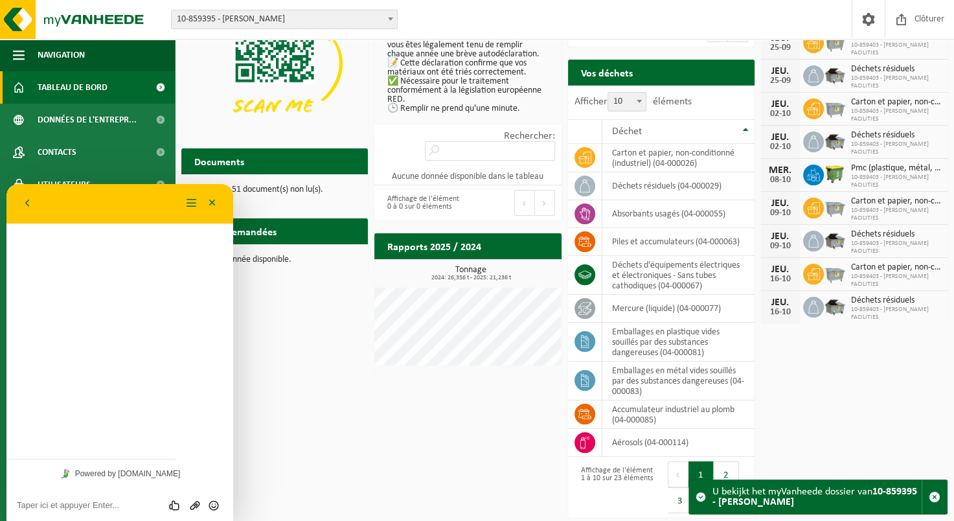
click at [106, 501] on textarea at bounding box center [120, 505] width 206 height 10
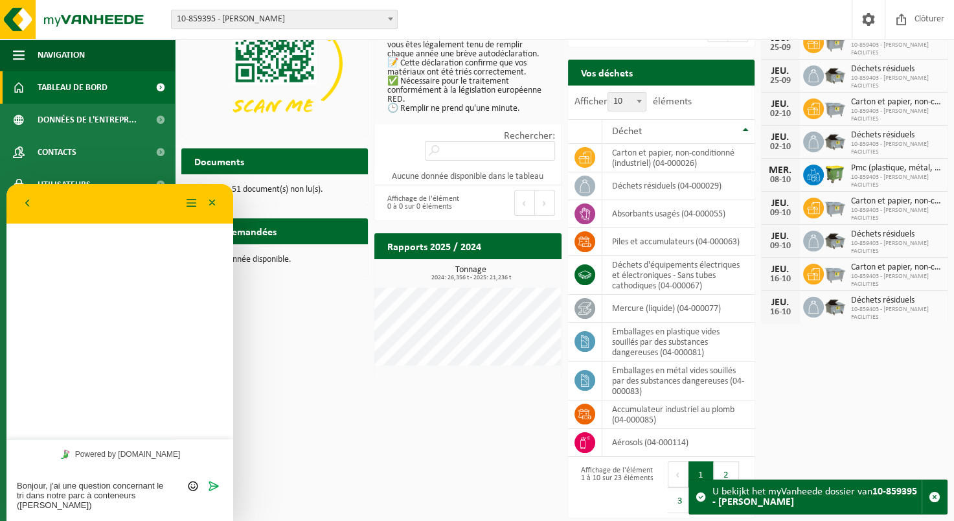
type textarea "Bonjour, j'ai une question concernant le tri dans notre parc à conteneurs ([PER…"
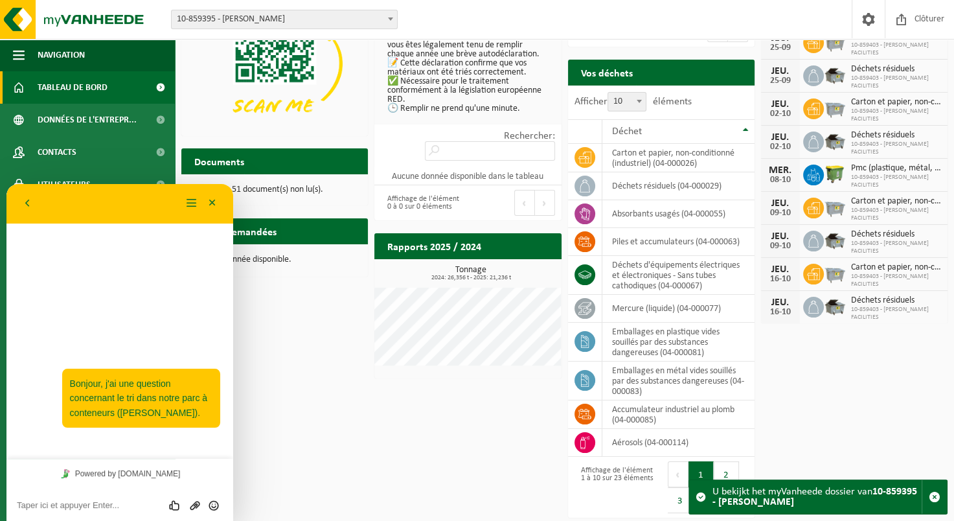
type textarea "B"
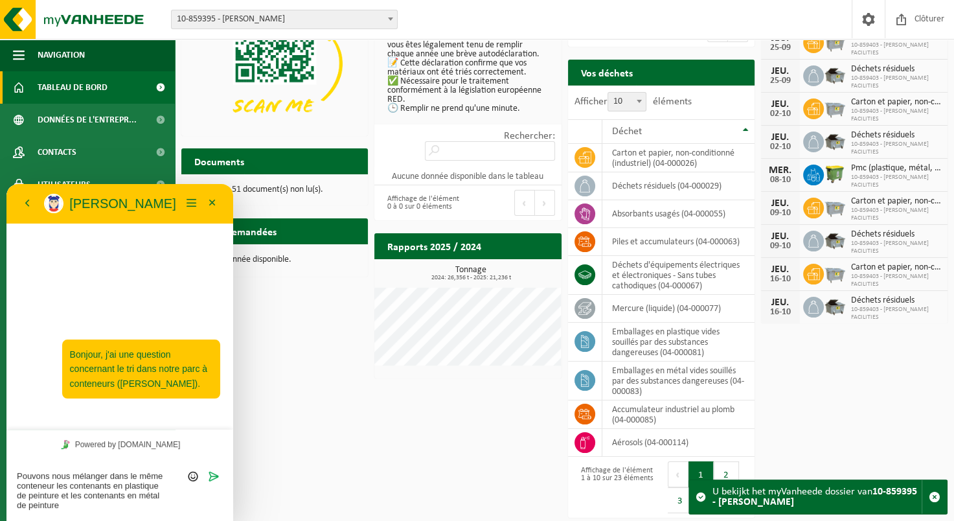
type textarea "Pouvons nous mélanger dans le même conteneur les contenants en plastique de pei…"
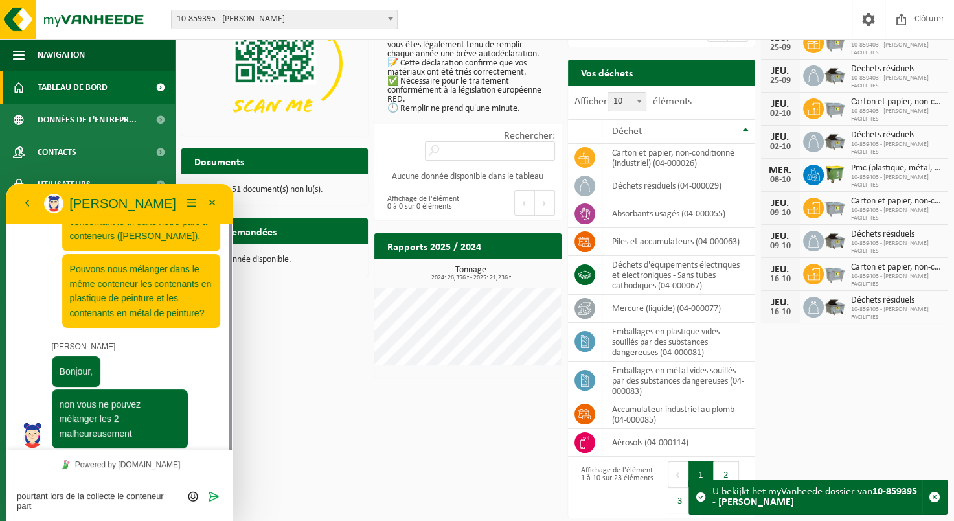
scroll to position [53, 0]
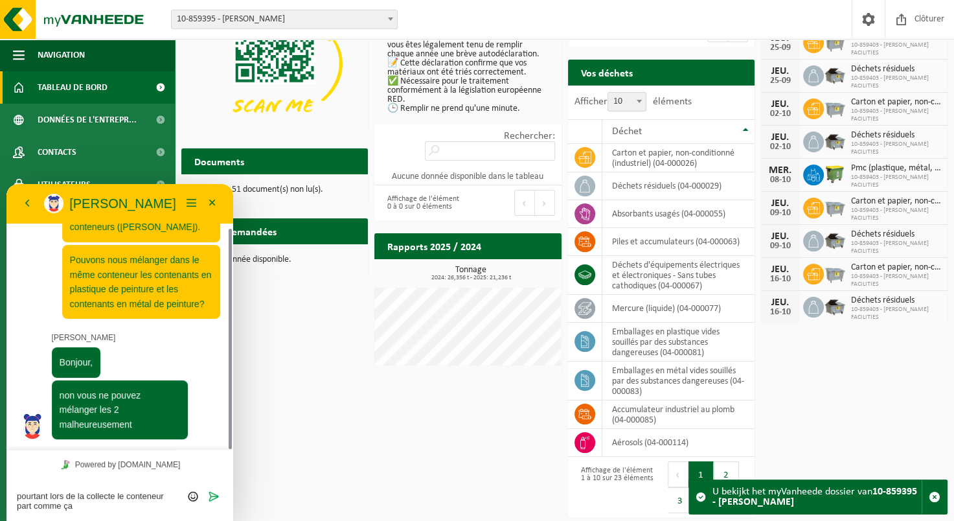
type textarea "pourtant lors de la collecte le conteneur part comme ça"
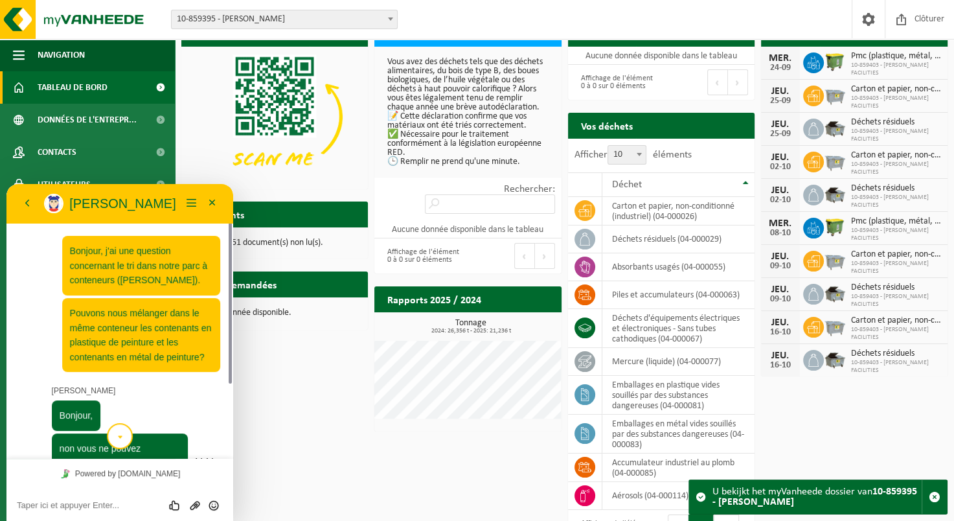
scroll to position [0, 0]
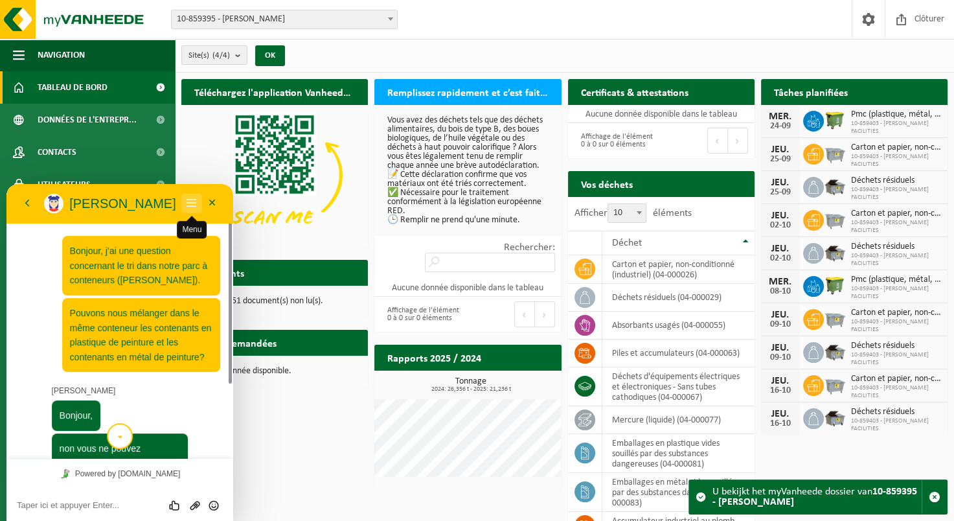
click at [191, 203] on button "Menu" at bounding box center [191, 203] width 21 height 19
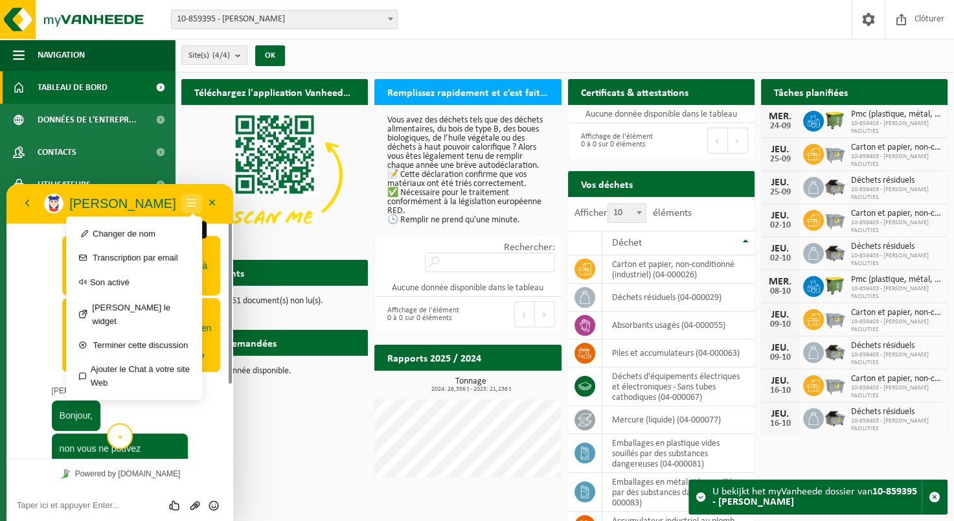
click at [191, 203] on button "Menu" at bounding box center [191, 203] width 21 height 19
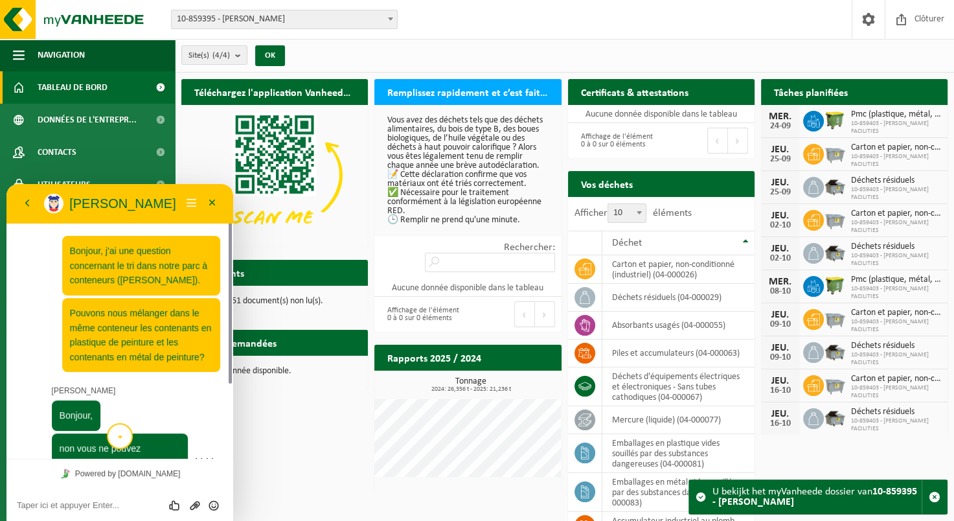
scroll to position [101, 0]
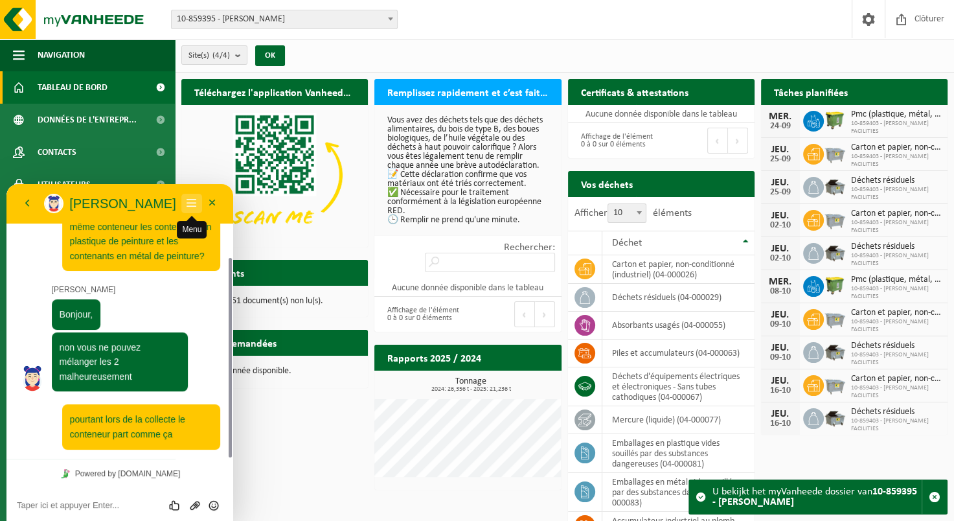
click at [191, 200] on button "Menu" at bounding box center [191, 203] width 21 height 19
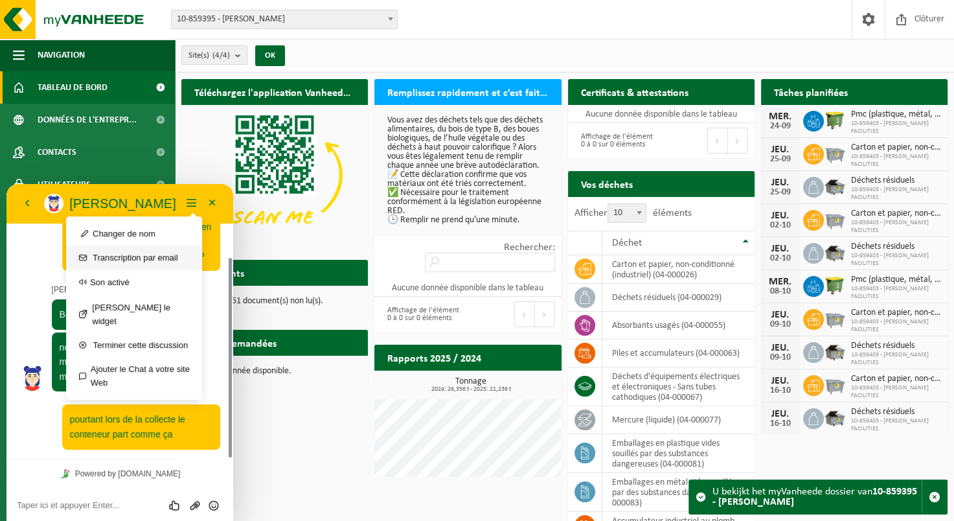
click at [161, 254] on button "Transcription par email" at bounding box center [134, 258] width 136 height 24
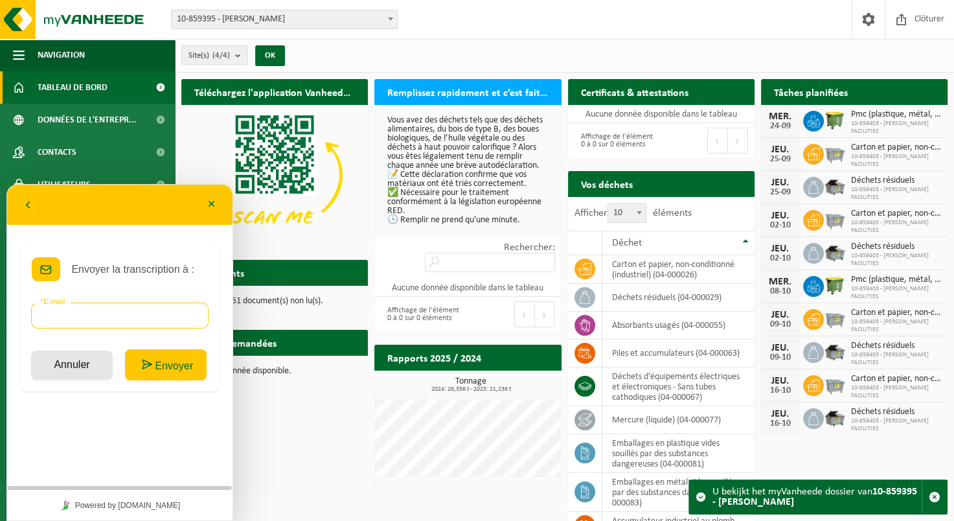
click at [159, 324] on input "* E-mail" at bounding box center [120, 316] width 178 height 26
type input "[PERSON_NAME][EMAIL_ADDRESS][PERSON_NAME][DOMAIN_NAME]"
click at [171, 358] on button "Envoyer" at bounding box center [166, 364] width 82 height 31
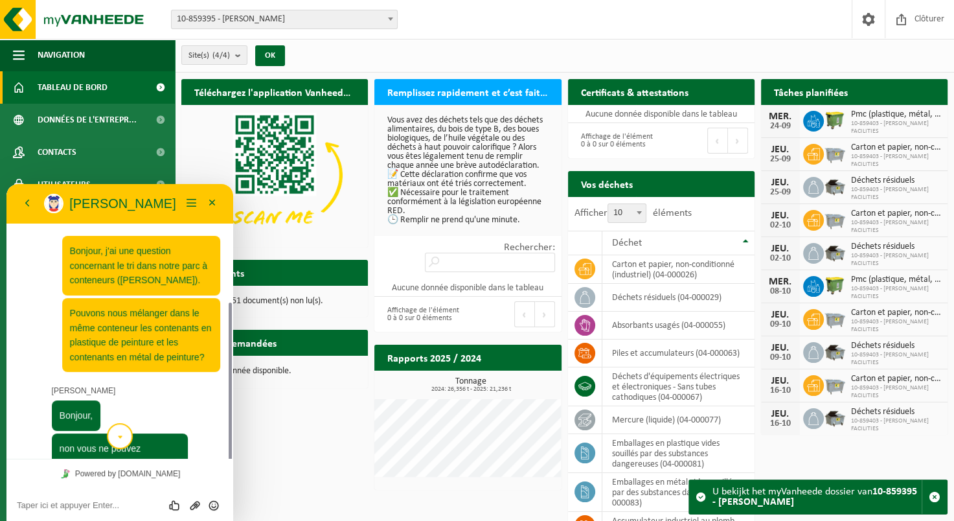
click at [126, 435] on button "scroll to bottom" at bounding box center [120, 436] width 26 height 26
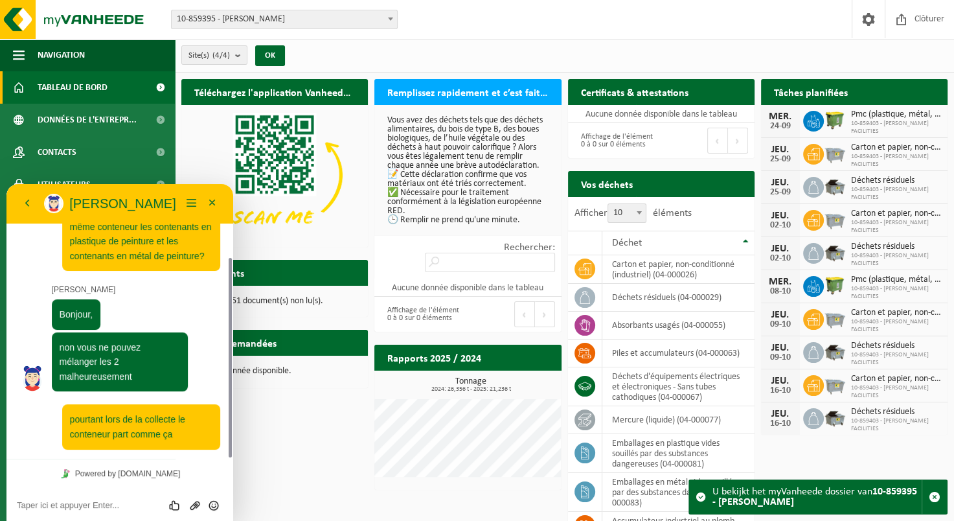
click at [98, 505] on textarea at bounding box center [120, 505] width 206 height 10
type textarea "avons-nous un contrat ou un accord particulier?"
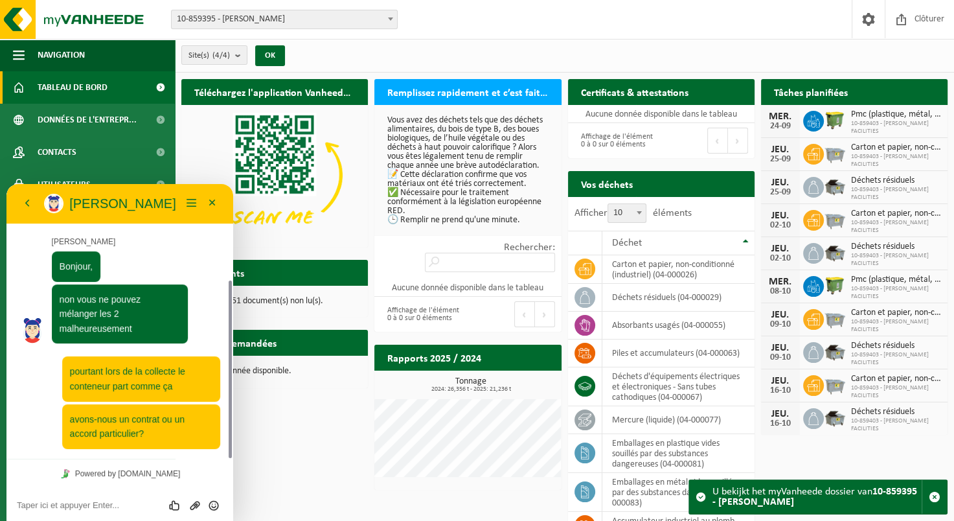
click at [156, 209] on p "[PERSON_NAME]" at bounding box center [125, 204] width 112 height 16
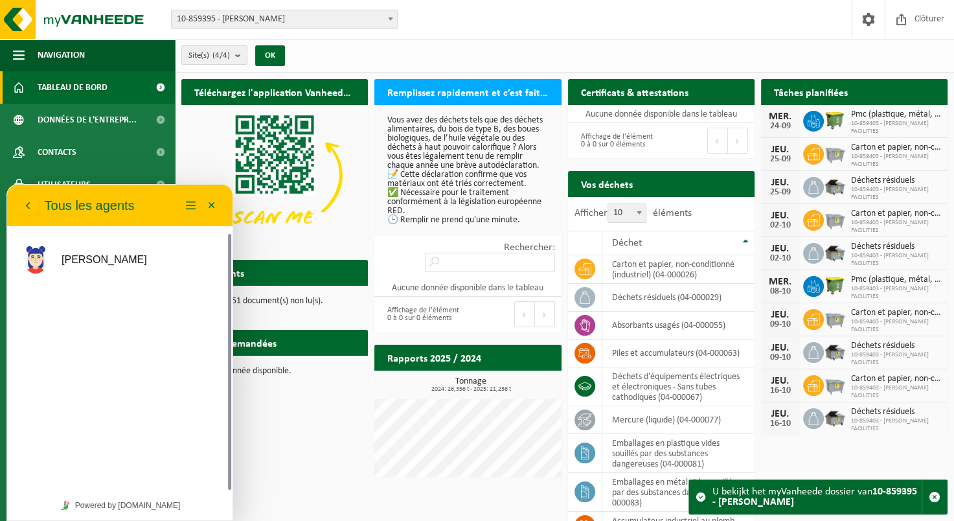
click at [156, 209] on div "Retour Tous les agents" at bounding box center [98, 205] width 163 height 21
click at [130, 278] on div "[PERSON_NAME]" at bounding box center [120, 260] width 200 height 52
click at [106, 262] on div "[PERSON_NAME]" at bounding box center [120, 260] width 200 height 52
click at [66, 256] on p "[PERSON_NAME]" at bounding box center [105, 259] width 86 height 17
click at [26, 207] on icon "button" at bounding box center [28, 206] width 12 height 16
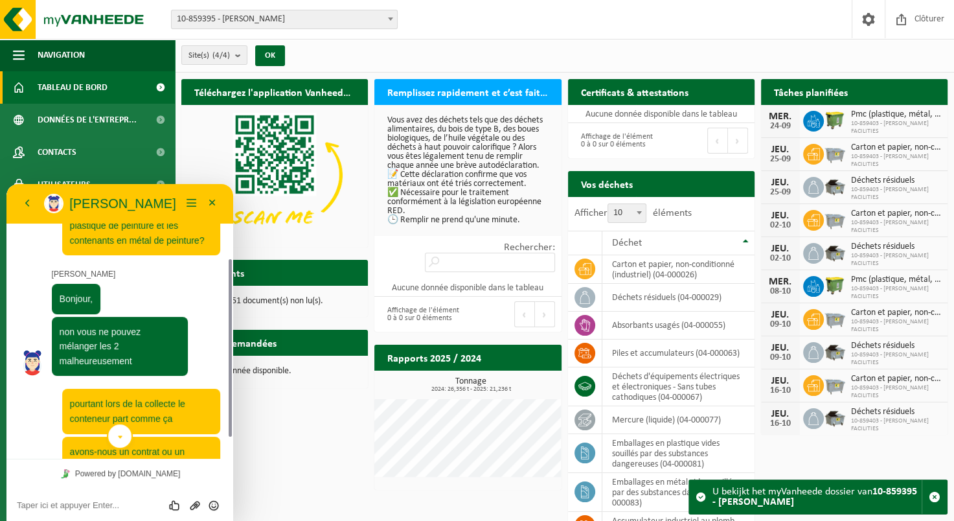
click at [118, 433] on icon "scroll to bottom" at bounding box center [120, 437] width 10 height 26
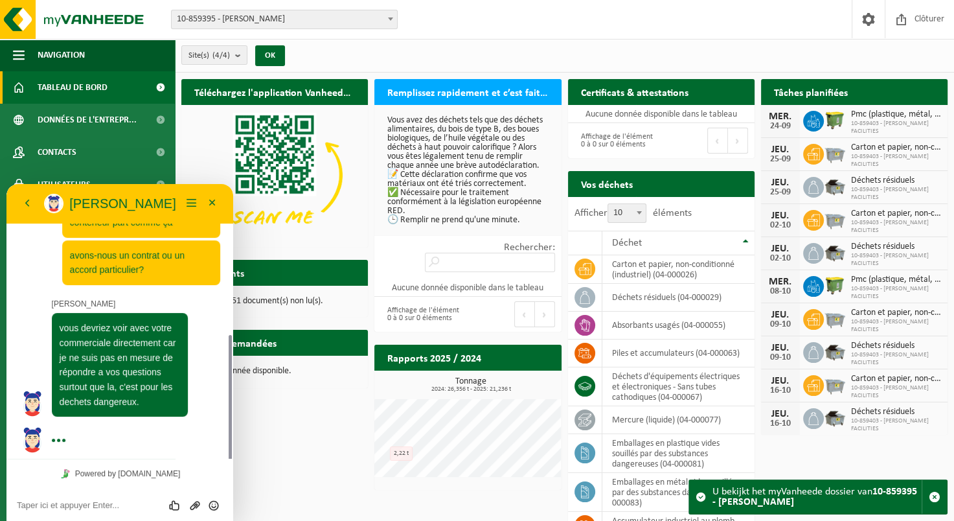
scroll to position [317, 0]
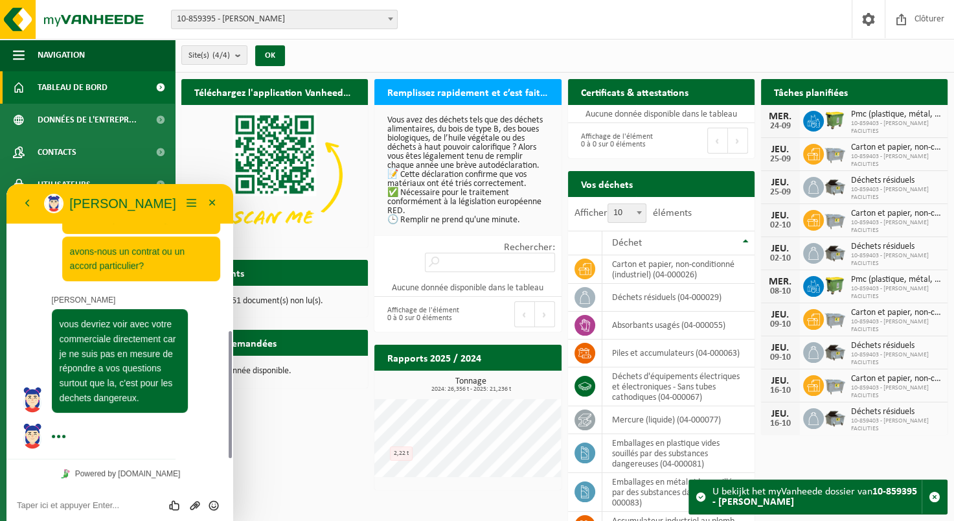
click at [76, 506] on textarea at bounding box center [120, 505] width 206 height 10
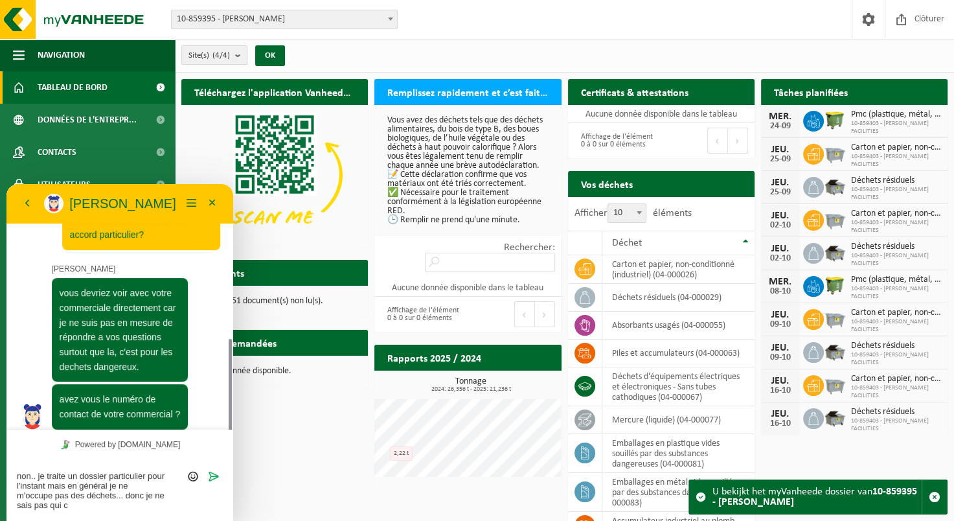
scroll to position [358, 0]
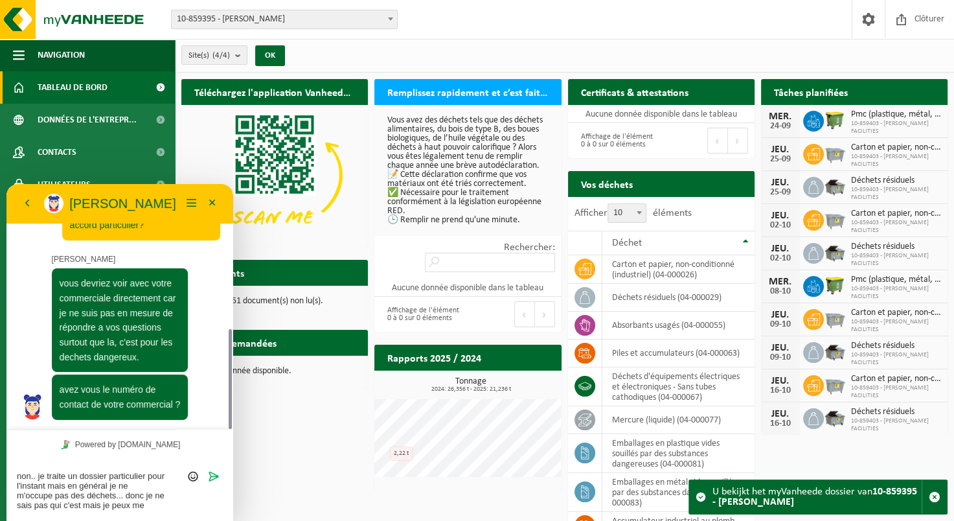
type textarea "non.. je traite un dossier particulier pour l'instant mais en général je ne m'o…"
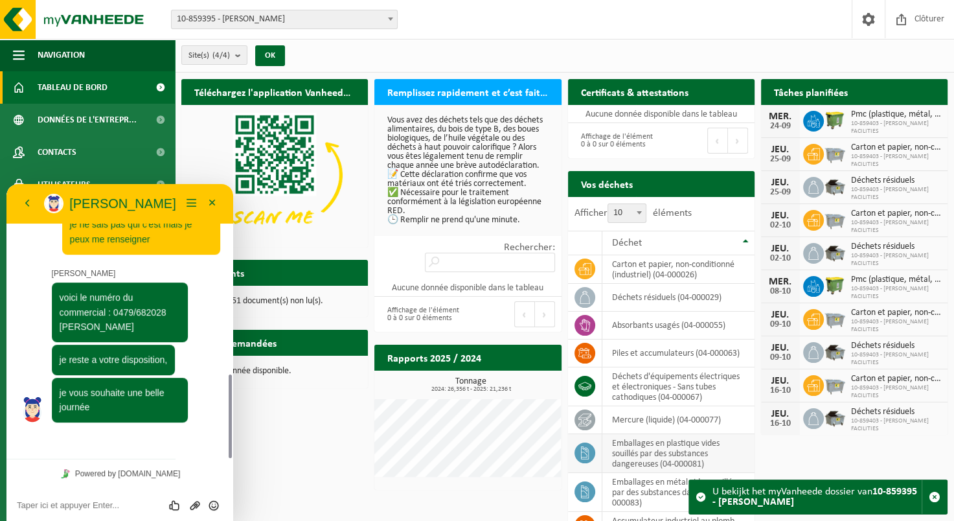
scroll to position [598, 0]
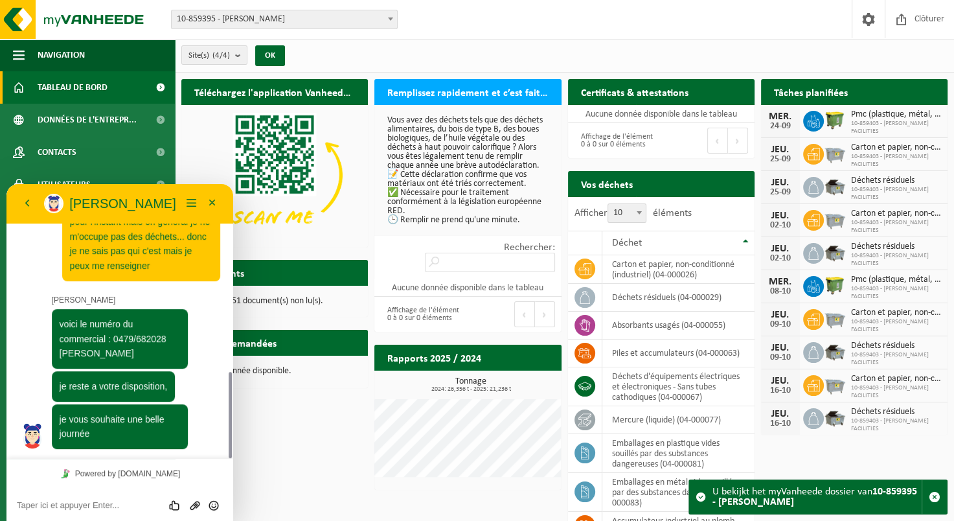
click at [88, 502] on textarea at bounding box center [120, 505] width 206 height 10
type textarea "Merci à vous! Bonne journée"
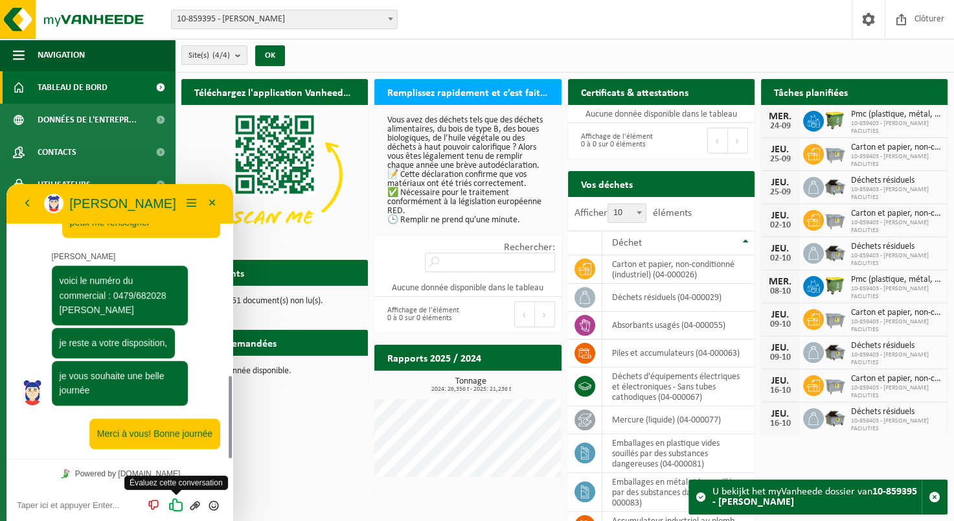
click at [176, 505] on icon "Évaluez cette conversation" at bounding box center [176, 504] width 16 height 16
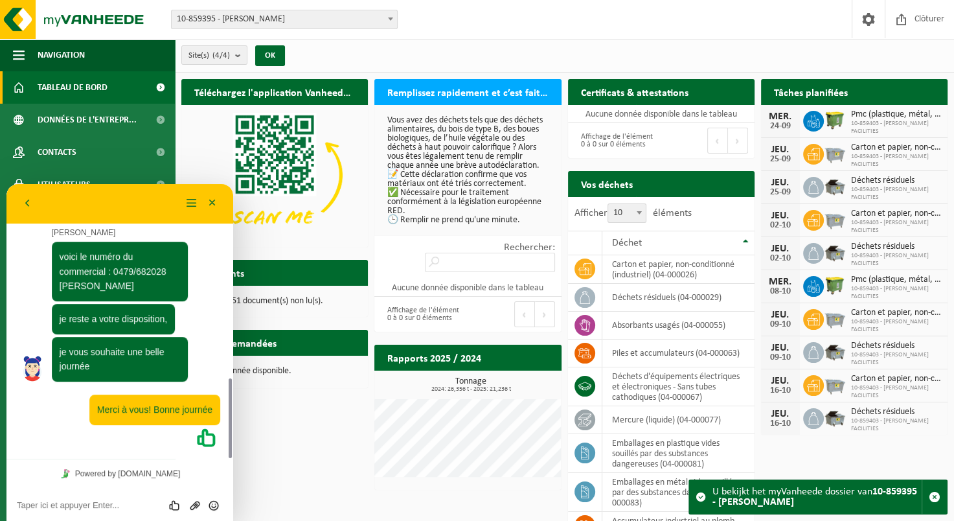
click at [211, 211] on span "secondary" at bounding box center [212, 216] width 10 height 10
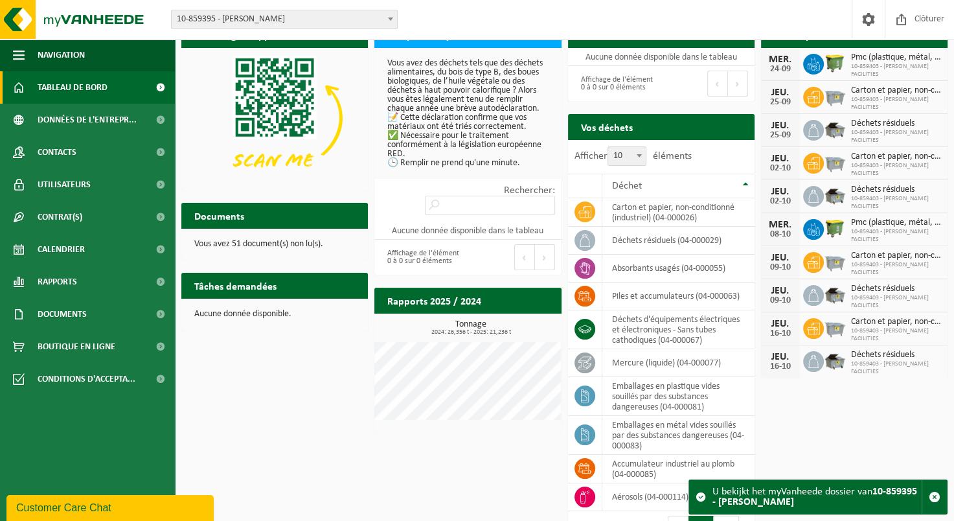
scroll to position [0, 0]
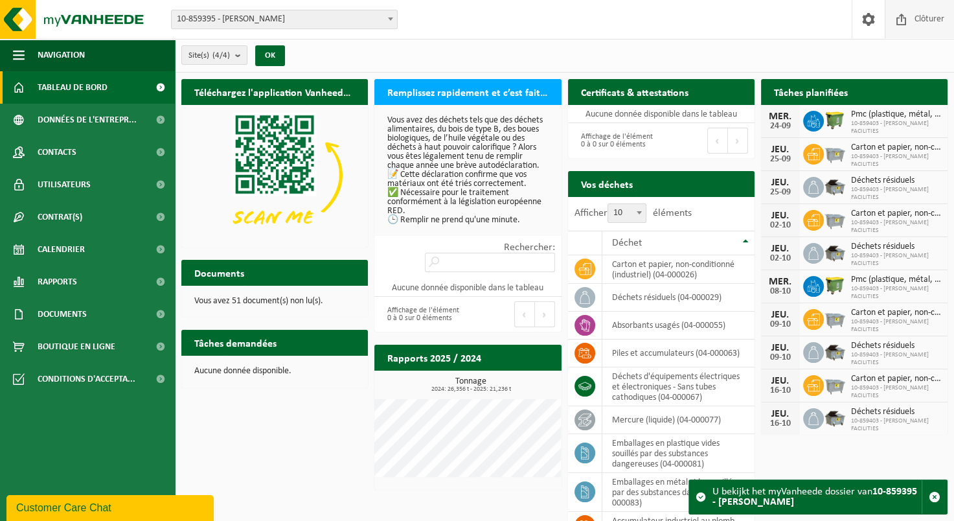
click at [938, 24] on span "Clôturer" at bounding box center [930, 19] width 36 height 38
